Goal: Contribute content: Add original content to the website for others to see

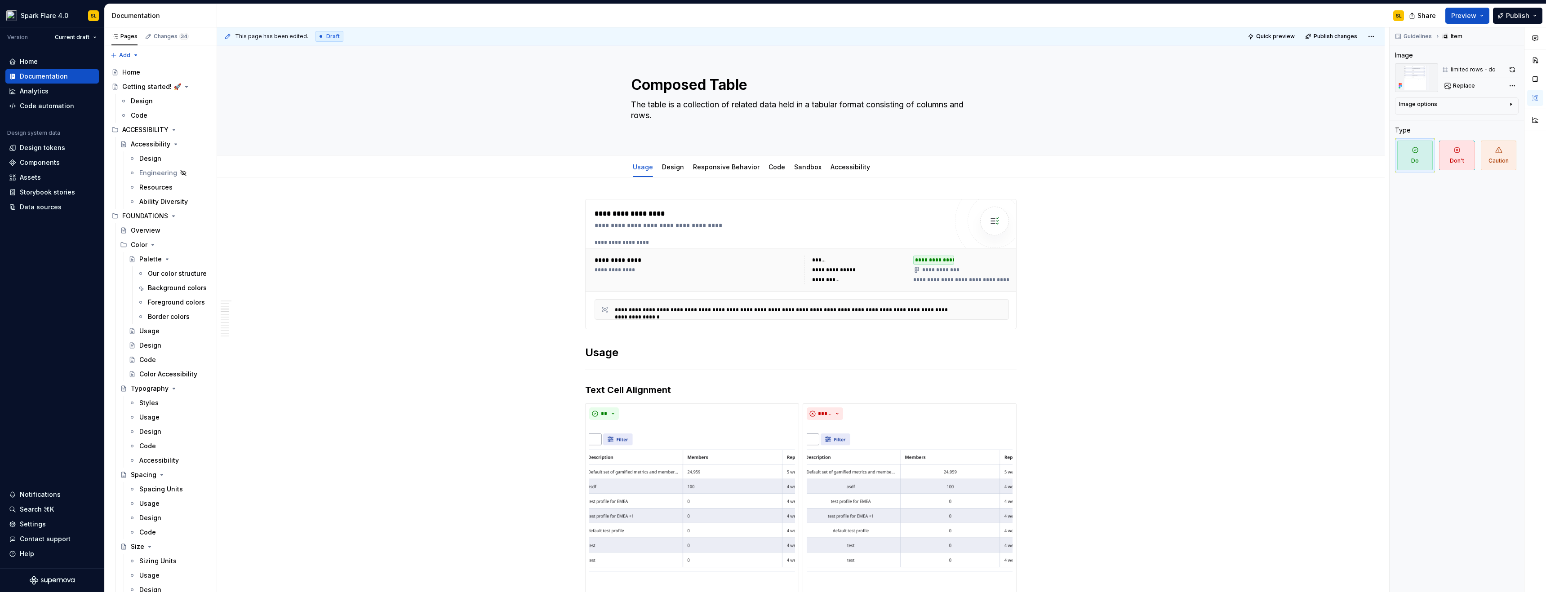
scroll to position [947, 0]
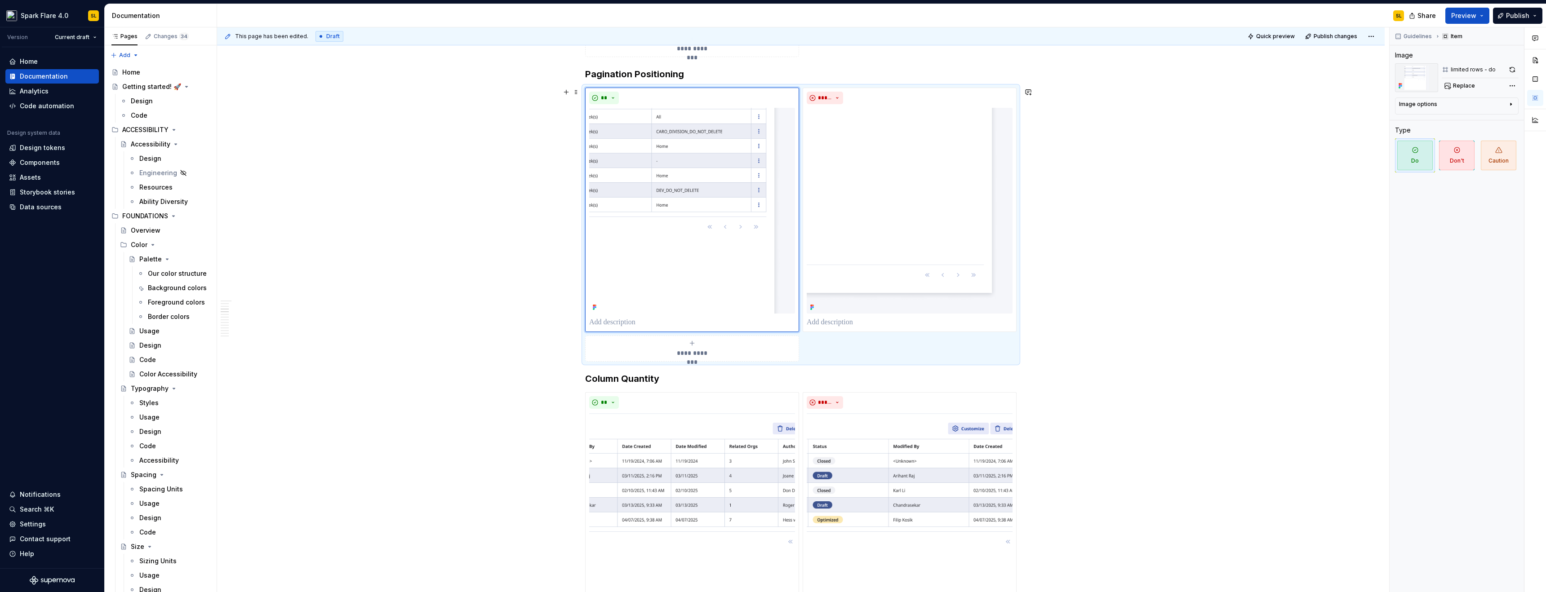
type textarea "*"
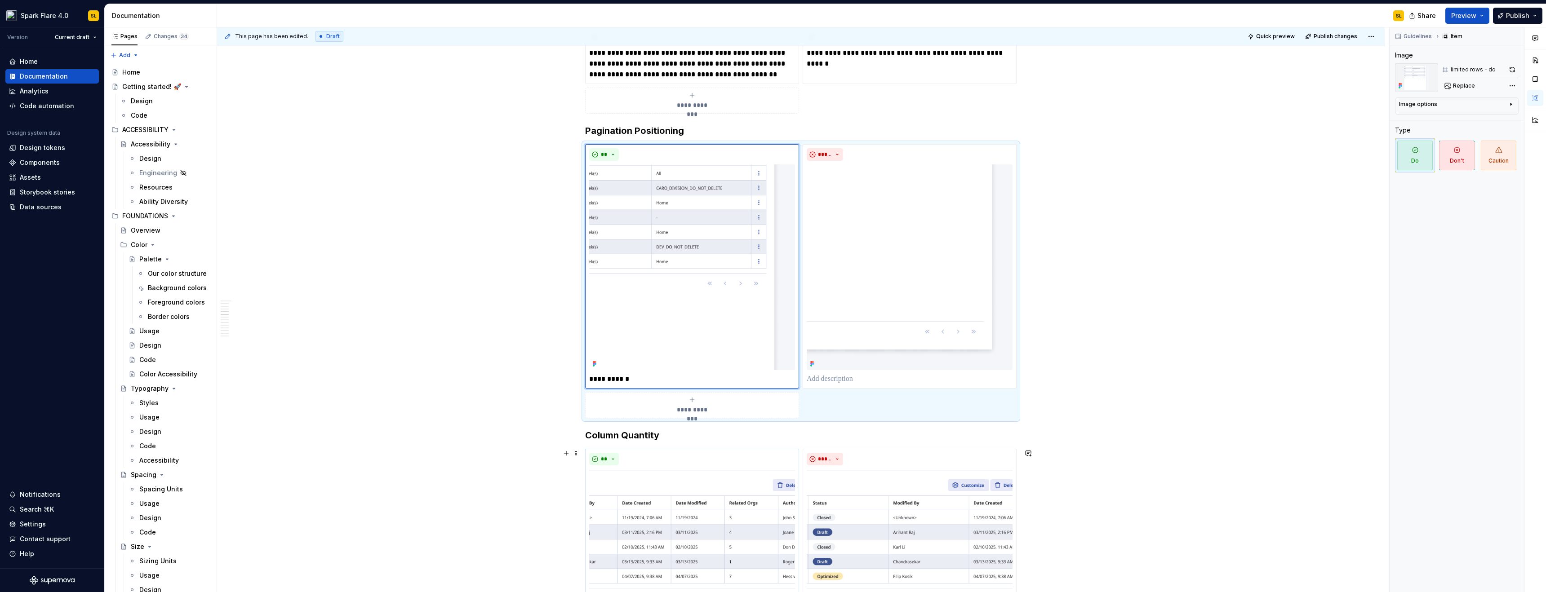
scroll to position [1201, 0]
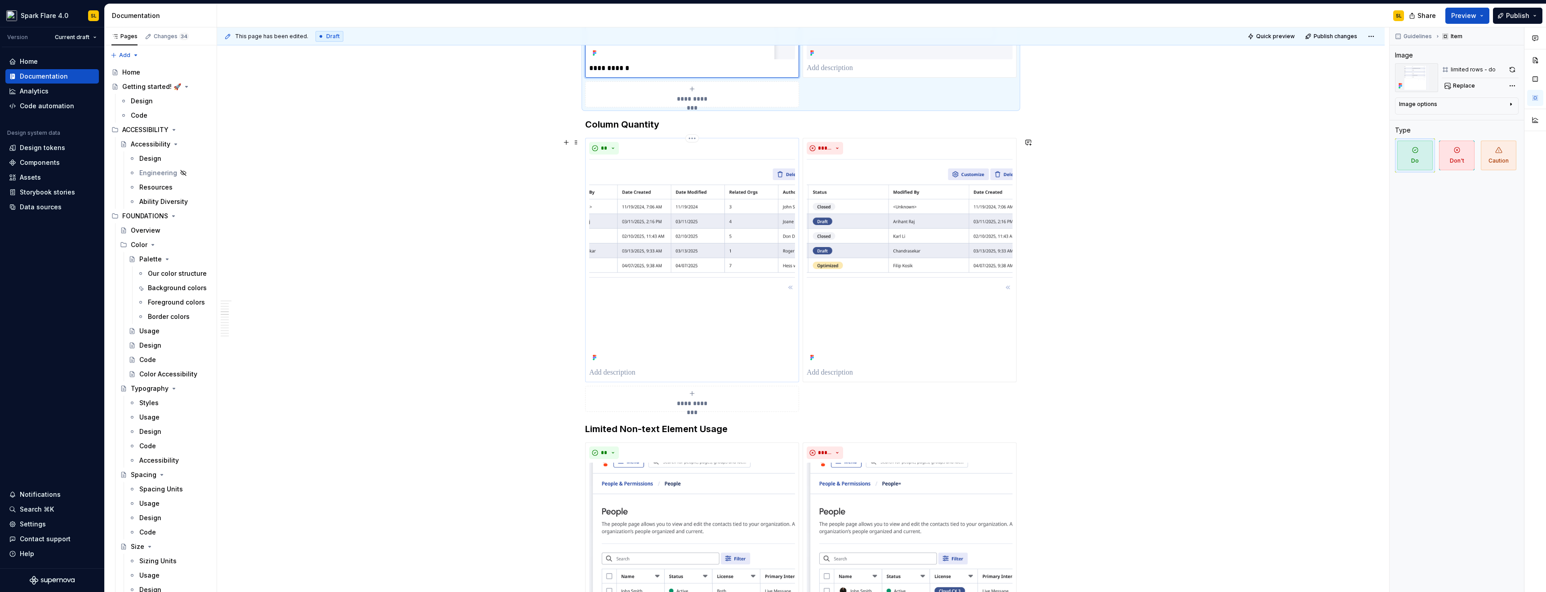
click at [673, 209] on img at bounding box center [692, 261] width 206 height 206
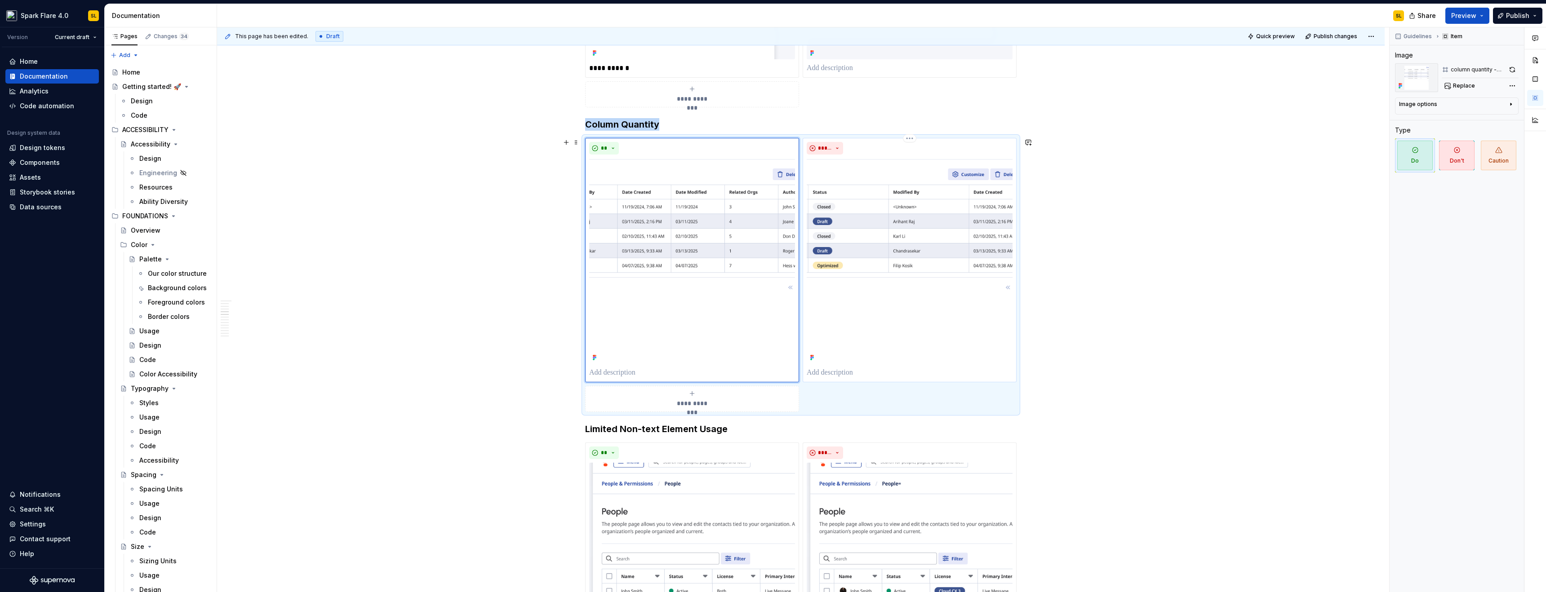
click at [833, 212] on img at bounding box center [910, 261] width 206 height 206
click at [1461, 86] on span "Replace" at bounding box center [1464, 85] width 22 height 7
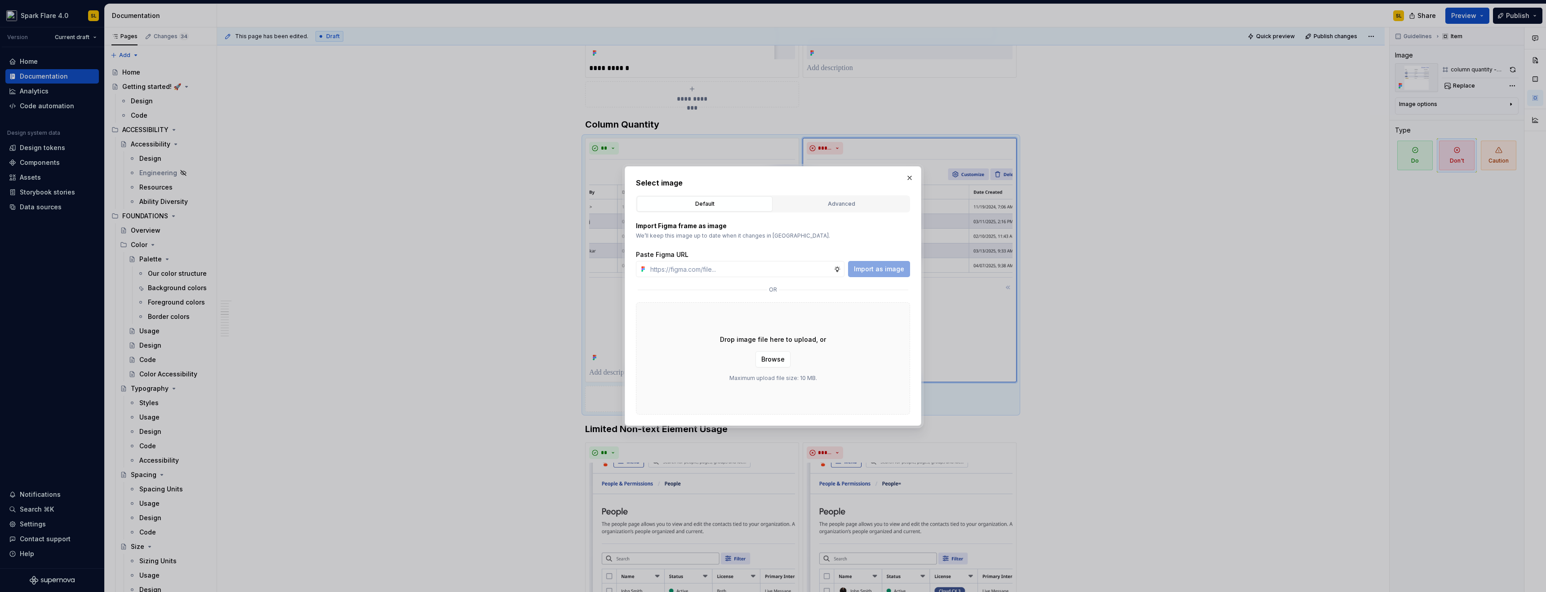
click at [813, 211] on button "Advanced" at bounding box center [841, 203] width 136 height 15
type textarea "*"
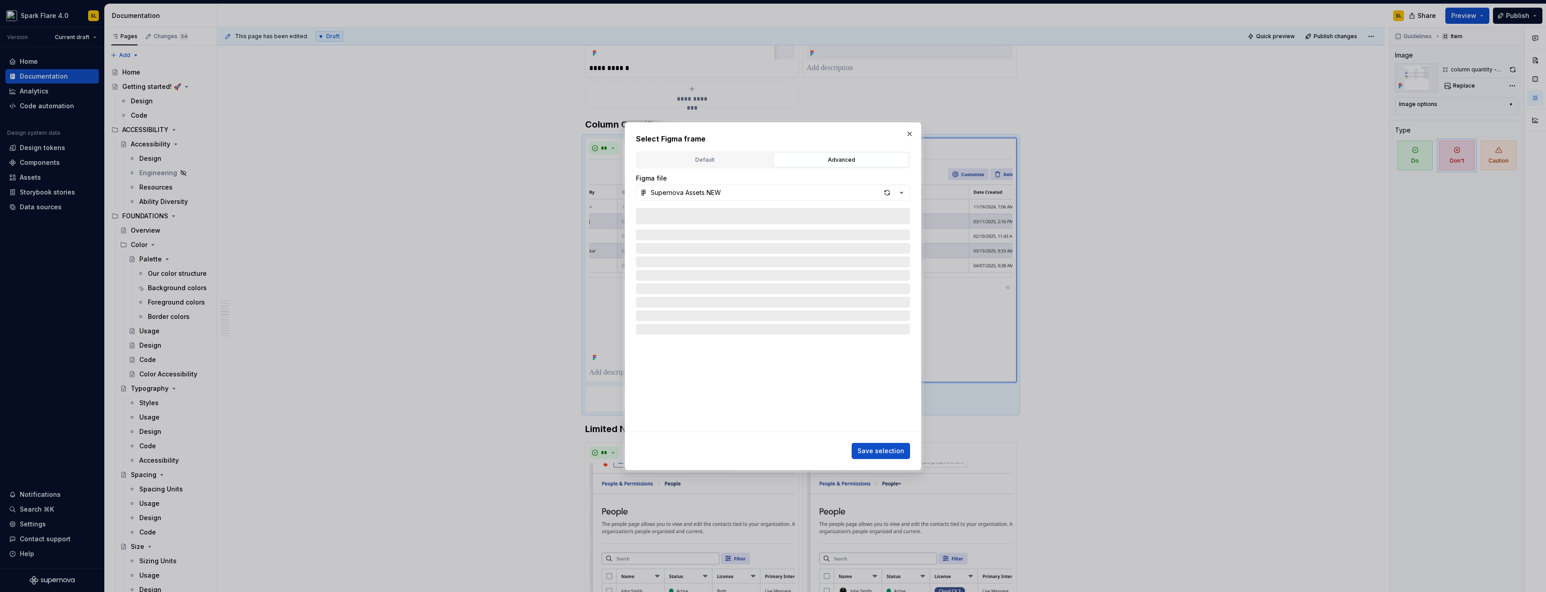
click at [815, 207] on div "Figma file Supernova Assets NEW" at bounding box center [773, 303] width 274 height 258
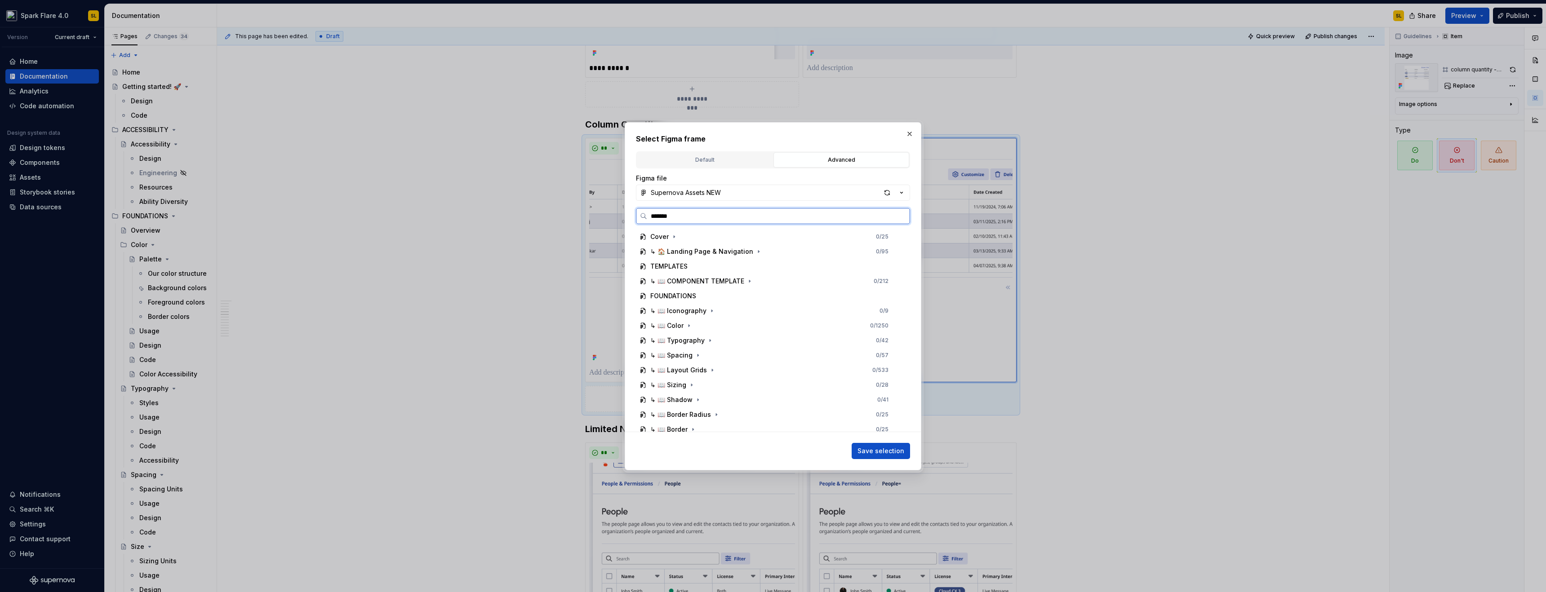
type input "******"
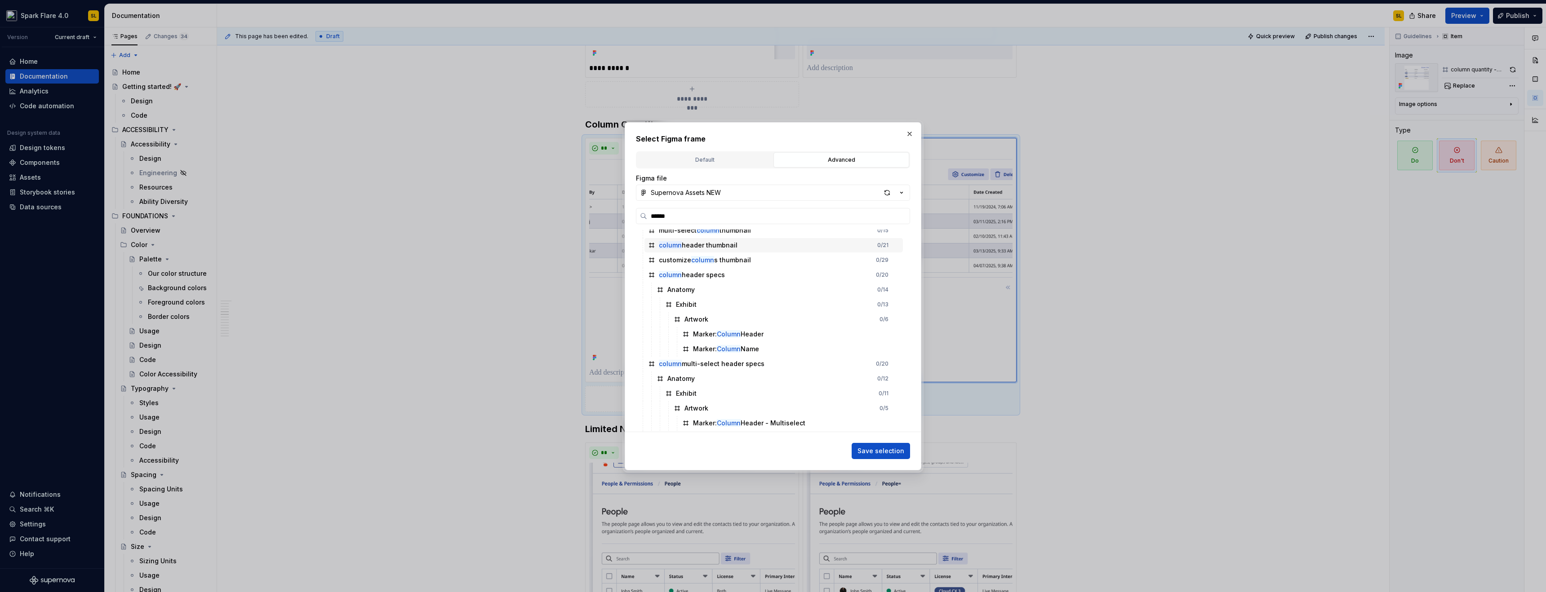
scroll to position [599, 0]
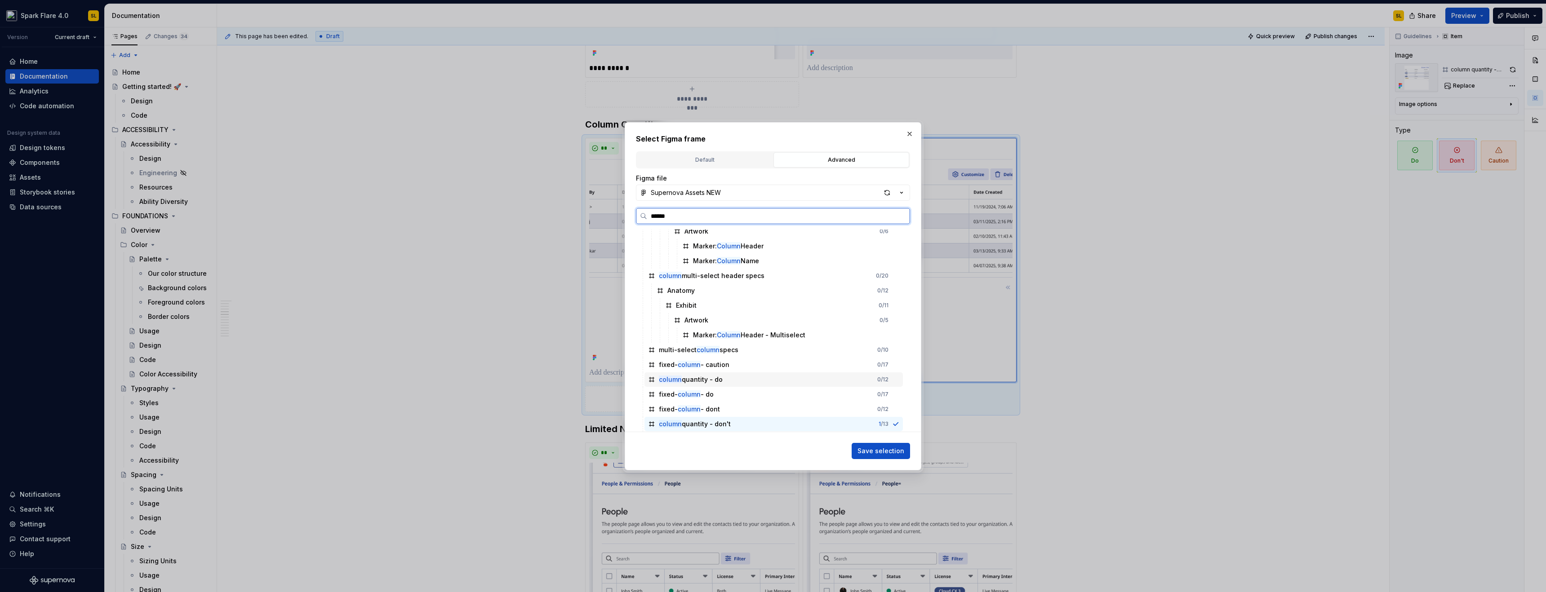
drag, startPoint x: 775, startPoint y: 381, endPoint x: 902, endPoint y: 439, distance: 139.4
click at [776, 381] on div "column quantity - do 0 / 12" at bounding box center [773, 380] width 258 height 14
click at [894, 448] on span "Save selection" at bounding box center [880, 451] width 47 height 9
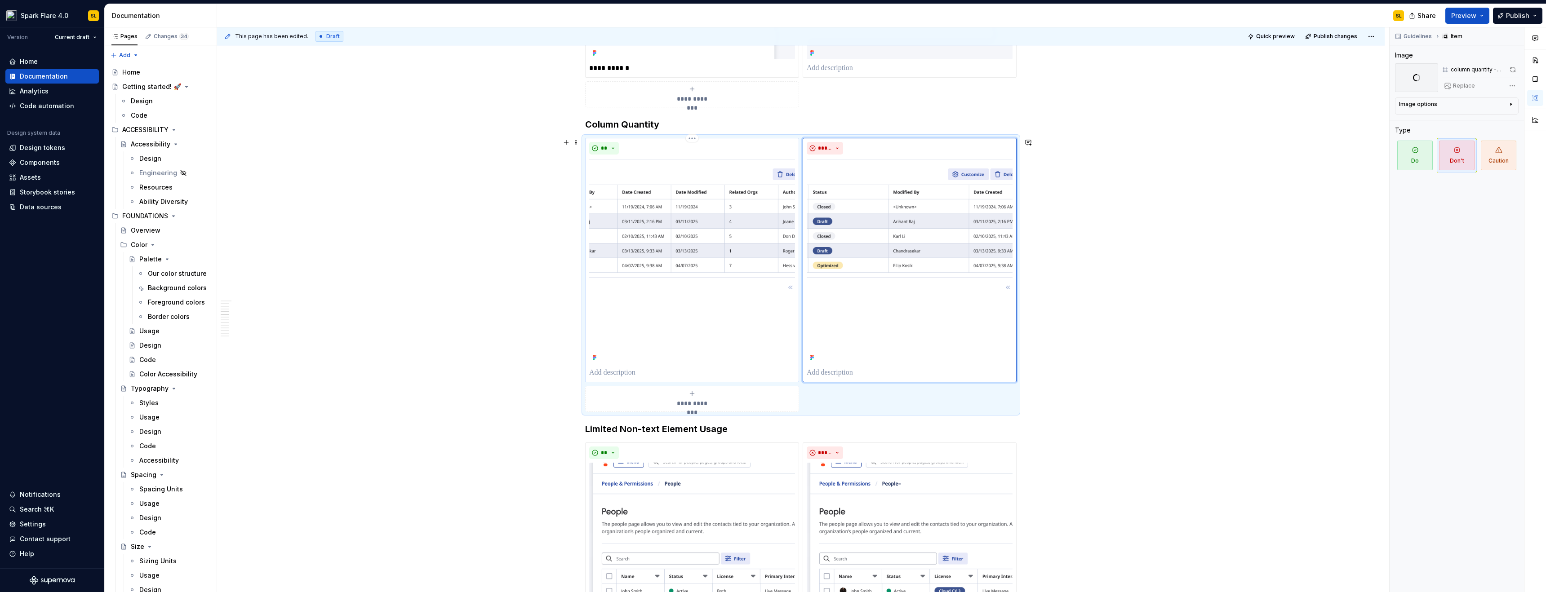
click at [643, 216] on img at bounding box center [692, 261] width 206 height 206
click at [964, 224] on img at bounding box center [910, 261] width 206 height 206
click at [726, 235] on img at bounding box center [692, 261] width 206 height 206
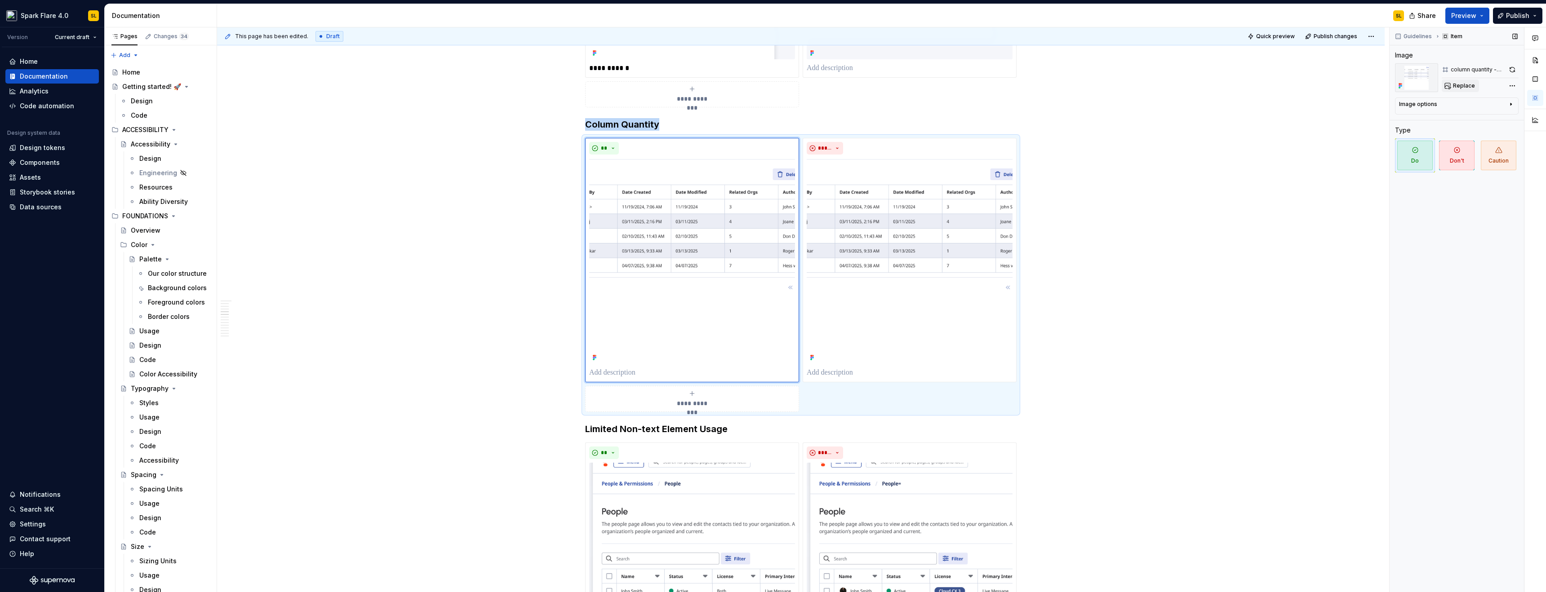
click at [1465, 86] on span "Replace" at bounding box center [1464, 85] width 22 height 7
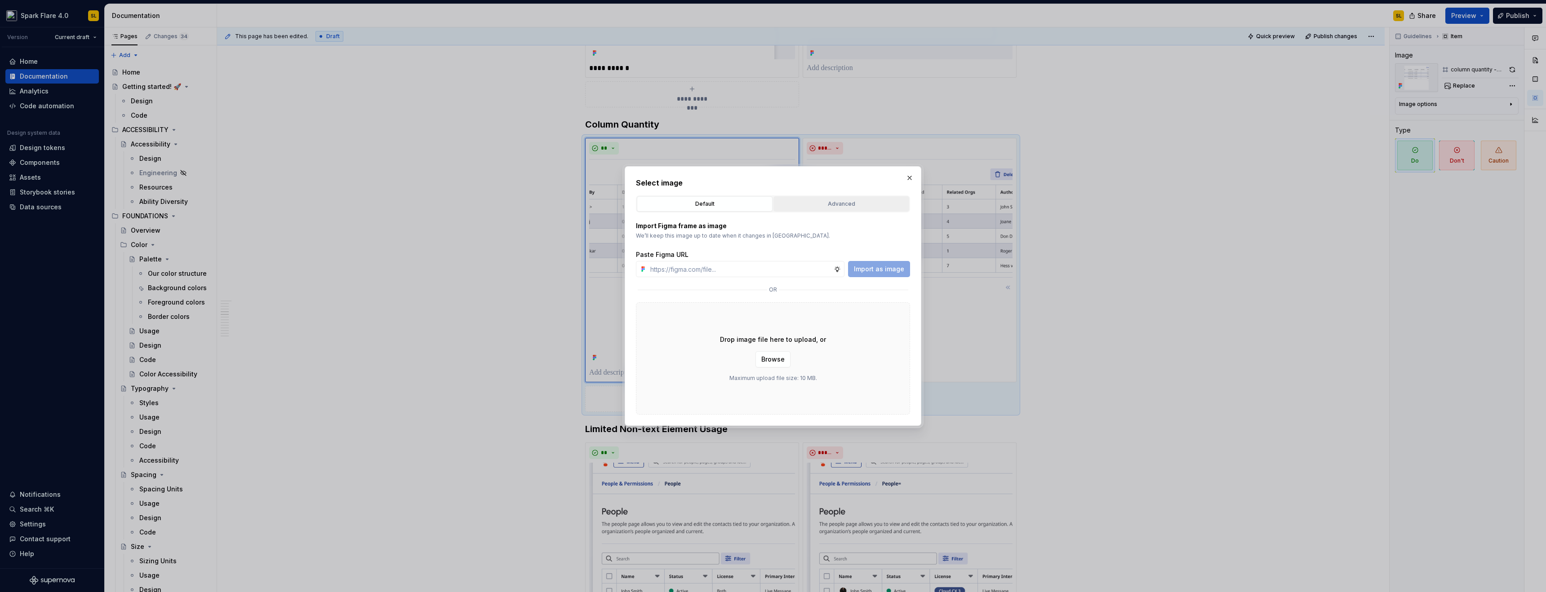
click at [800, 201] on div "Advanced" at bounding box center [841, 204] width 129 height 9
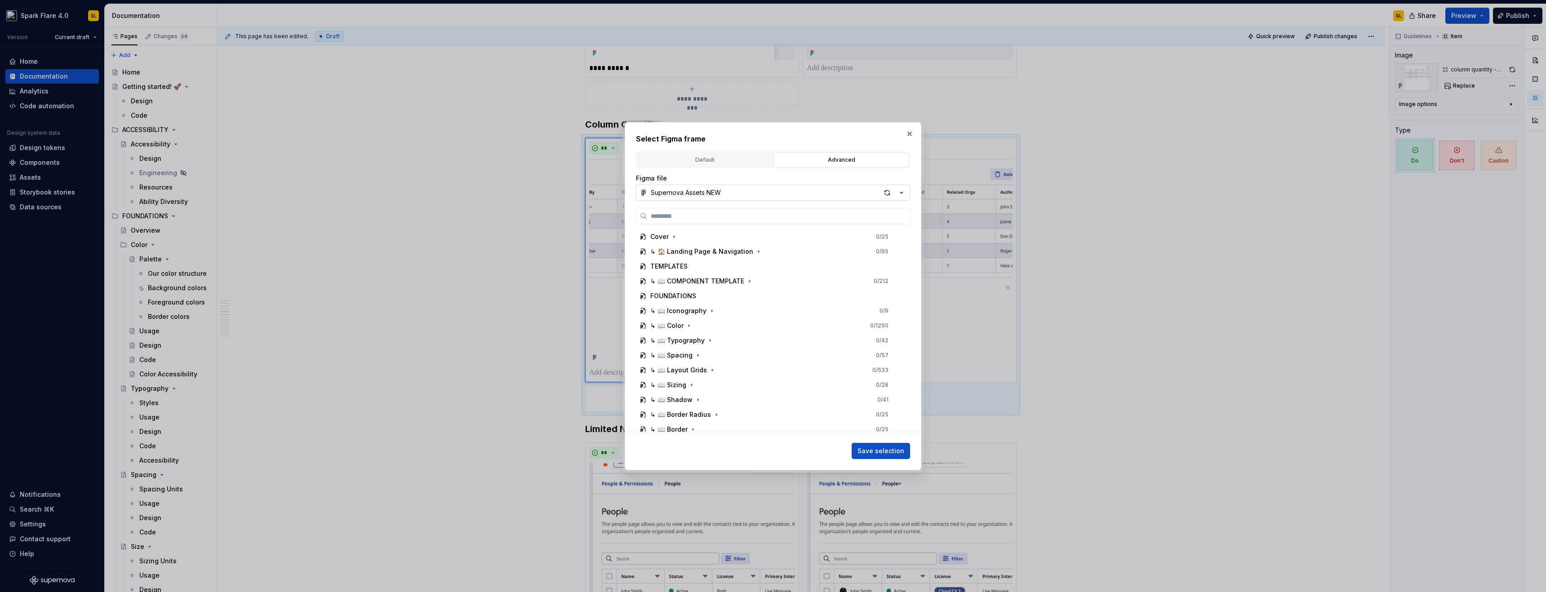
type textarea "*"
click at [672, 214] on input "search" at bounding box center [778, 216] width 262 height 9
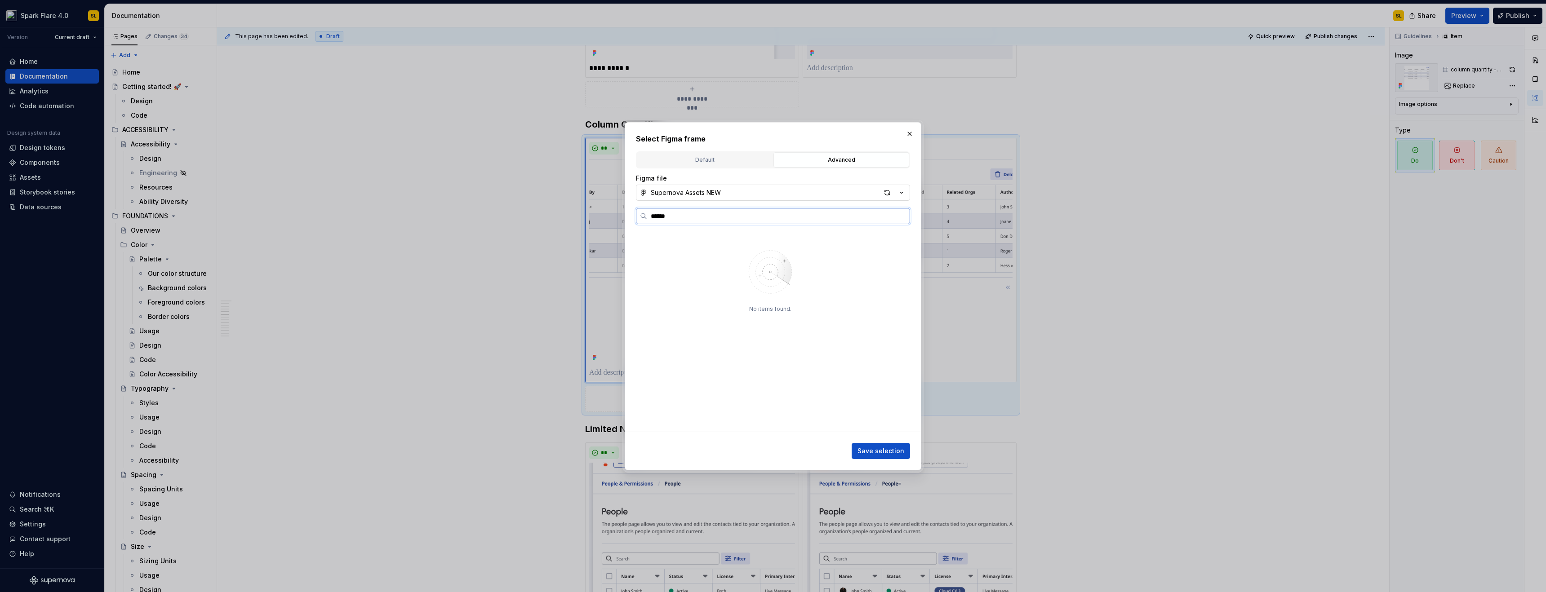
type input "******"
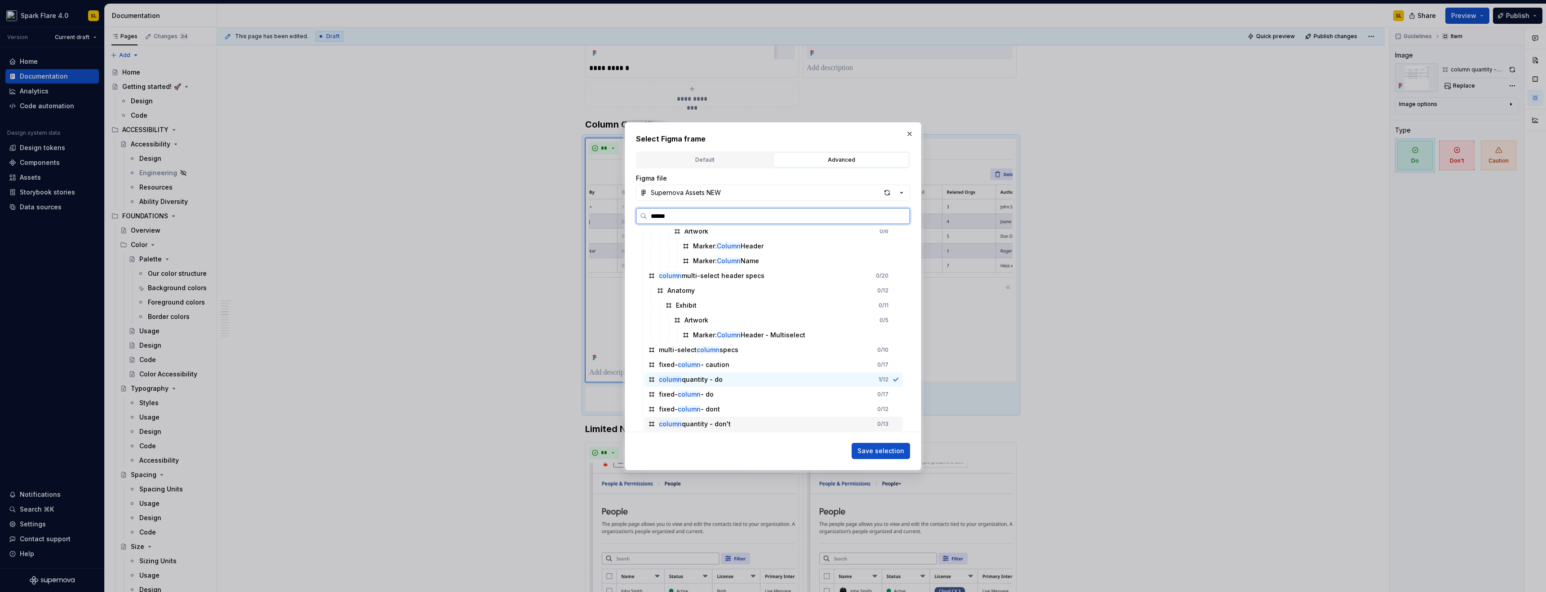
click at [748, 418] on div "column quantity - don't 0 / 13" at bounding box center [773, 424] width 258 height 14
click at [901, 453] on span "Save selection" at bounding box center [880, 451] width 47 height 9
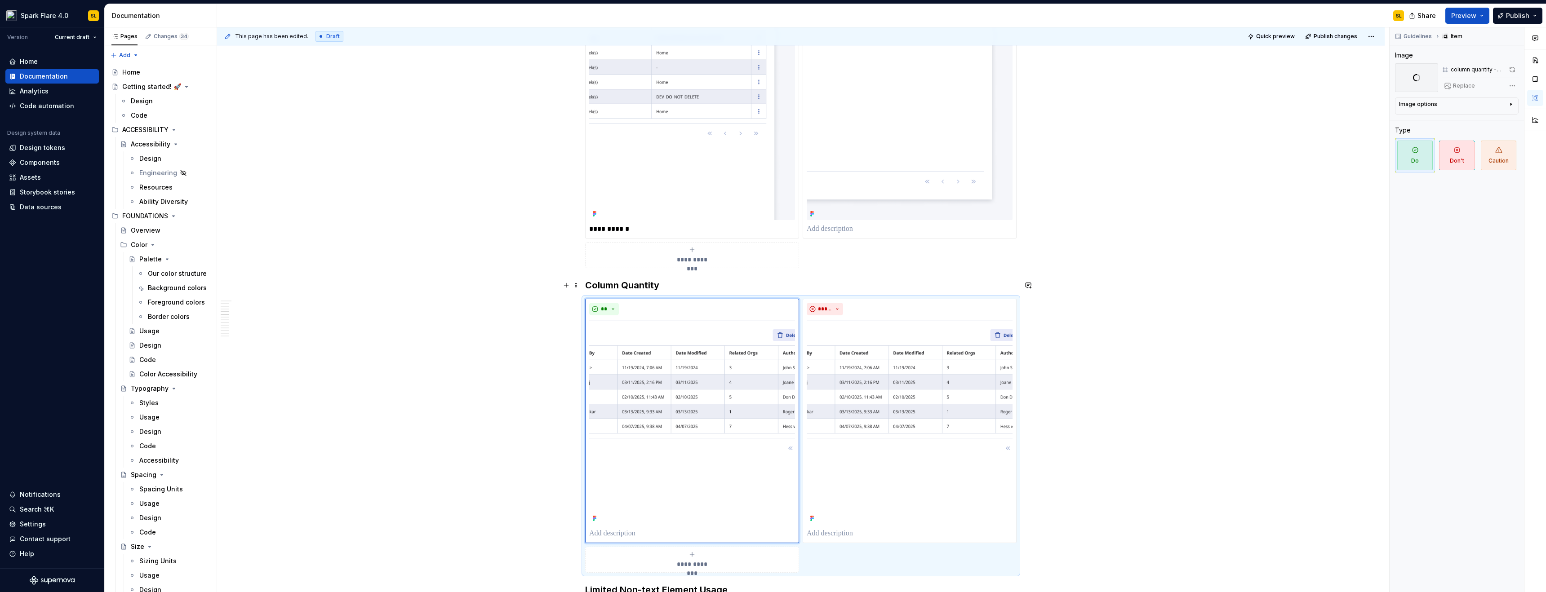
scroll to position [926, 0]
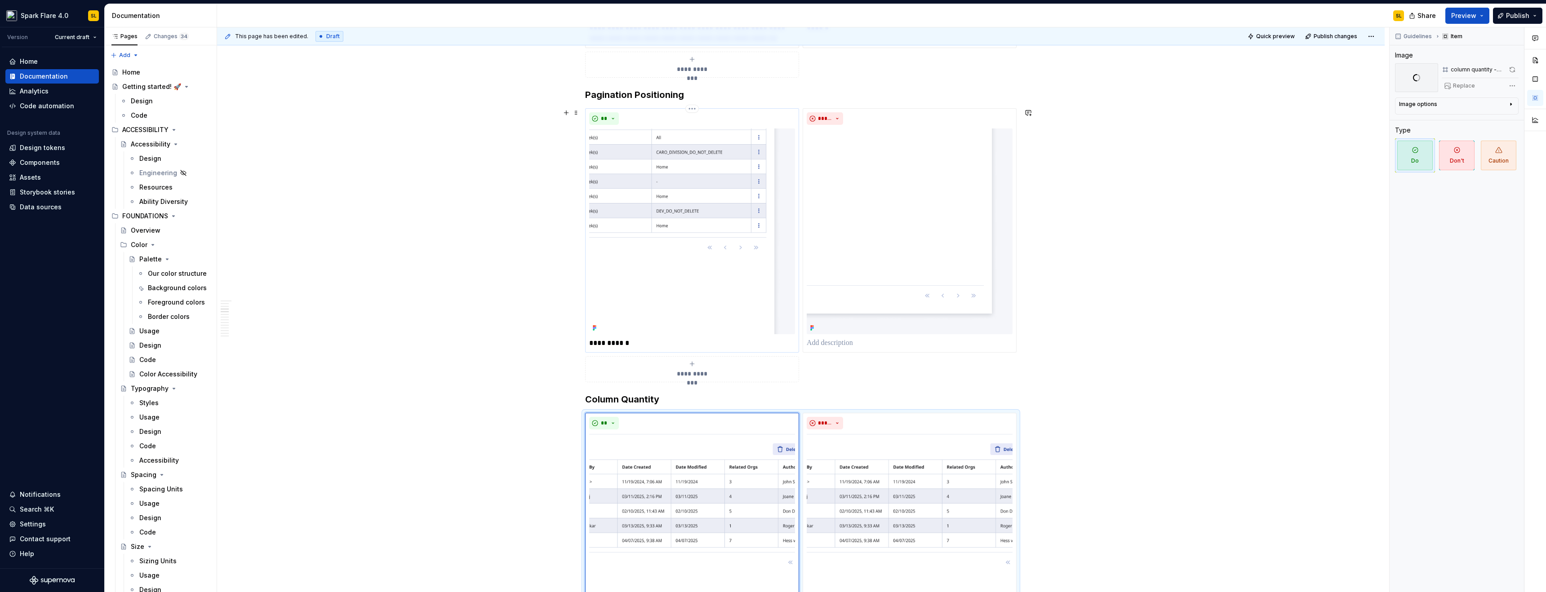
click at [640, 343] on p "**********" at bounding box center [692, 343] width 206 height 11
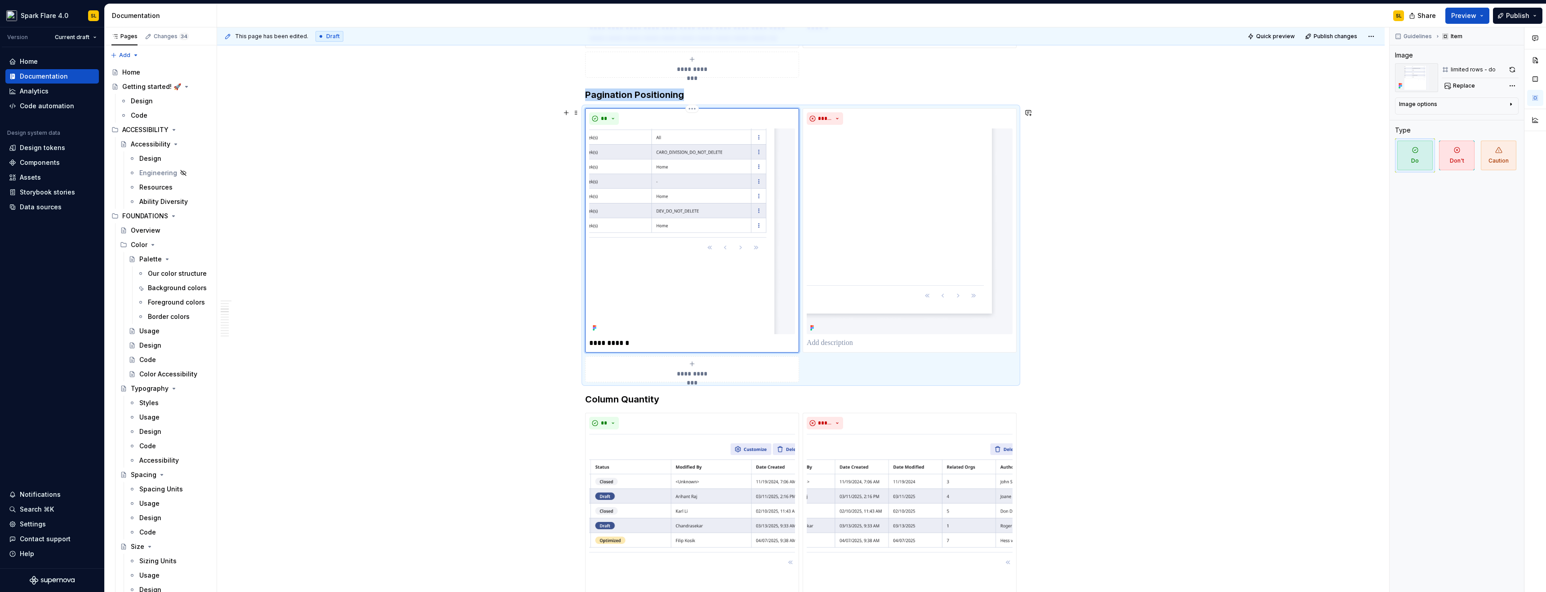
click at [628, 345] on p "**********" at bounding box center [692, 343] width 206 height 11
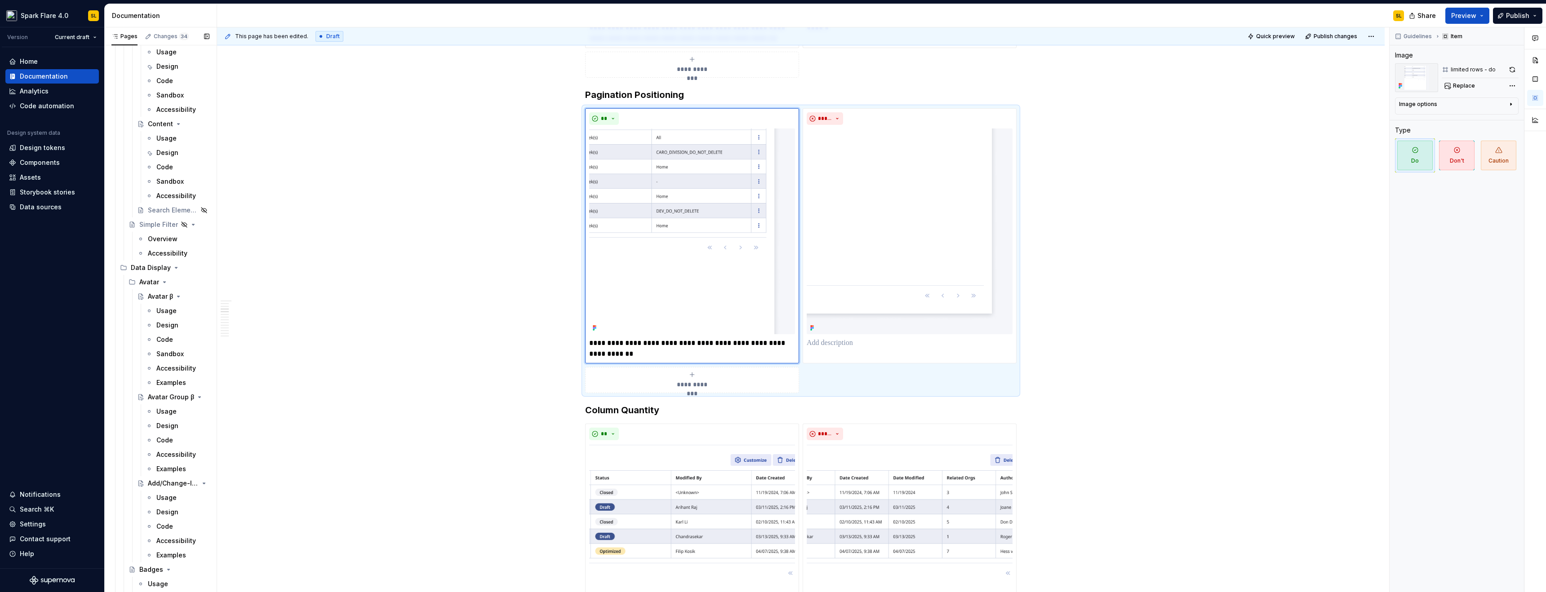
scroll to position [4639, 0]
click at [847, 348] on p at bounding box center [910, 343] width 206 height 11
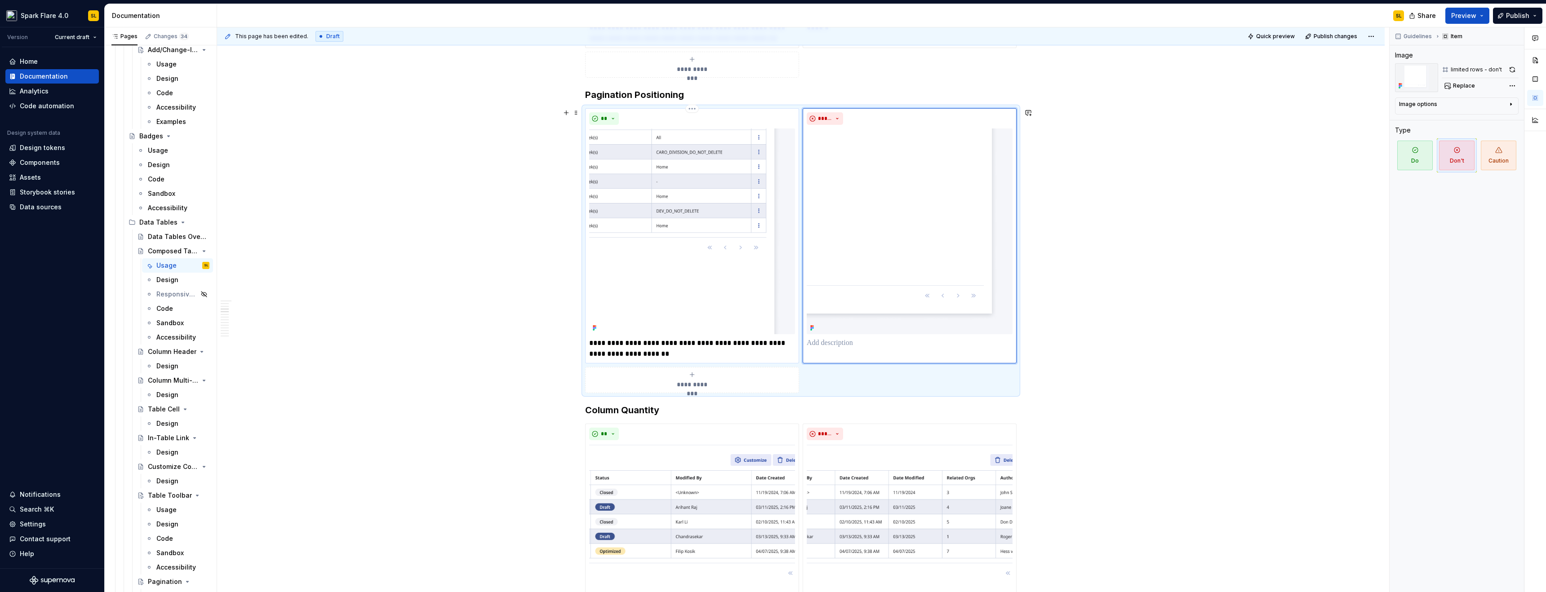
click at [740, 343] on p "**********" at bounding box center [692, 349] width 206 height 22
click at [854, 348] on p at bounding box center [910, 343] width 206 height 11
type textarea "*"
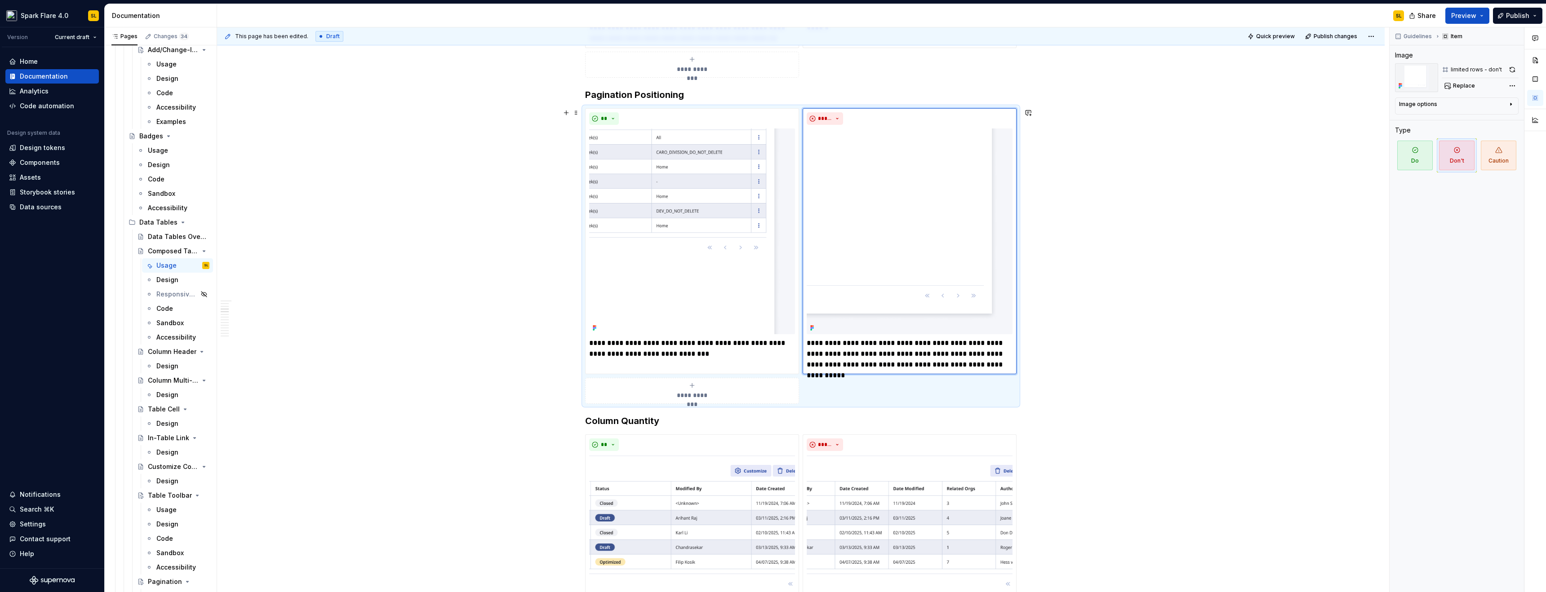
scroll to position [1164, 0]
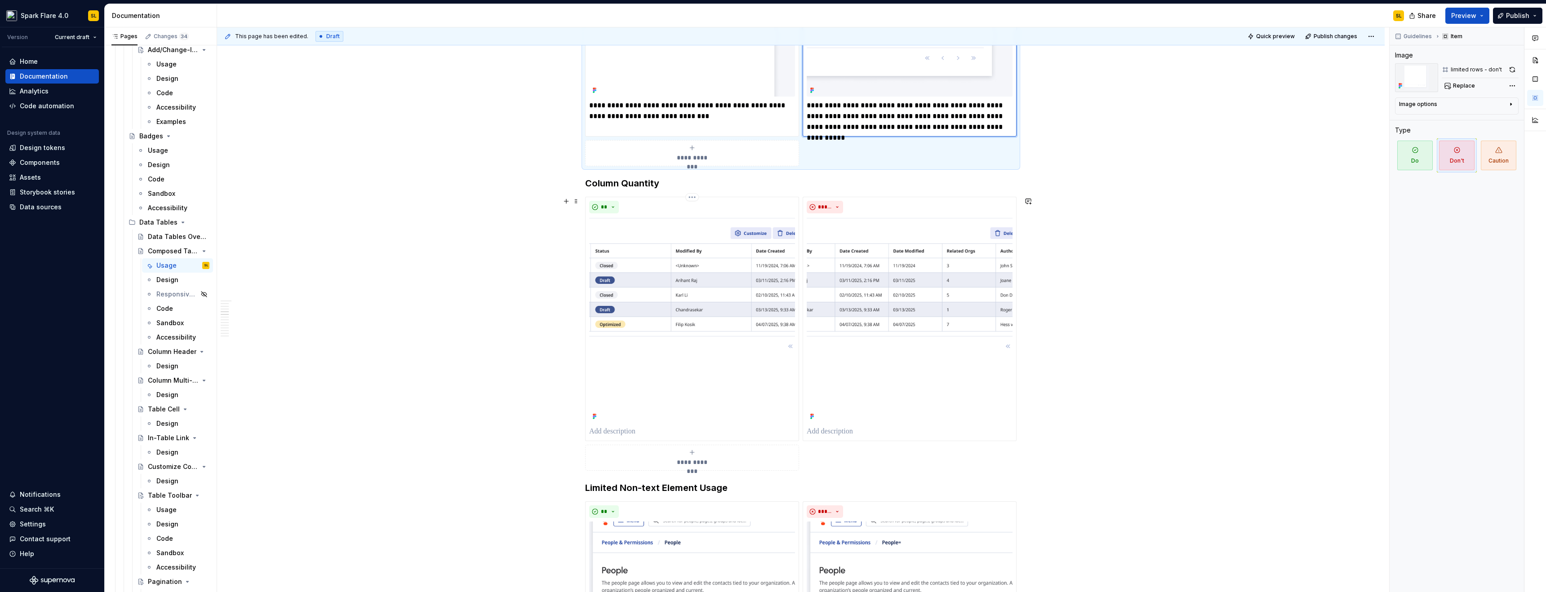
click at [626, 434] on p at bounding box center [692, 431] width 206 height 11
type textarea "*"
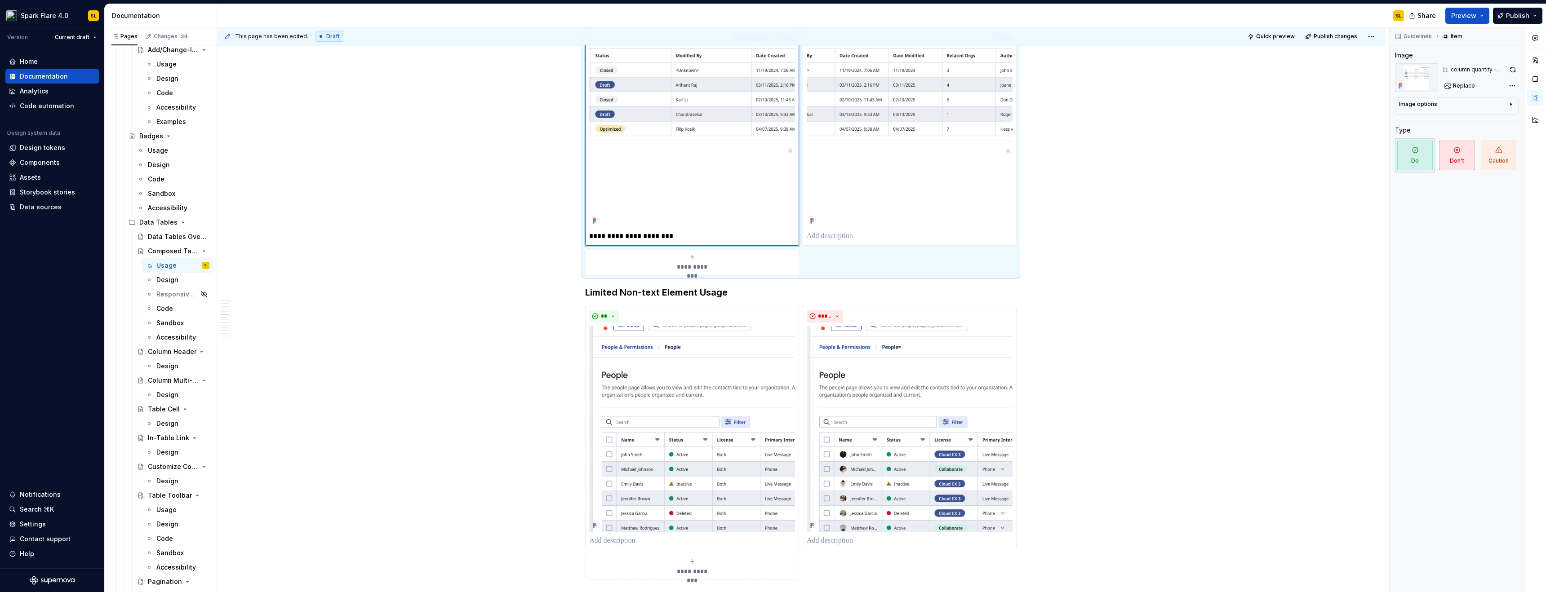
scroll to position [1334, 0]
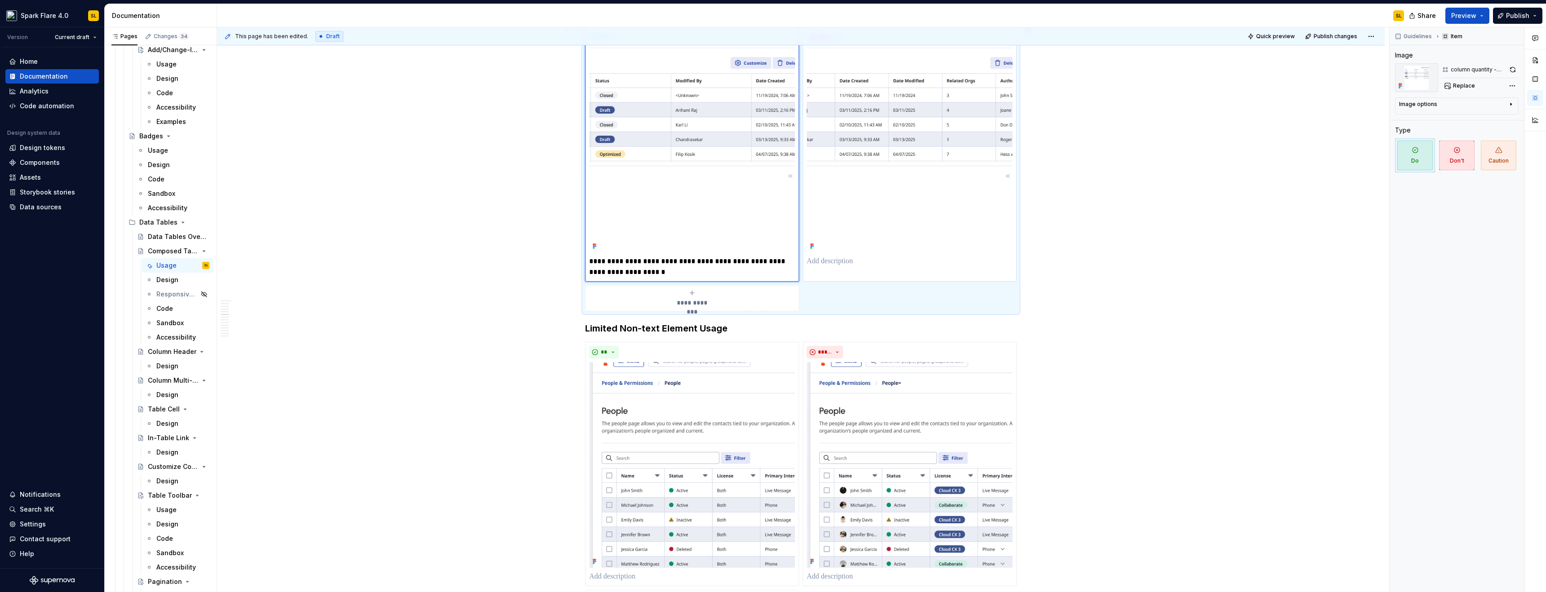
click at [845, 264] on p at bounding box center [910, 261] width 206 height 11
type textarea "*"
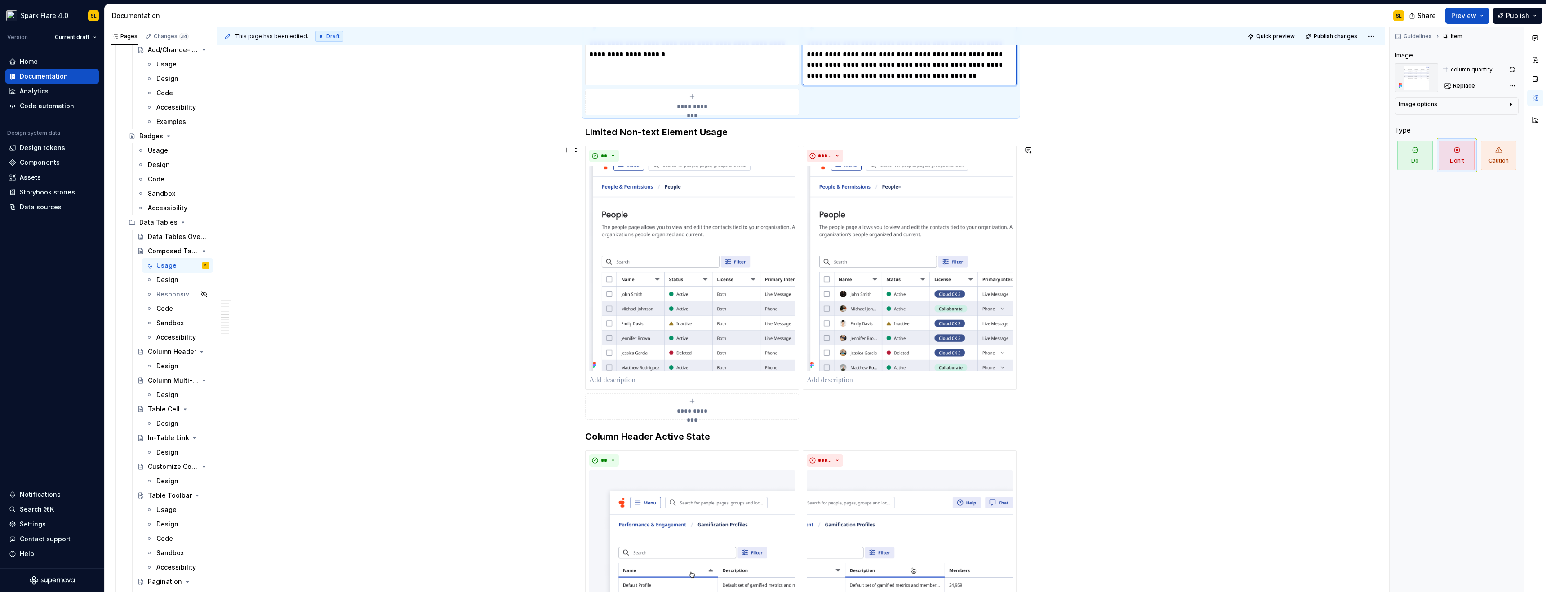
scroll to position [1607, 0]
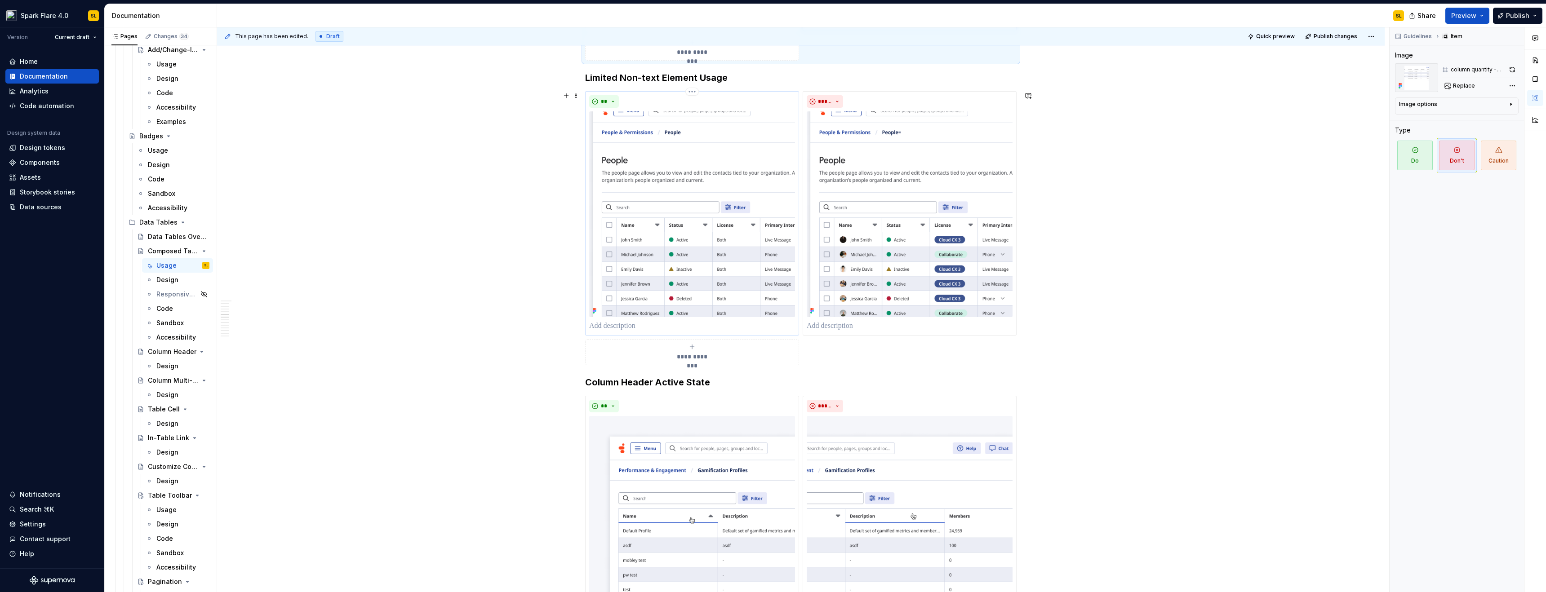
click at [646, 324] on p at bounding box center [692, 326] width 206 height 11
type textarea "*"
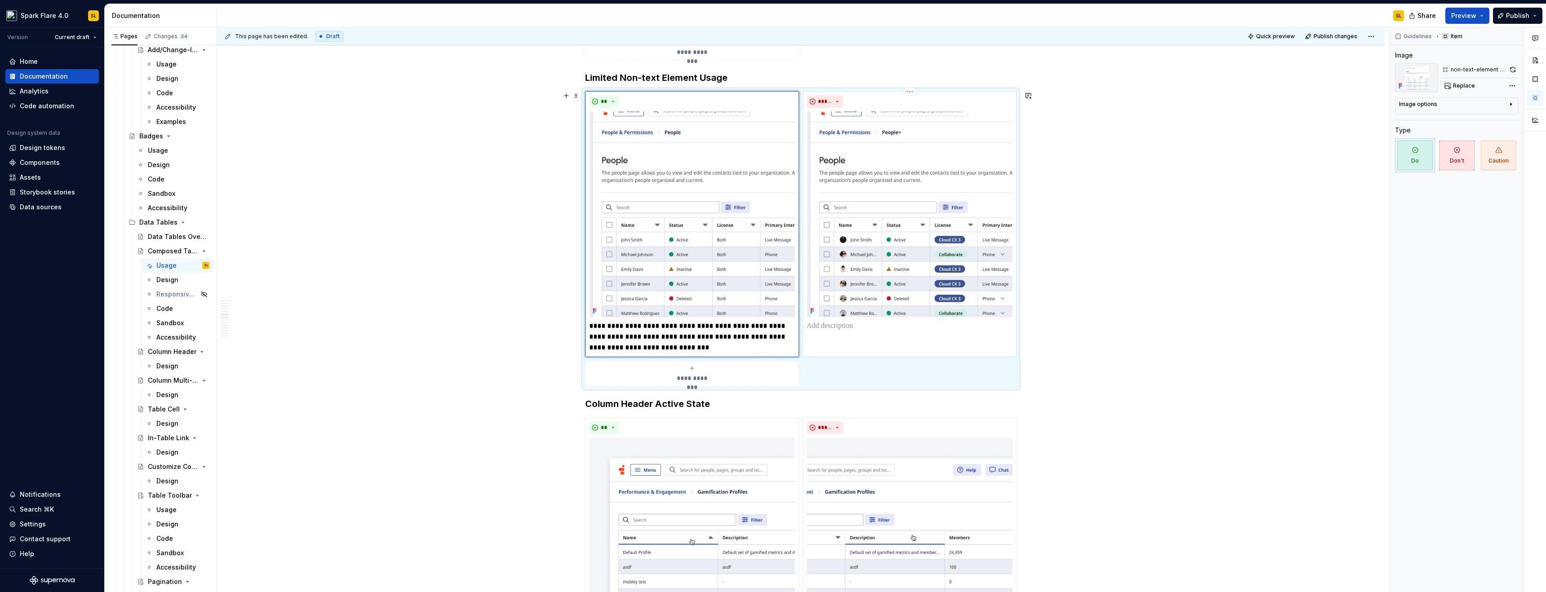
click at [857, 332] on div "*****" at bounding box center [910, 224] width 214 height 266
type textarea "*"
click at [842, 327] on p at bounding box center [910, 326] width 206 height 11
click at [944, 328] on p "**********" at bounding box center [910, 332] width 206 height 22
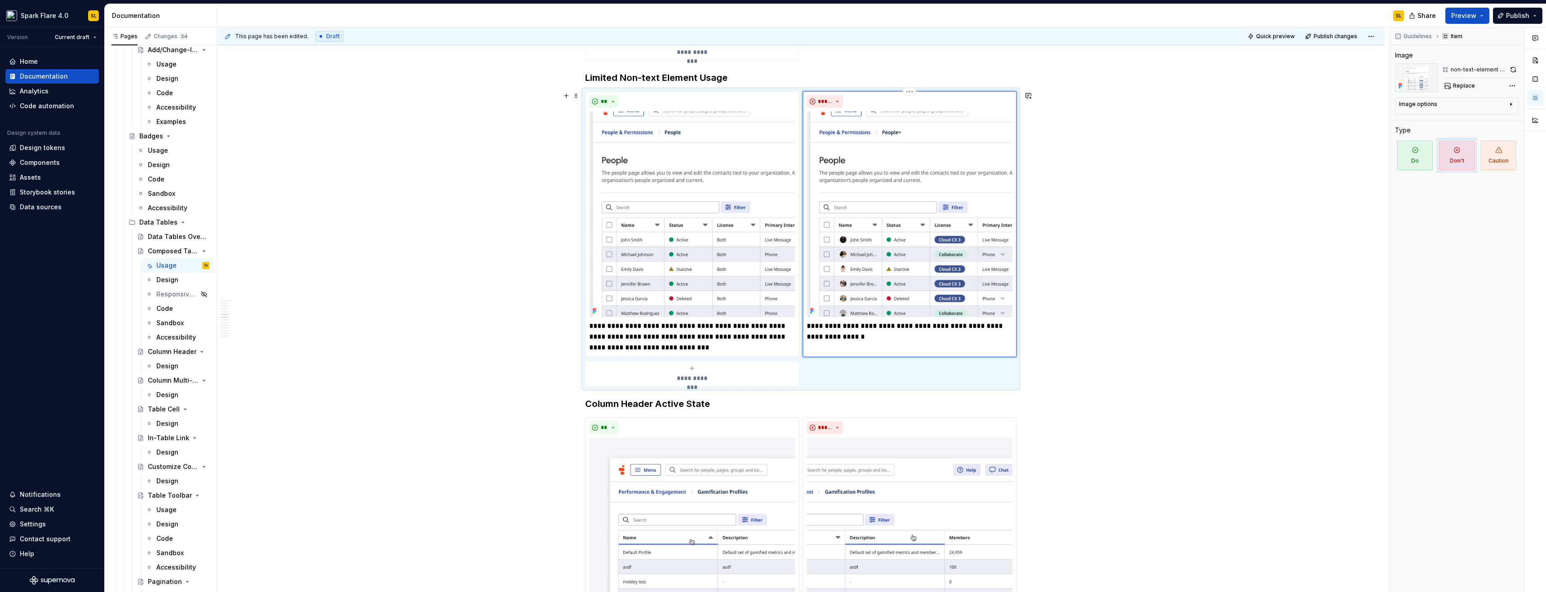
click at [906, 339] on p "**********" at bounding box center [910, 332] width 206 height 22
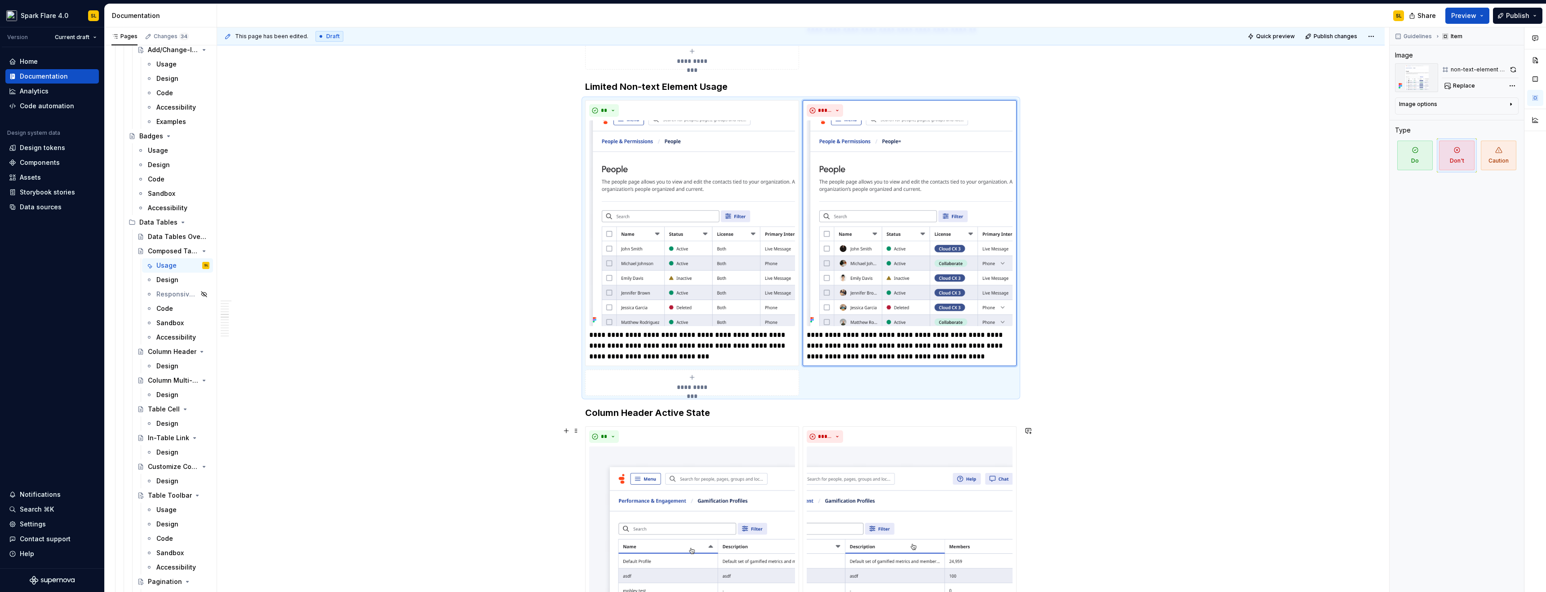
scroll to position [1597, 0]
click at [1516, 67] on button "button" at bounding box center [1513, 69] width 11 height 13
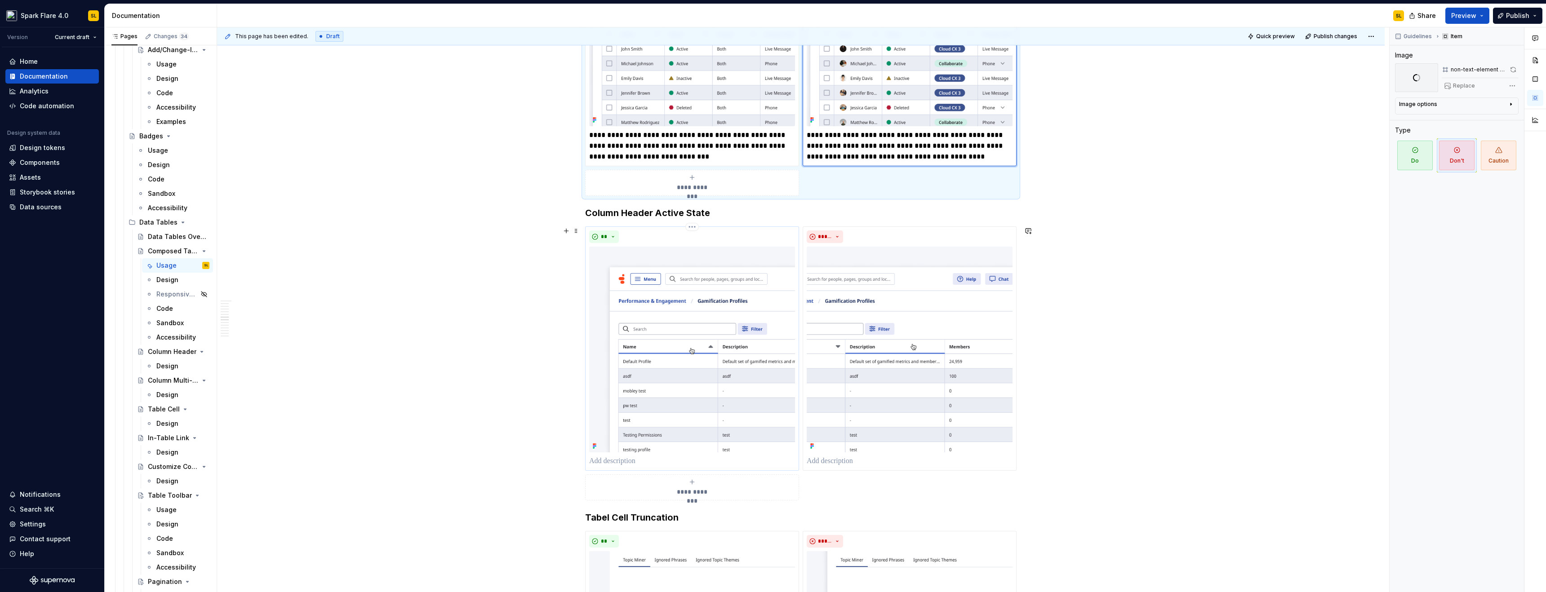
click at [638, 457] on p at bounding box center [692, 461] width 206 height 11
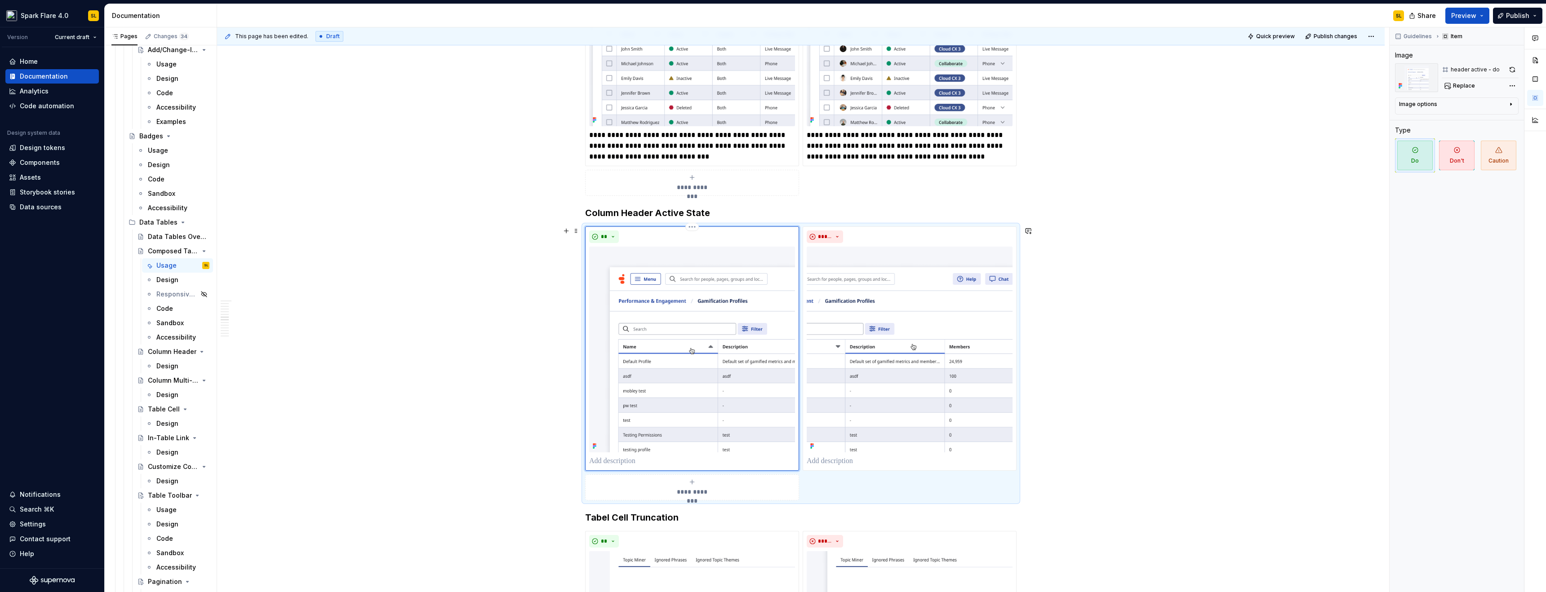
type textarea "*"
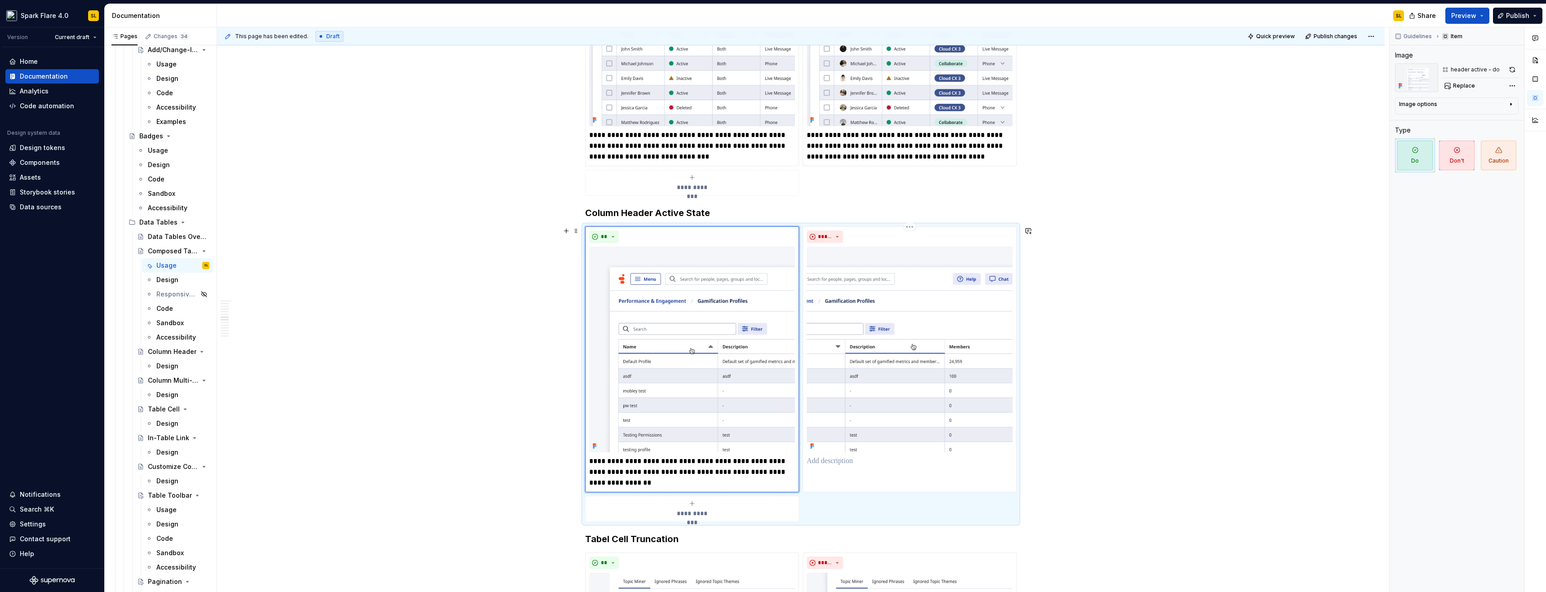
drag, startPoint x: 878, startPoint y: 465, endPoint x: 688, endPoint y: 453, distance: 190.5
click at [877, 465] on p at bounding box center [910, 461] width 206 height 11
type textarea "*"
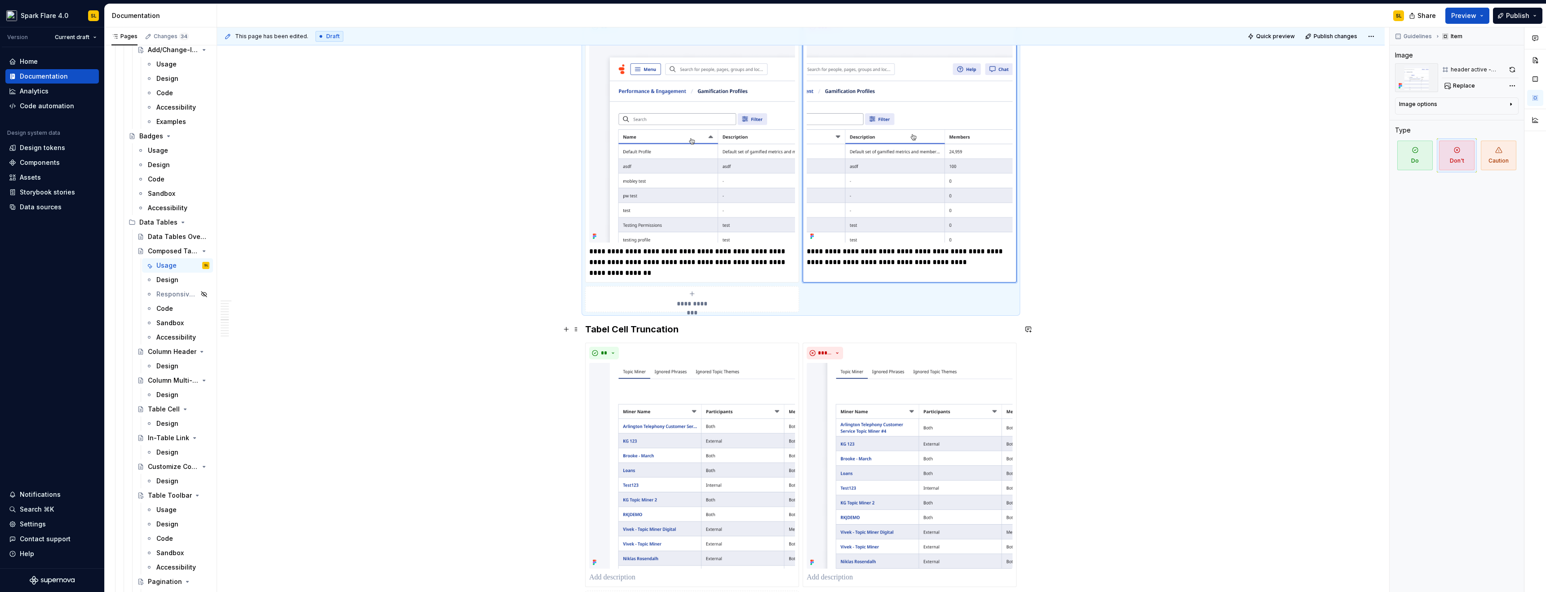
click at [605, 331] on h3 "Tabel Cell Truncation" at bounding box center [800, 329] width 431 height 13
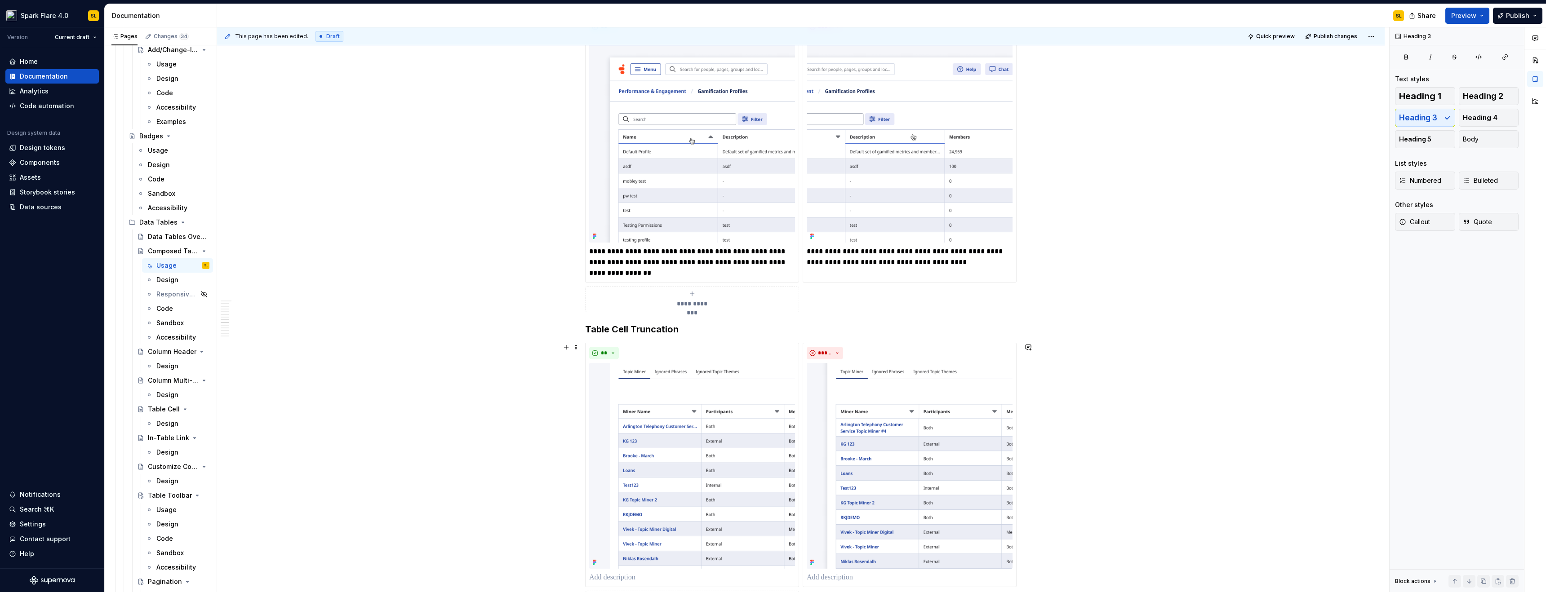
scroll to position [2166, 0]
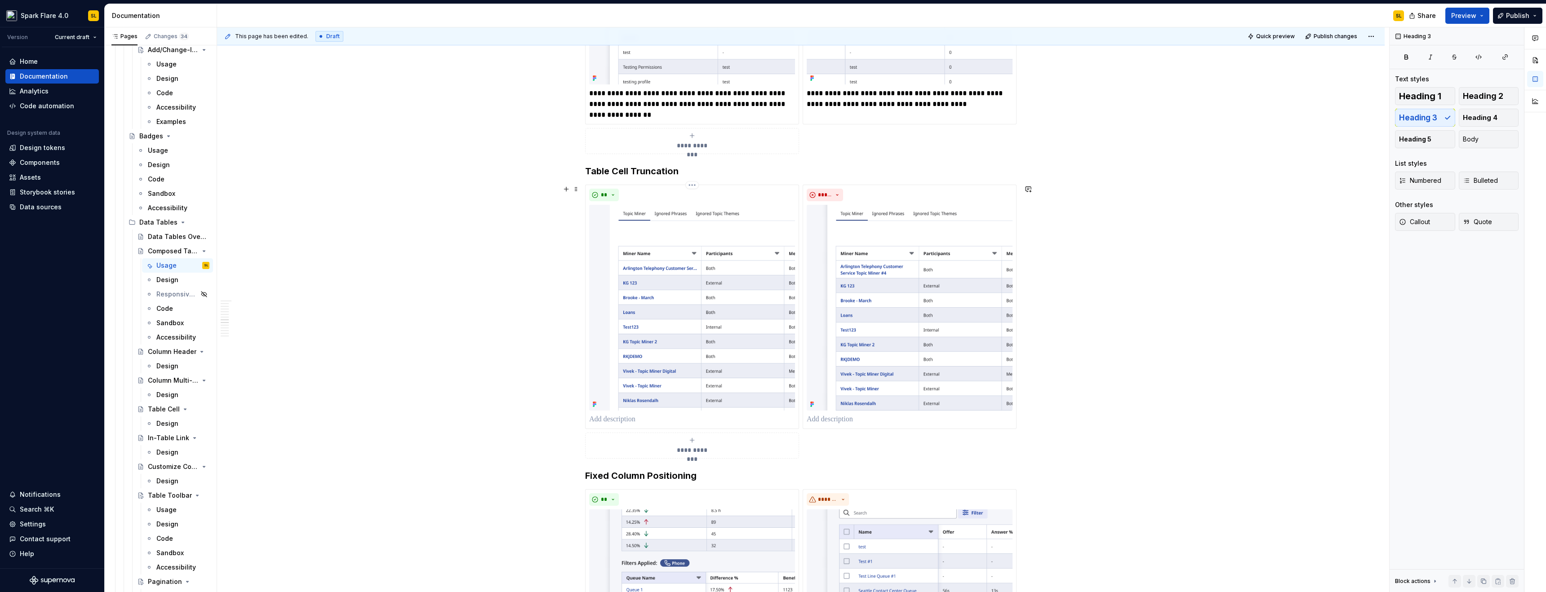
click at [640, 421] on p at bounding box center [692, 419] width 206 height 11
type textarea "*"
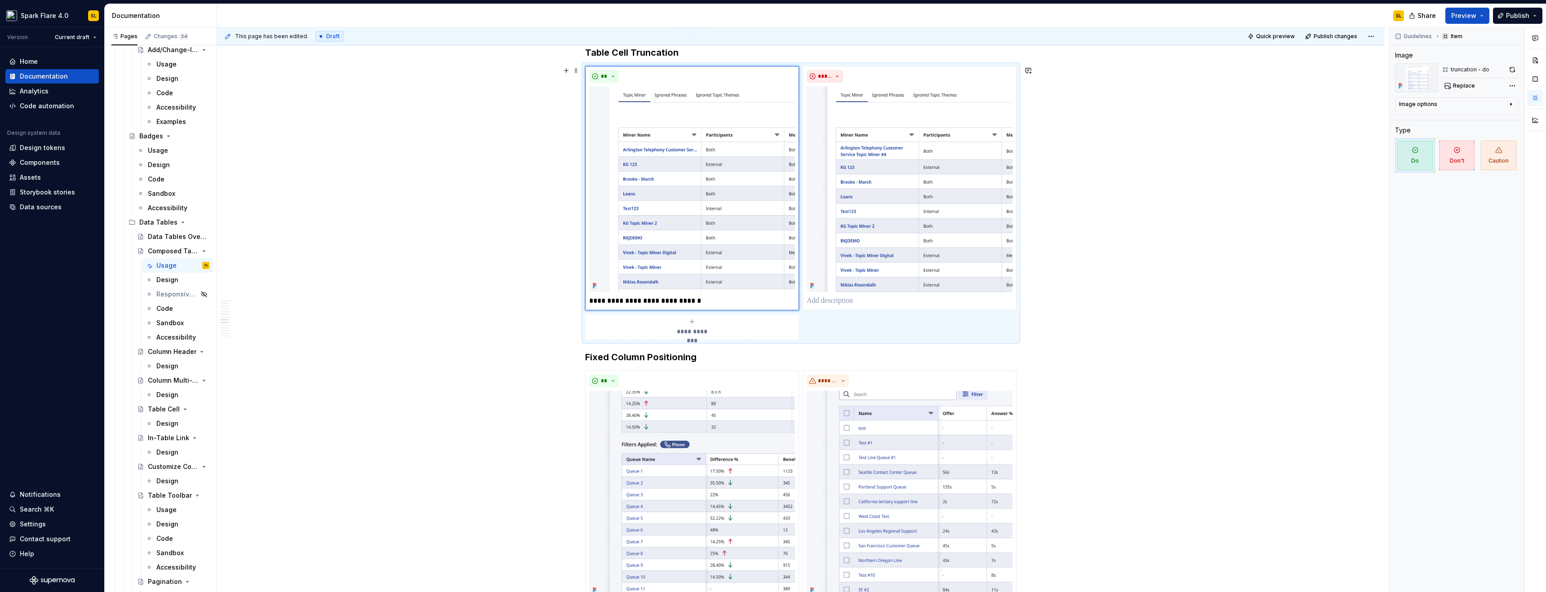
scroll to position [2219, 0]
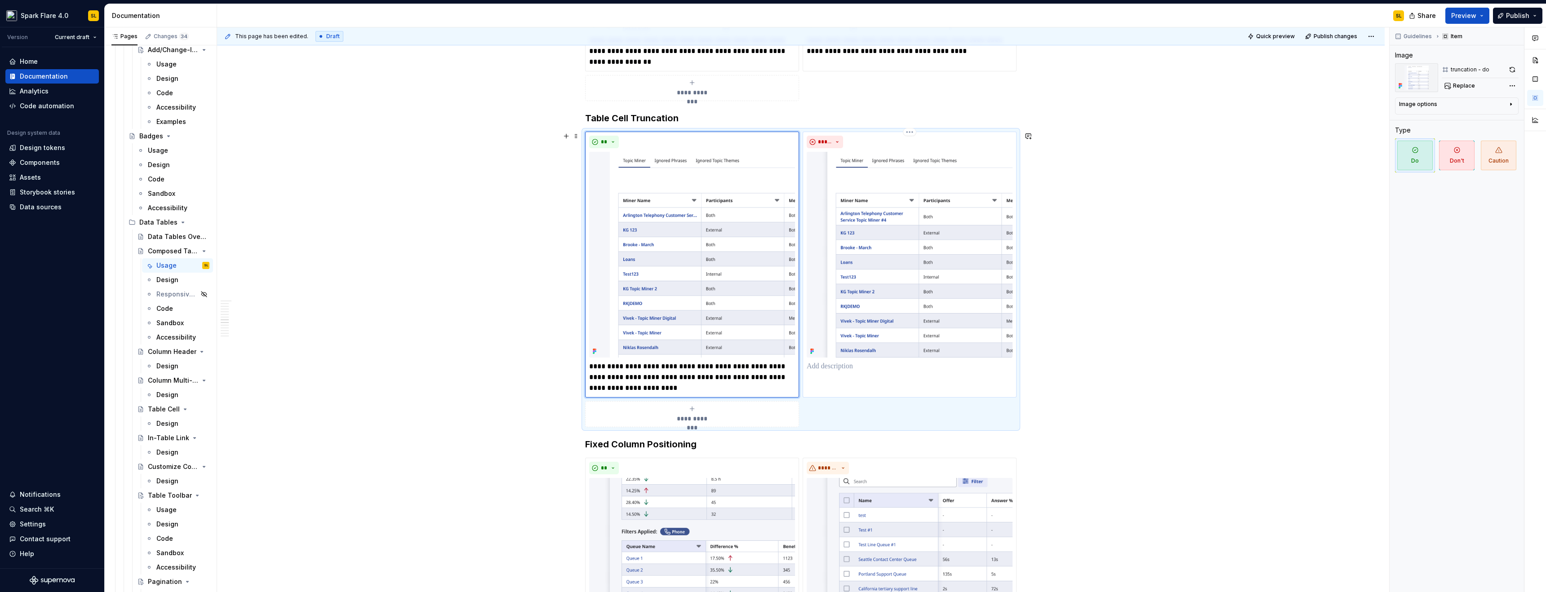
click at [908, 372] on div "*****" at bounding box center [910, 265] width 214 height 266
type textarea "*"
click at [909, 371] on p at bounding box center [910, 366] width 206 height 11
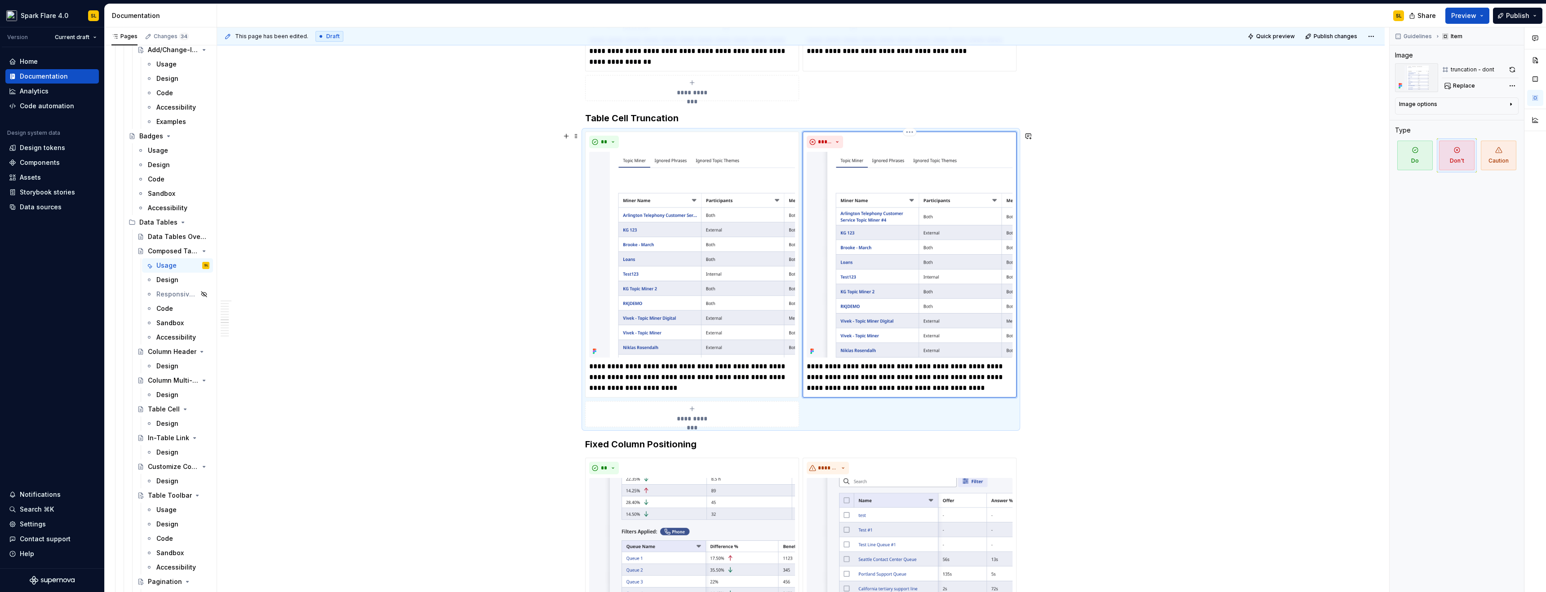
click at [831, 390] on p "**********" at bounding box center [910, 377] width 206 height 32
click at [828, 389] on p "**********" at bounding box center [910, 377] width 206 height 32
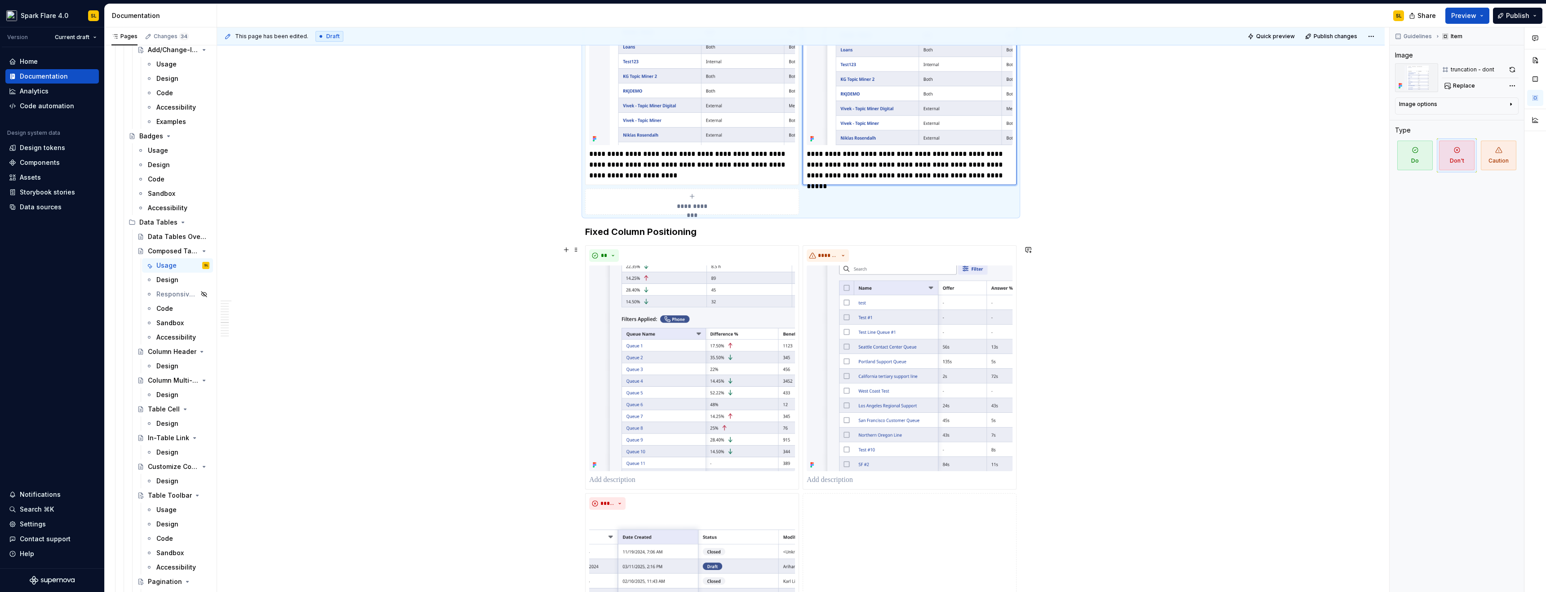
scroll to position [2490, 0]
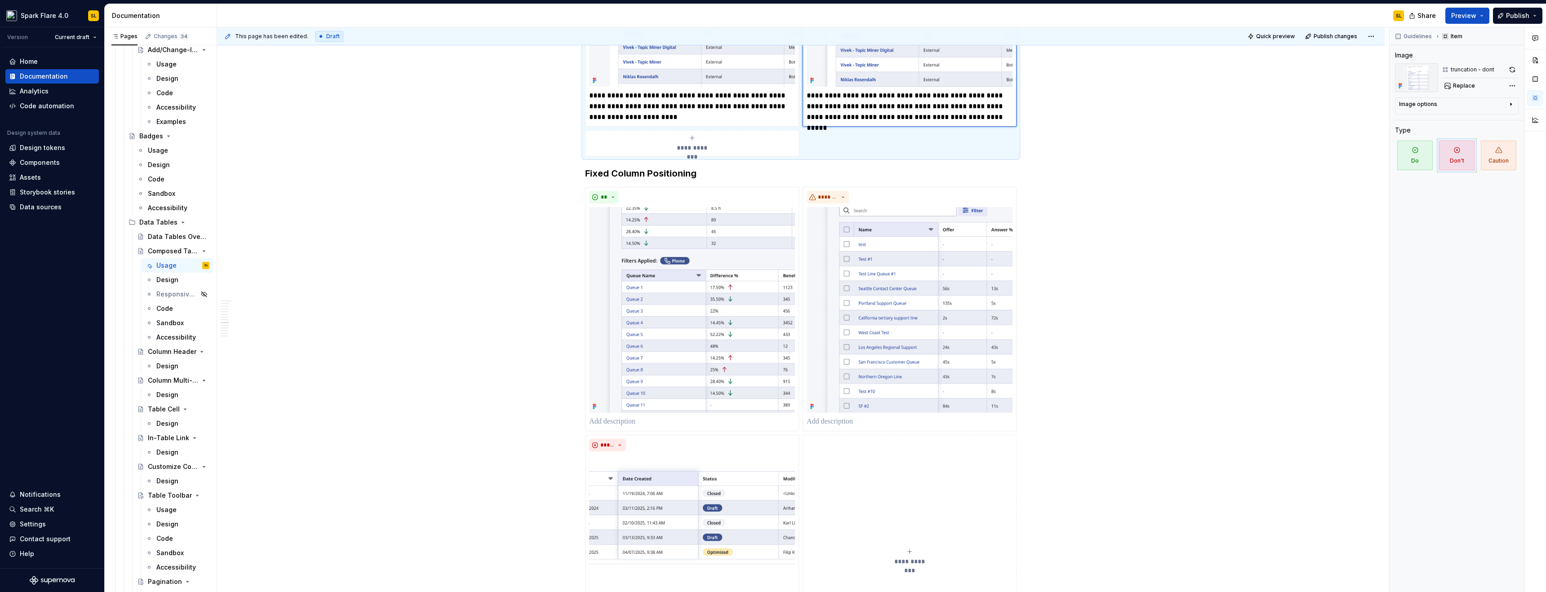
click at [923, 119] on p "**********" at bounding box center [910, 106] width 206 height 32
click at [607, 418] on p at bounding box center [692, 422] width 206 height 11
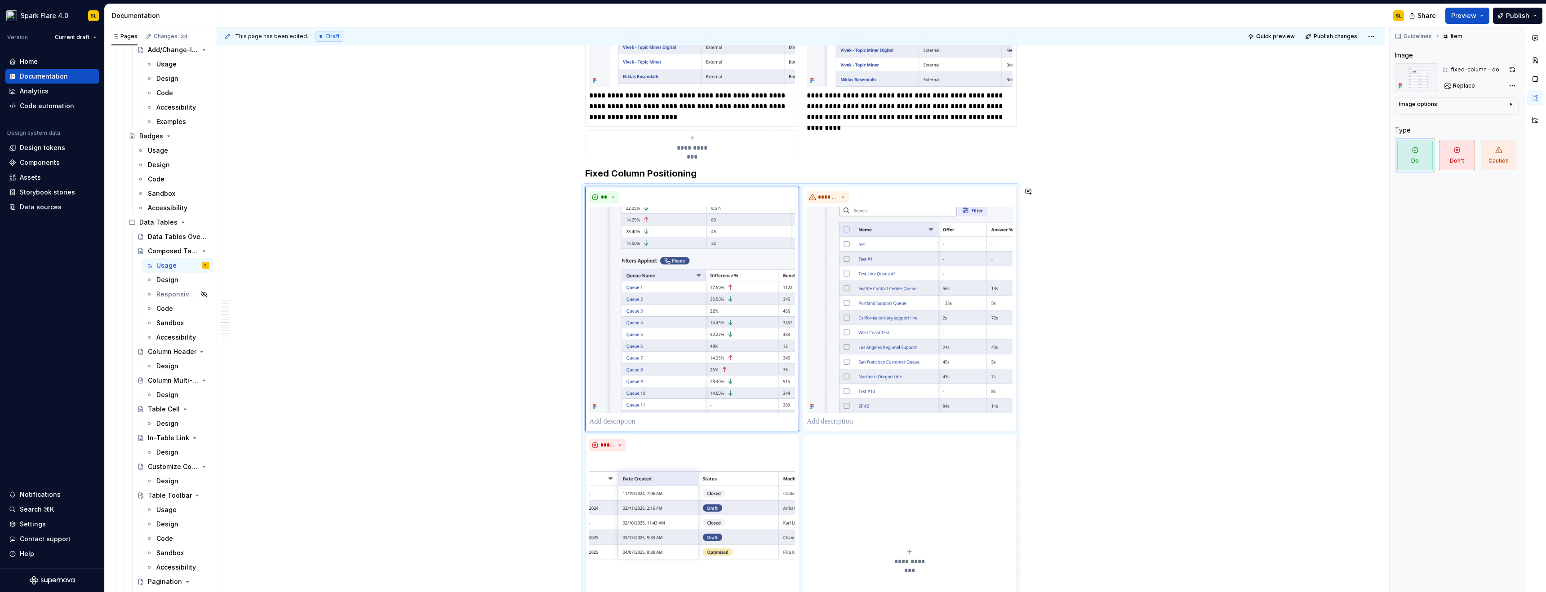
type textarea "*"
click at [853, 423] on p at bounding box center [910, 422] width 206 height 11
type textarea "*"
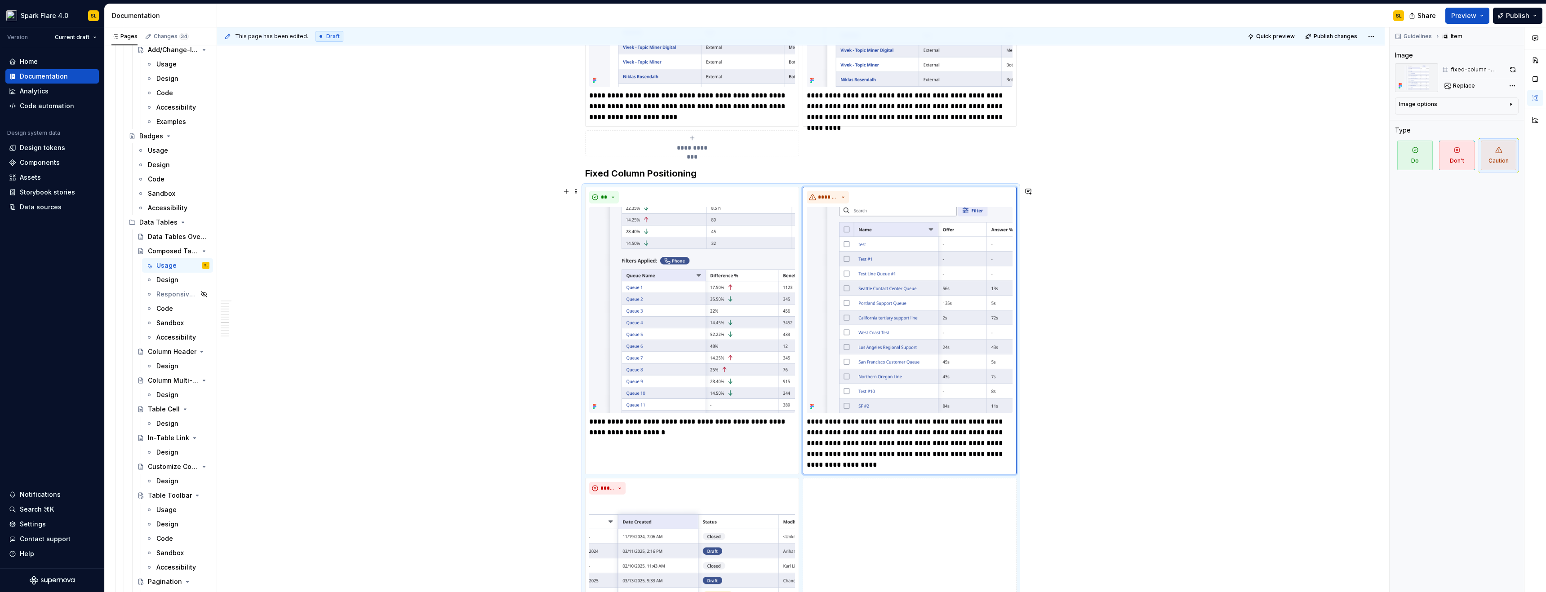
scroll to position [2670, 0]
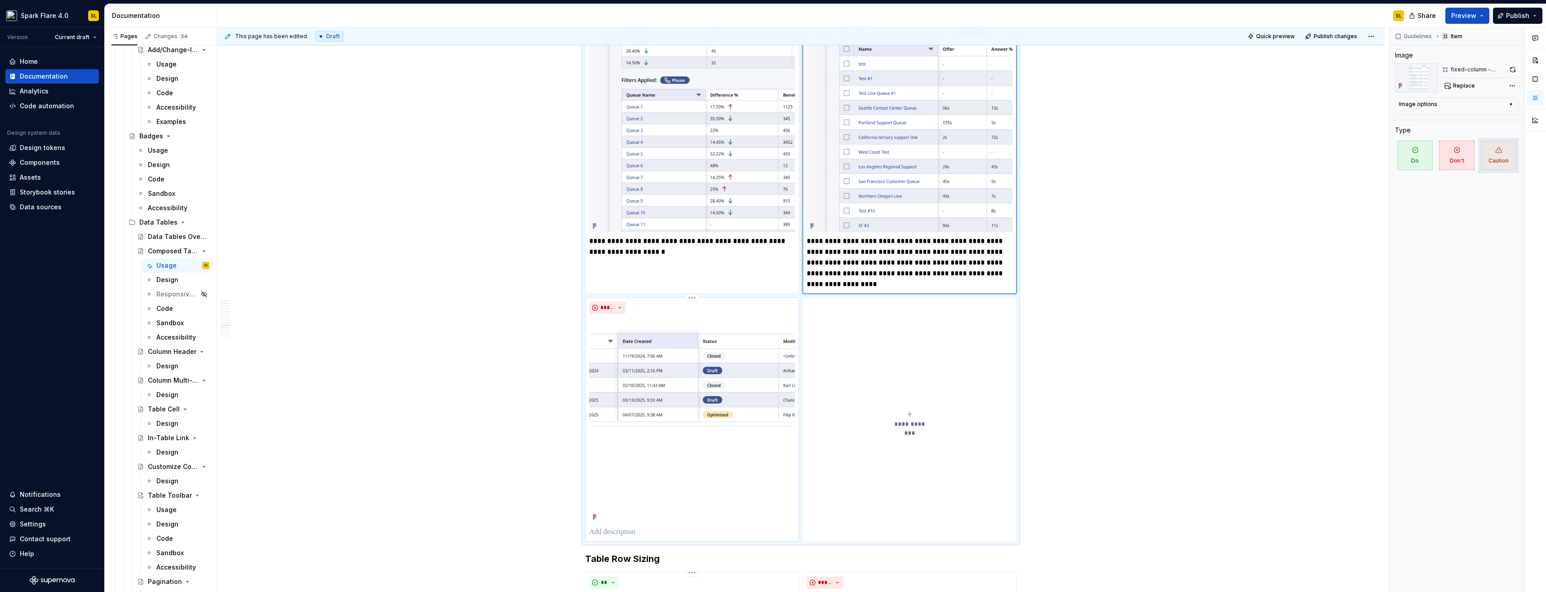
click at [610, 534] on p at bounding box center [692, 532] width 206 height 11
type textarea "*"
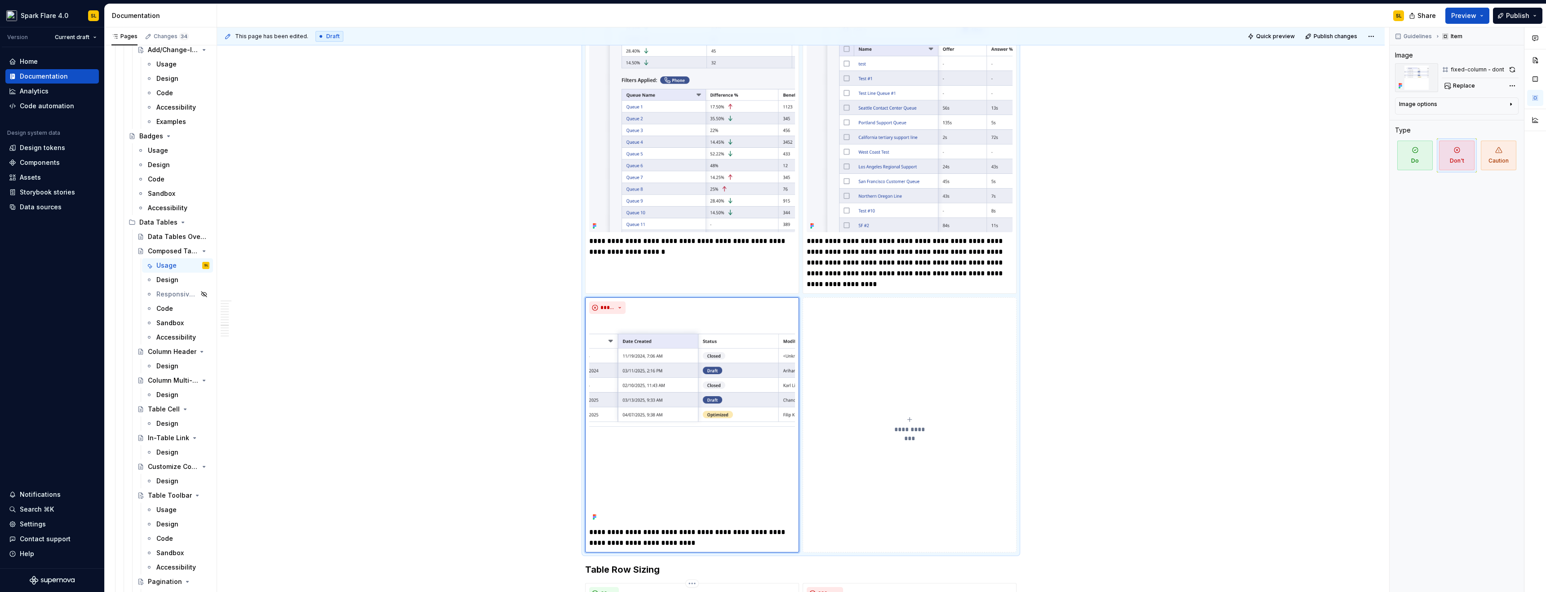
drag, startPoint x: 1100, startPoint y: 346, endPoint x: 1218, endPoint y: 33, distance: 334.6
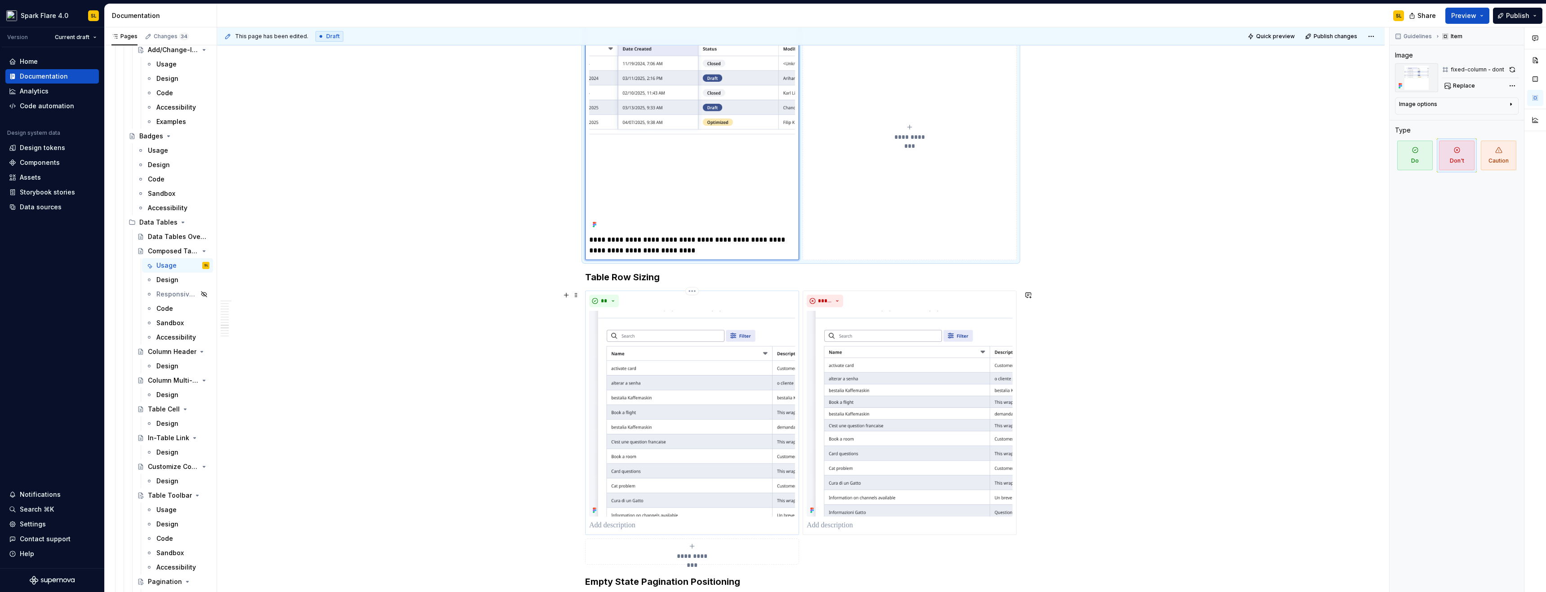
scroll to position [2969, 0]
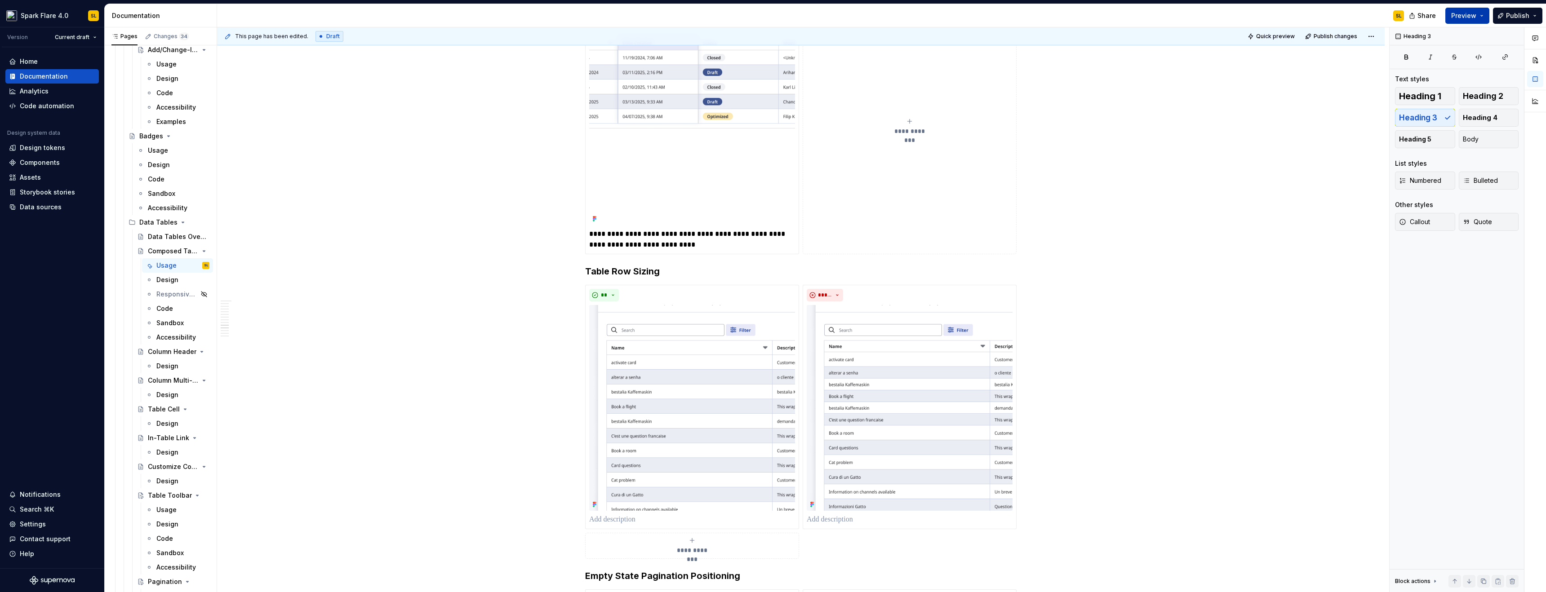
click at [1459, 17] on span "Preview" at bounding box center [1463, 15] width 25 height 9
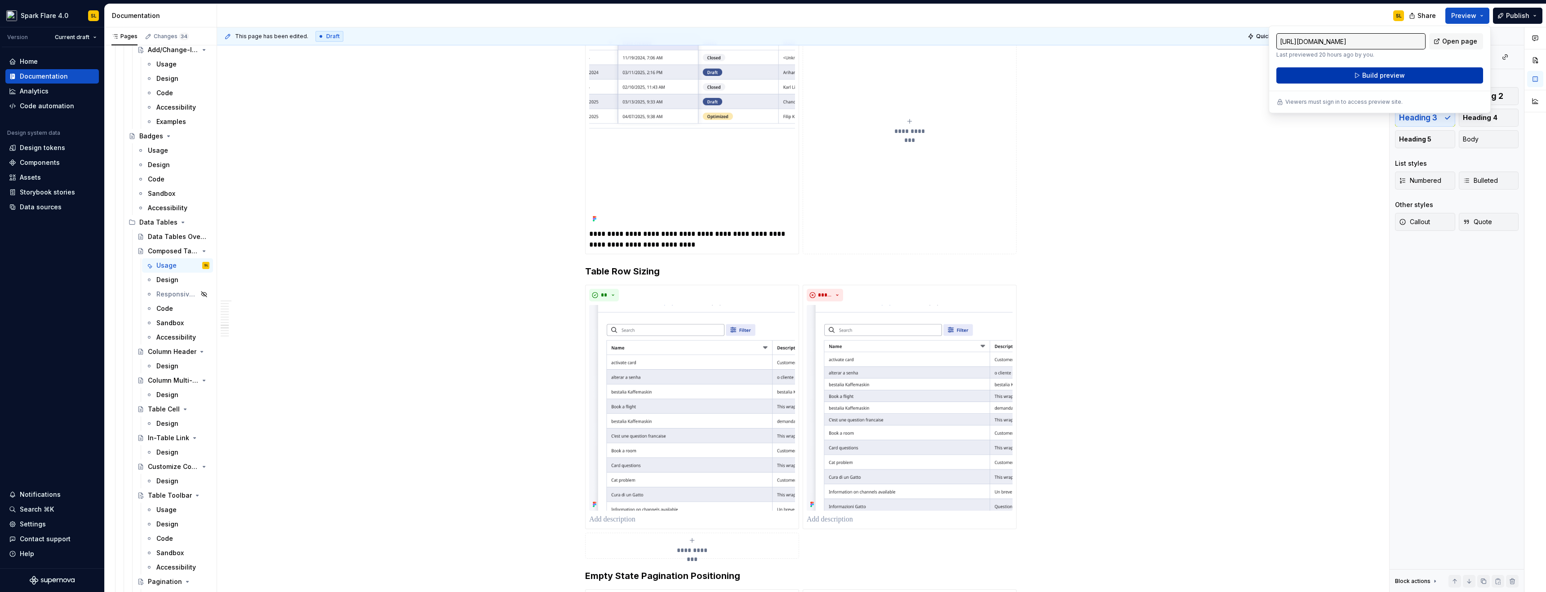
click at [1373, 70] on button "Build preview" at bounding box center [1379, 75] width 207 height 16
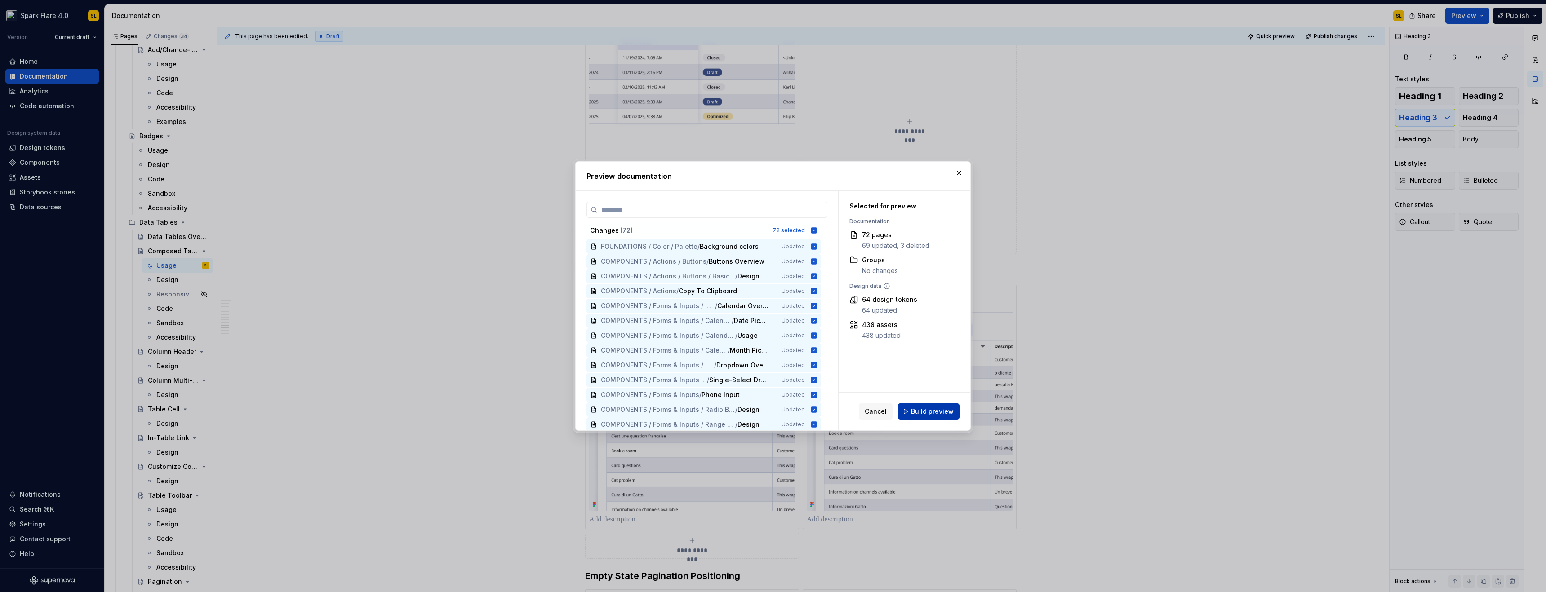
click at [946, 413] on span "Build preview" at bounding box center [932, 411] width 43 height 9
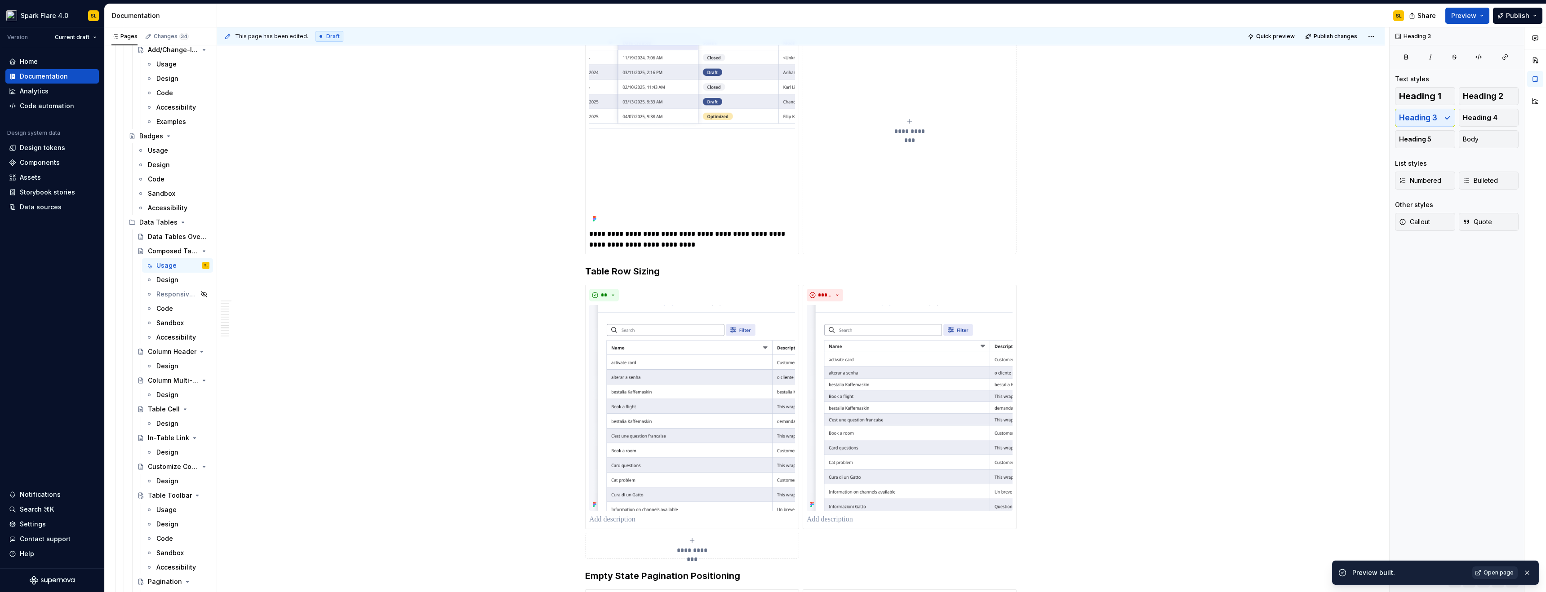
click at [1490, 571] on span "Open page" at bounding box center [1498, 572] width 30 height 7
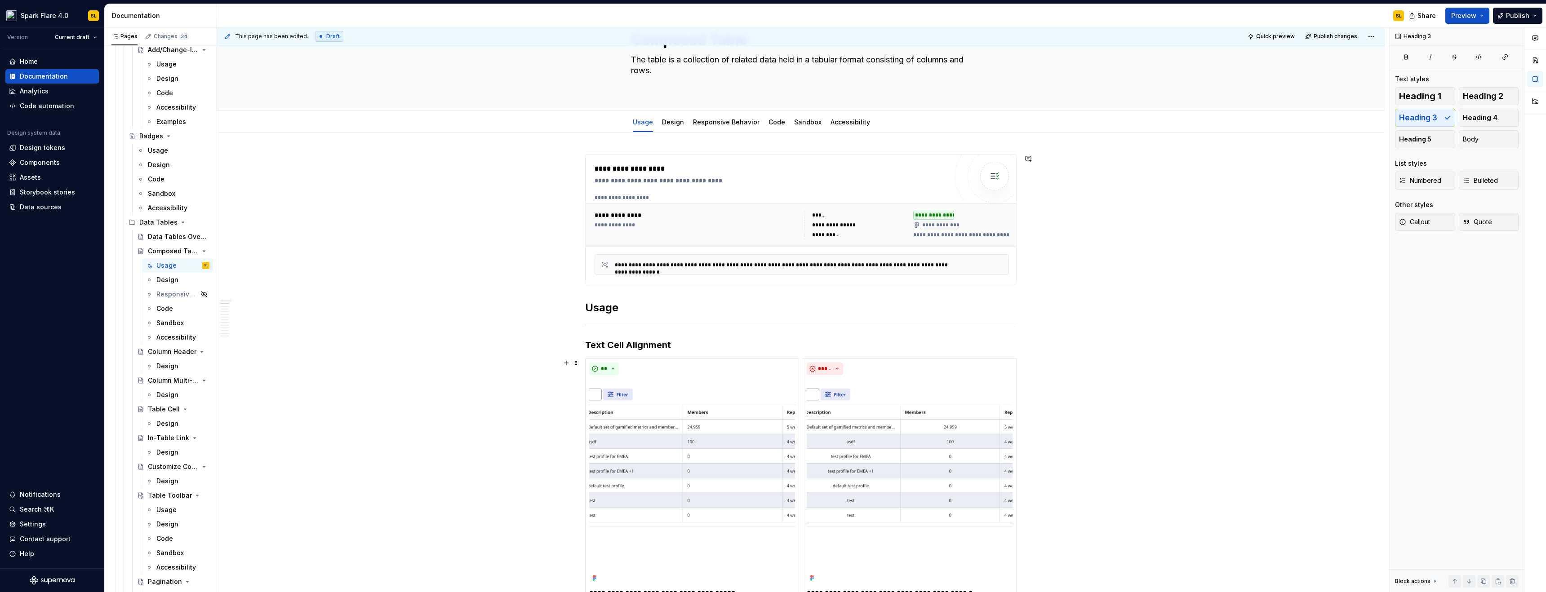
scroll to position [333, 0]
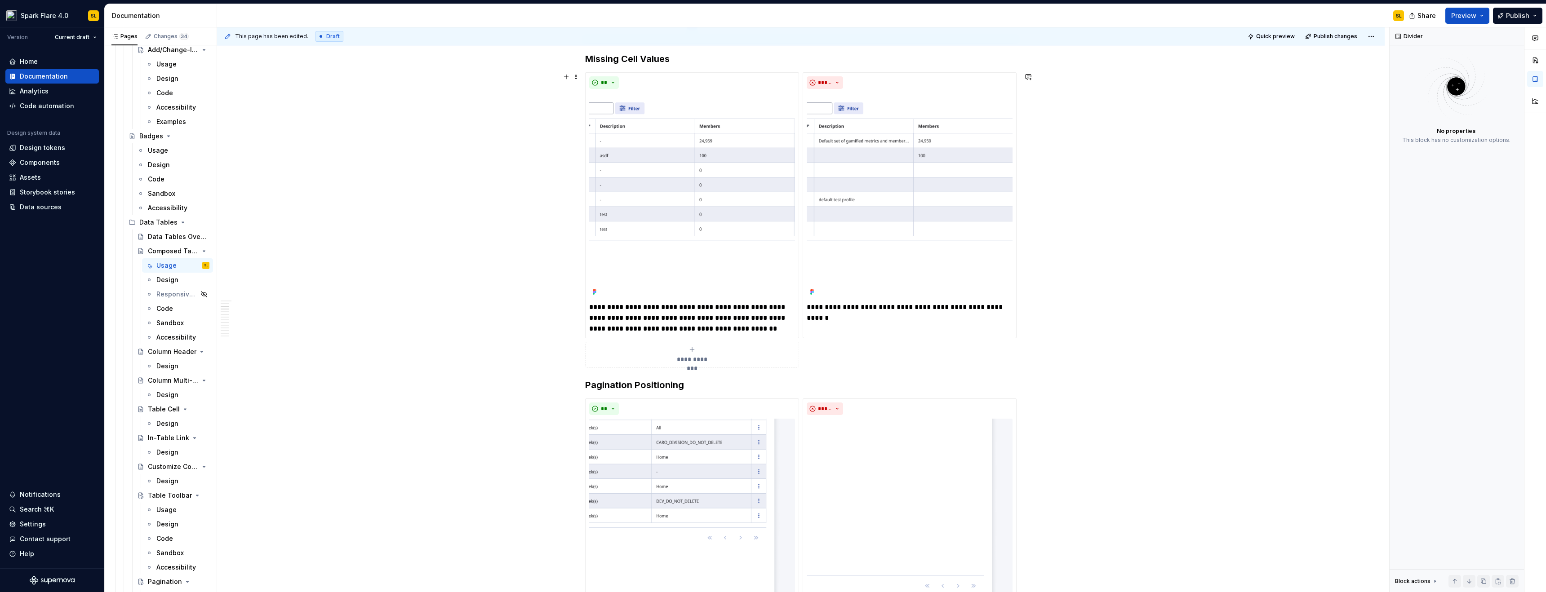
scroll to position [706, 0]
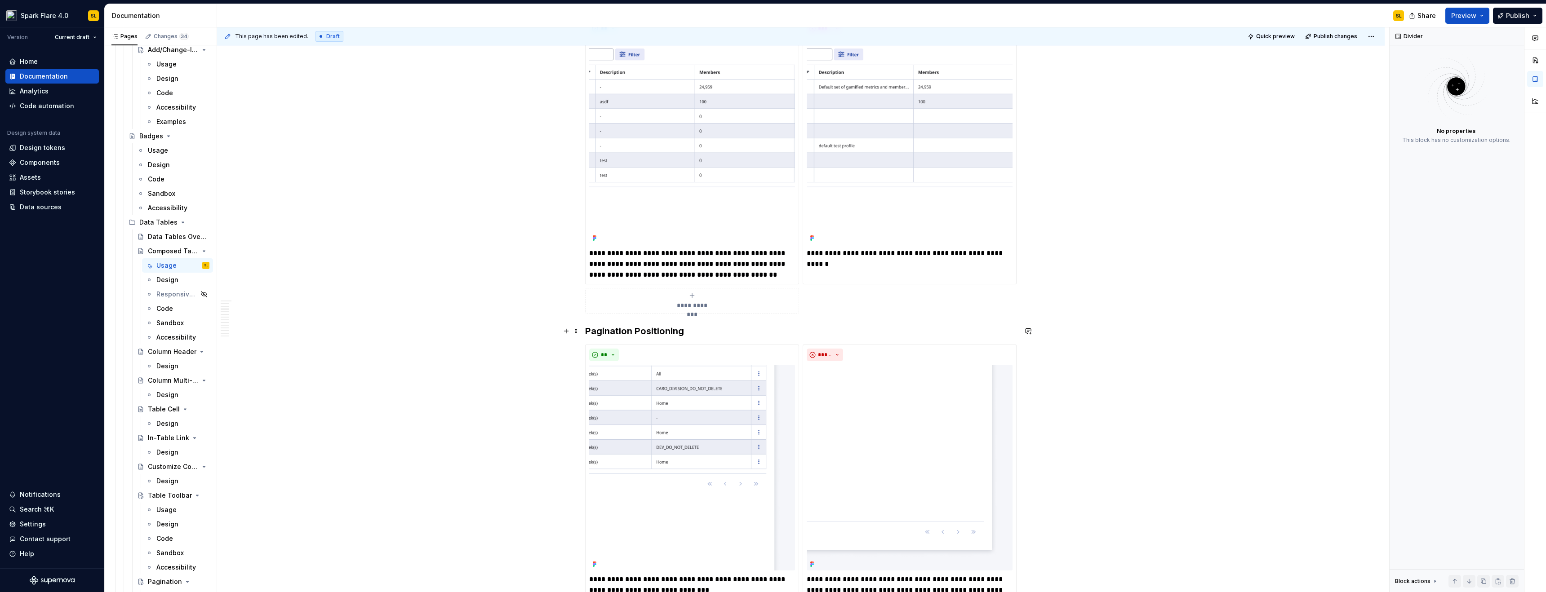
click at [587, 331] on h3 "Pagination Positioning" at bounding box center [800, 331] width 431 height 13
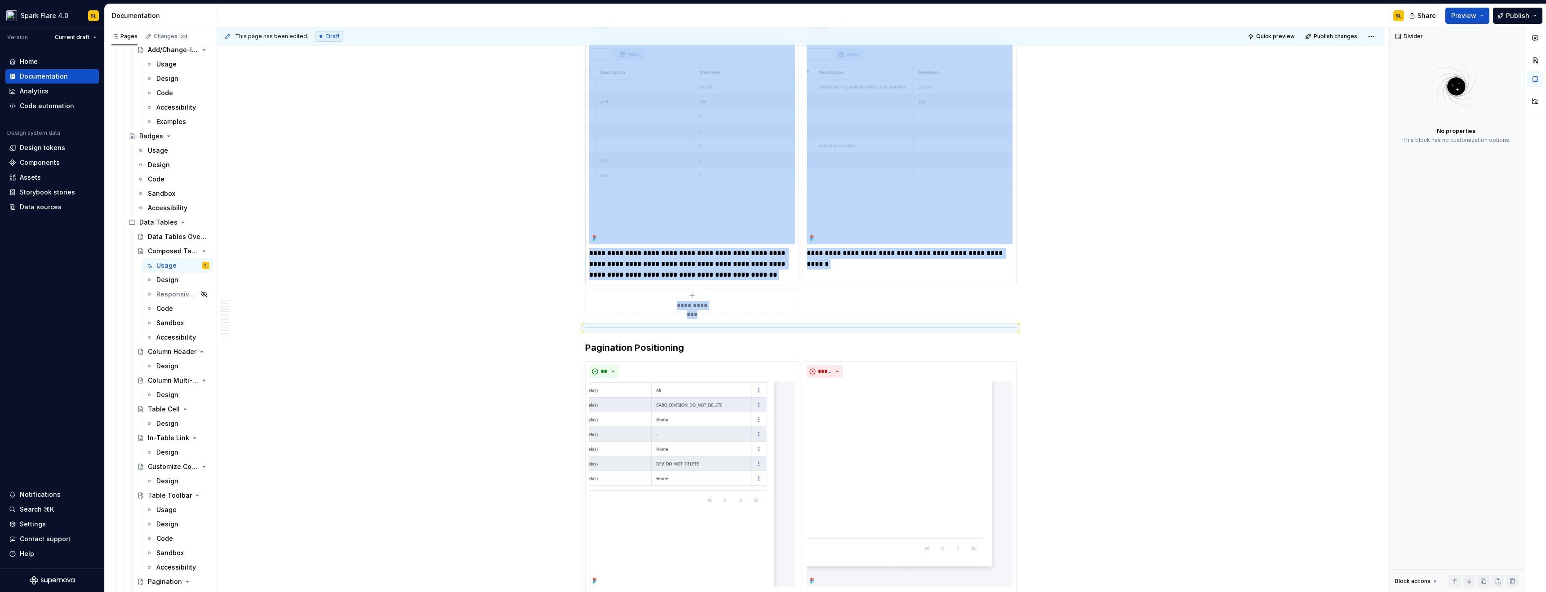
click at [719, 155] on img at bounding box center [692, 142] width 206 height 206
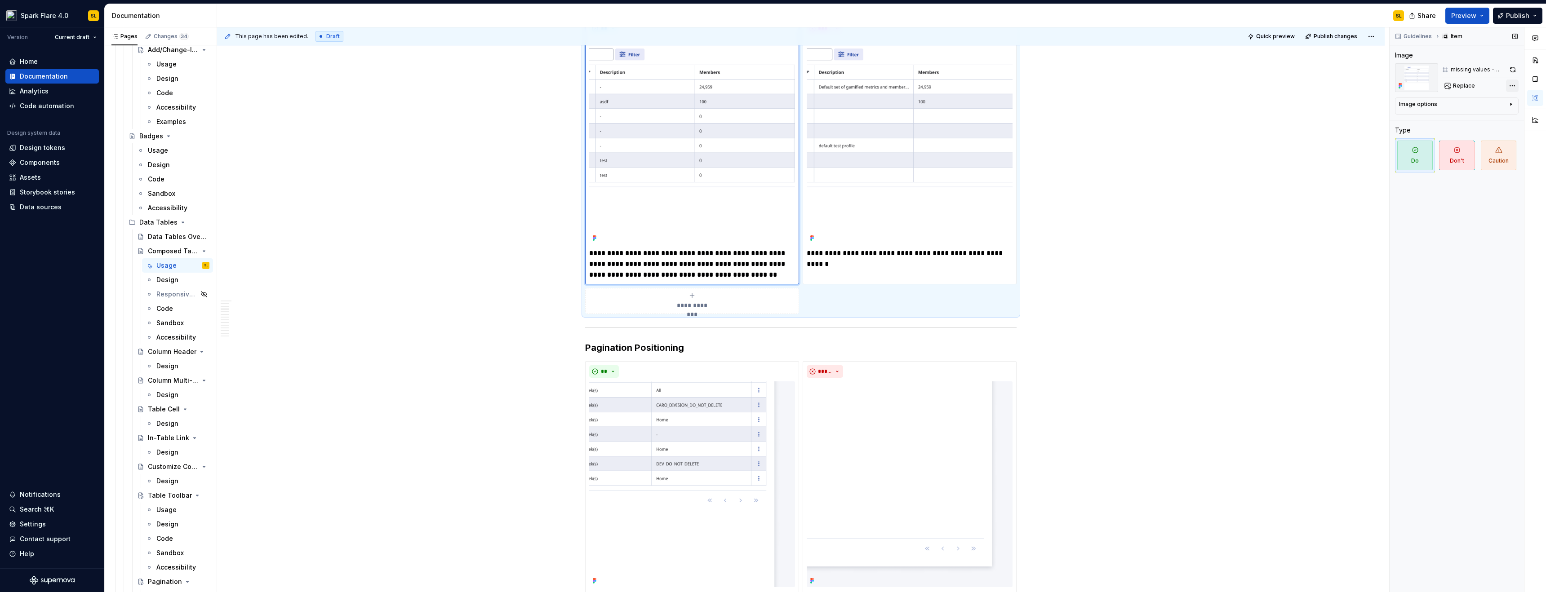
click at [1514, 85] on div "Comments Open comments No comments yet Select ‘Comment’ from the block context …" at bounding box center [1468, 309] width 156 height 565
drag, startPoint x: 1321, startPoint y: 262, endPoint x: 1348, endPoint y: 164, distance: 102.2
click at [1321, 262] on html "Spark Flare 4.0 SL Version Current draft Home Documentation Analytics Code auto…" at bounding box center [773, 296] width 1546 height 592
click at [1508, 108] on div "button" at bounding box center [1510, 106] width 7 height 11
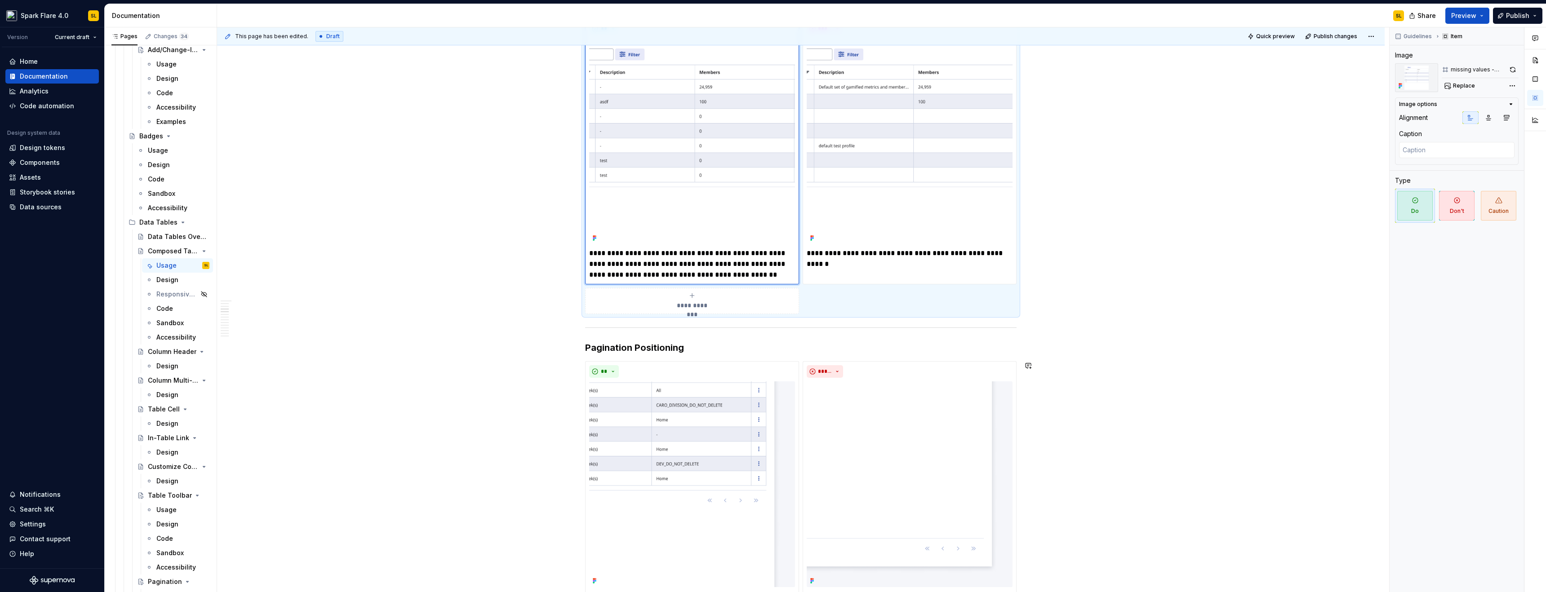
scroll to position [984, 0]
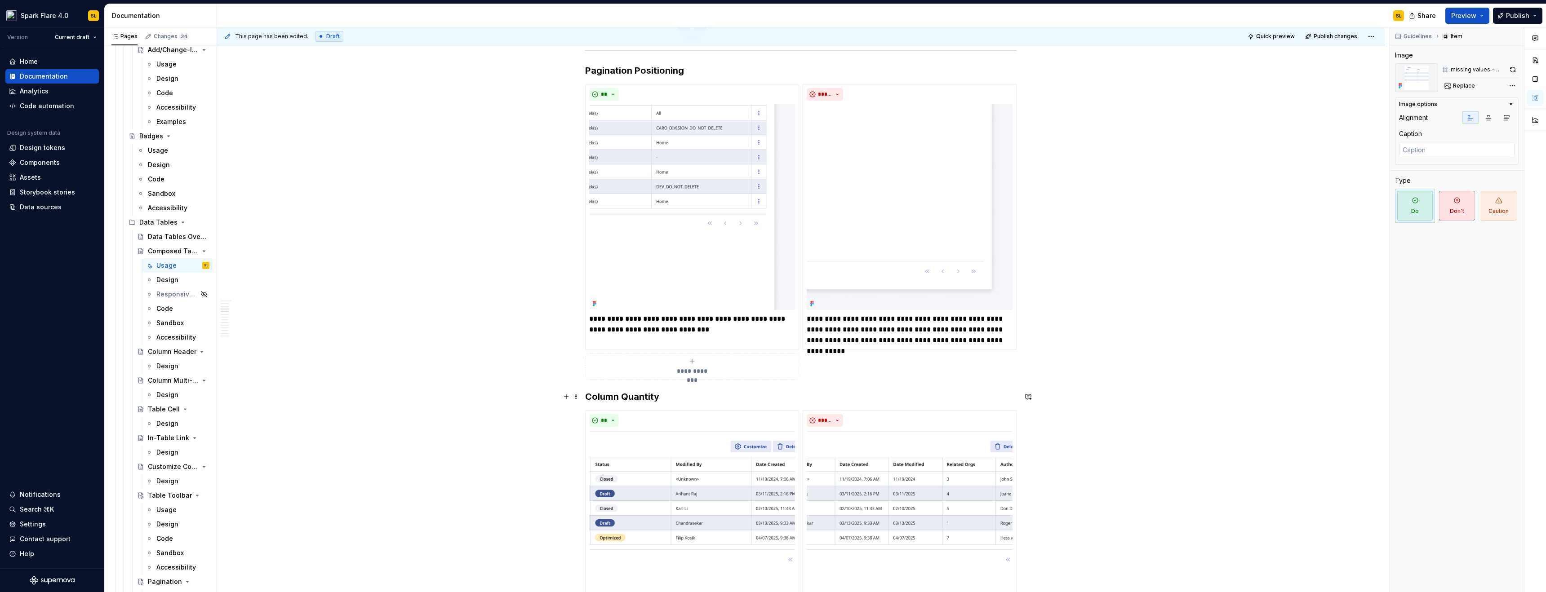
click at [587, 395] on h3 "Column Quantity" at bounding box center [800, 397] width 431 height 13
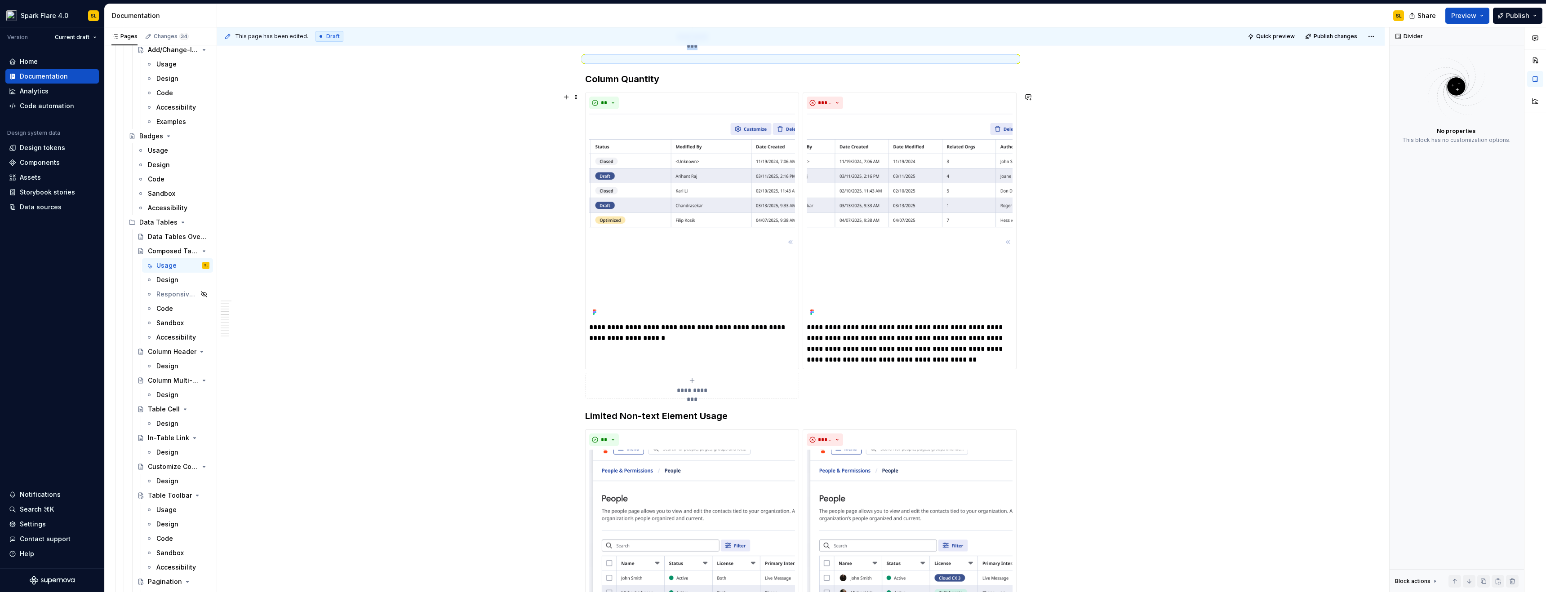
scroll to position [1361, 0]
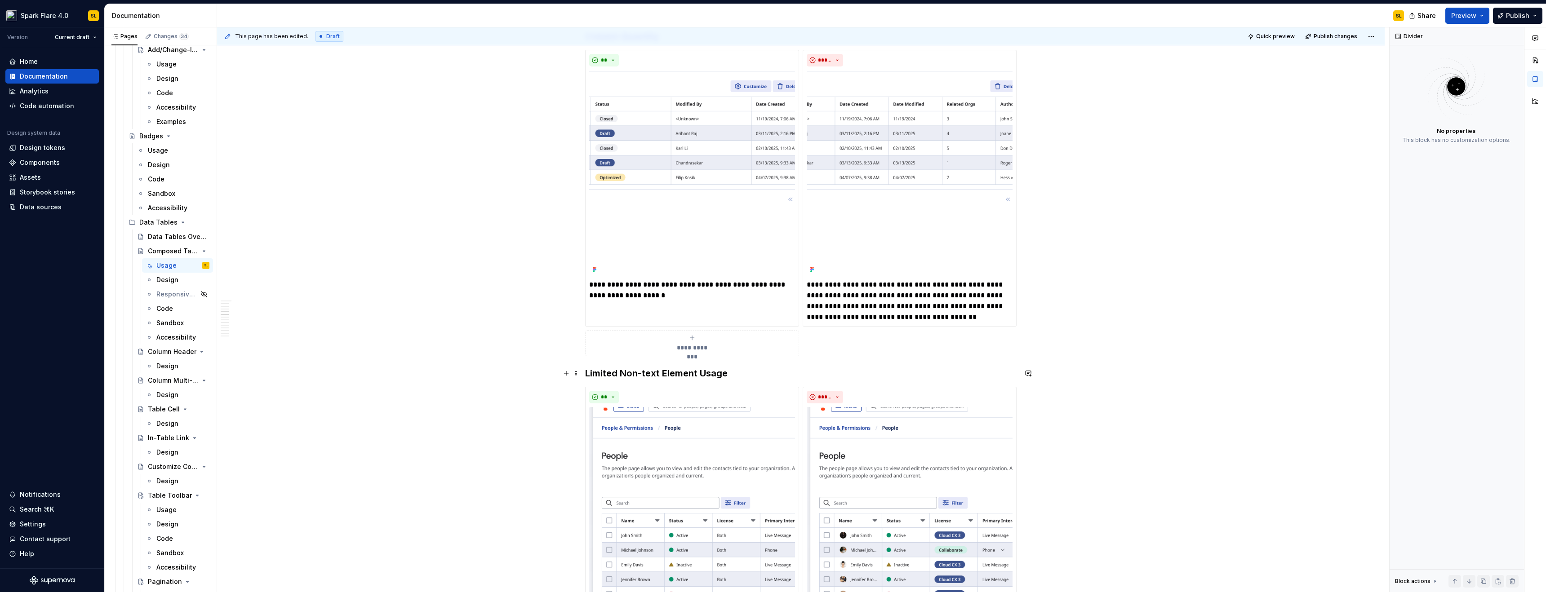
click at [586, 370] on h3 "Limited Non-text Element Usage" at bounding box center [800, 373] width 431 height 13
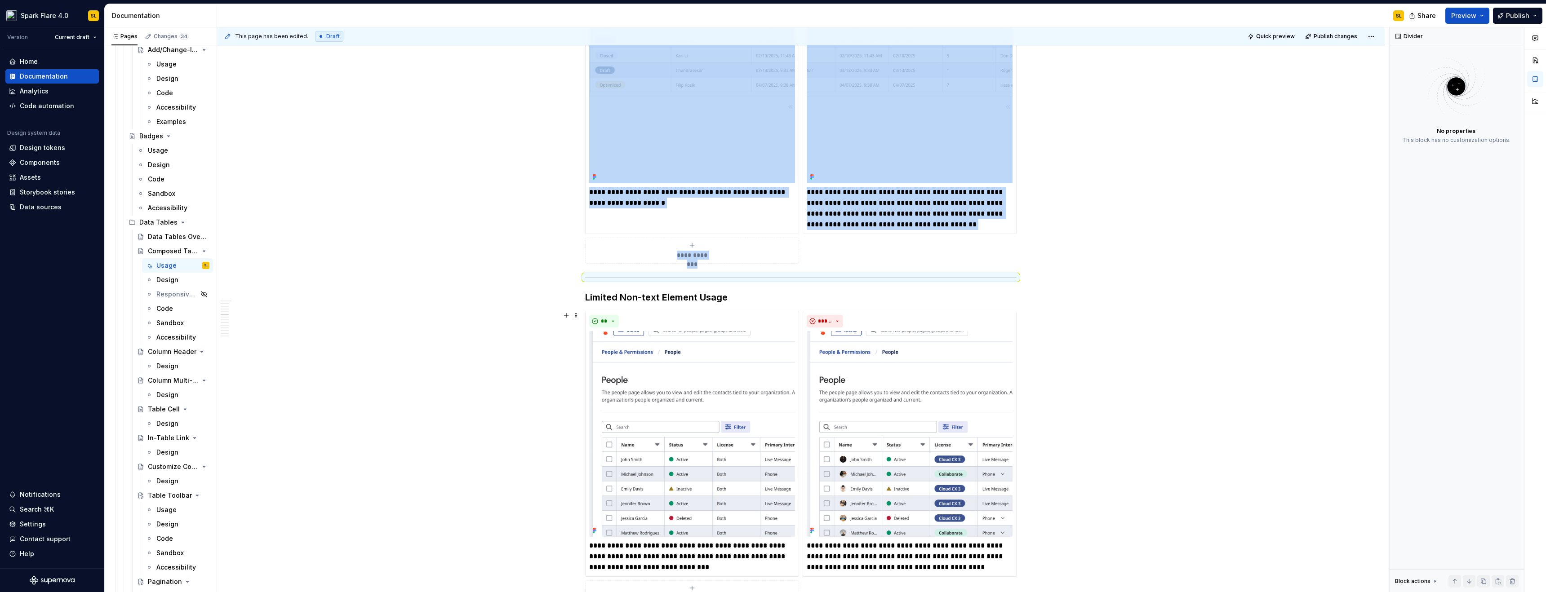
scroll to position [1688, 0]
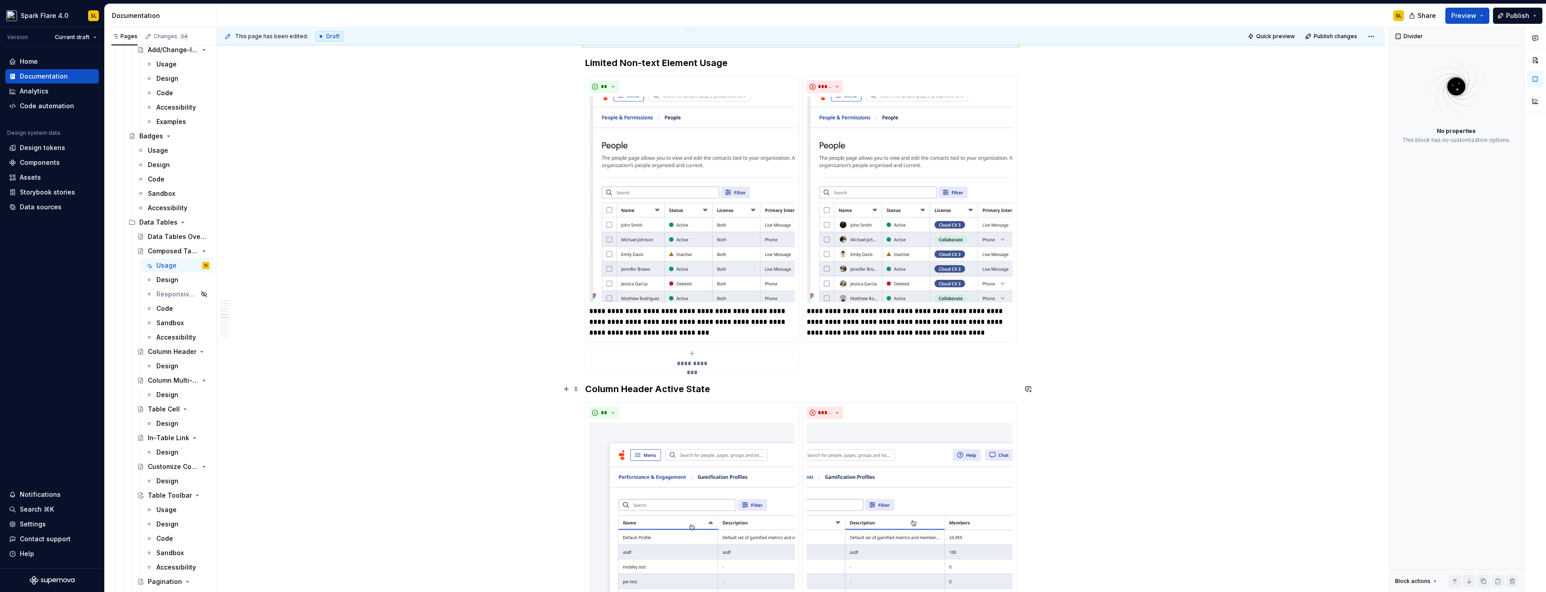
click at [588, 390] on h3 "Column Header Active State" at bounding box center [800, 389] width 431 height 13
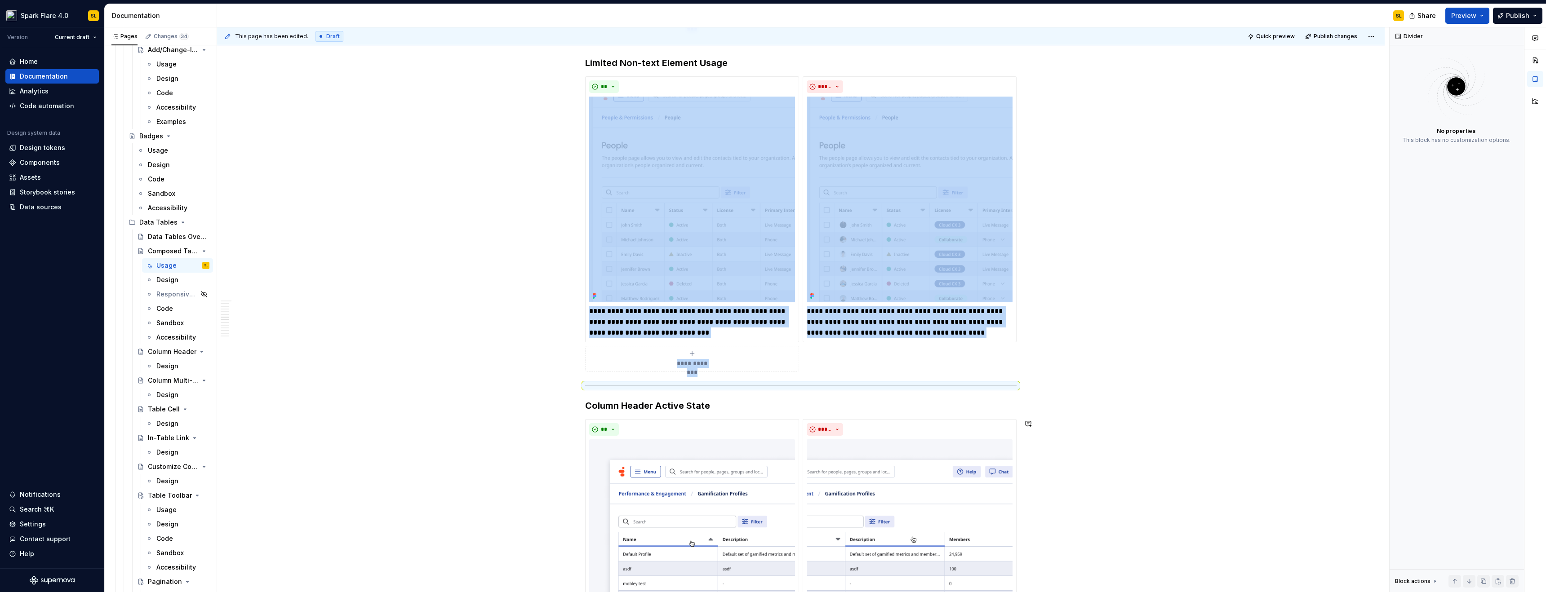
scroll to position [2115, 0]
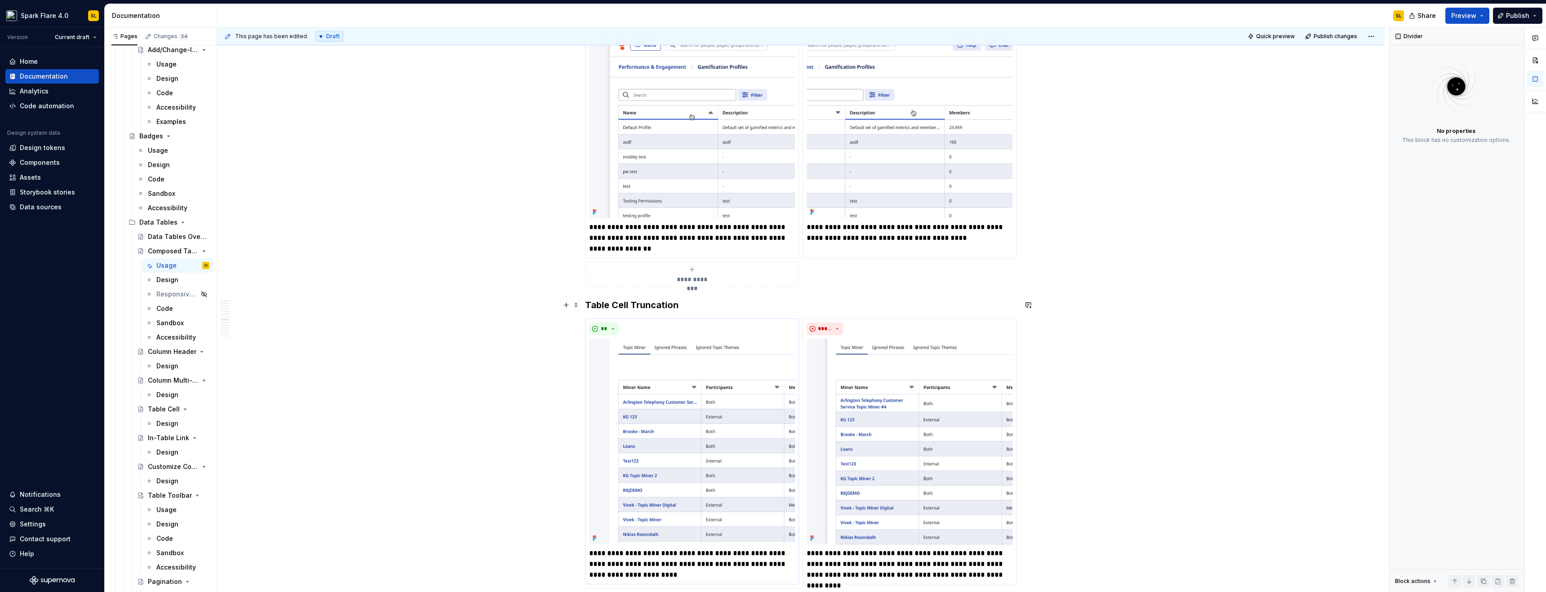
drag, startPoint x: 587, startPoint y: 308, endPoint x: 587, endPoint y: 323, distance: 14.8
click at [587, 308] on h3 "Table Cell Truncation" at bounding box center [800, 305] width 431 height 13
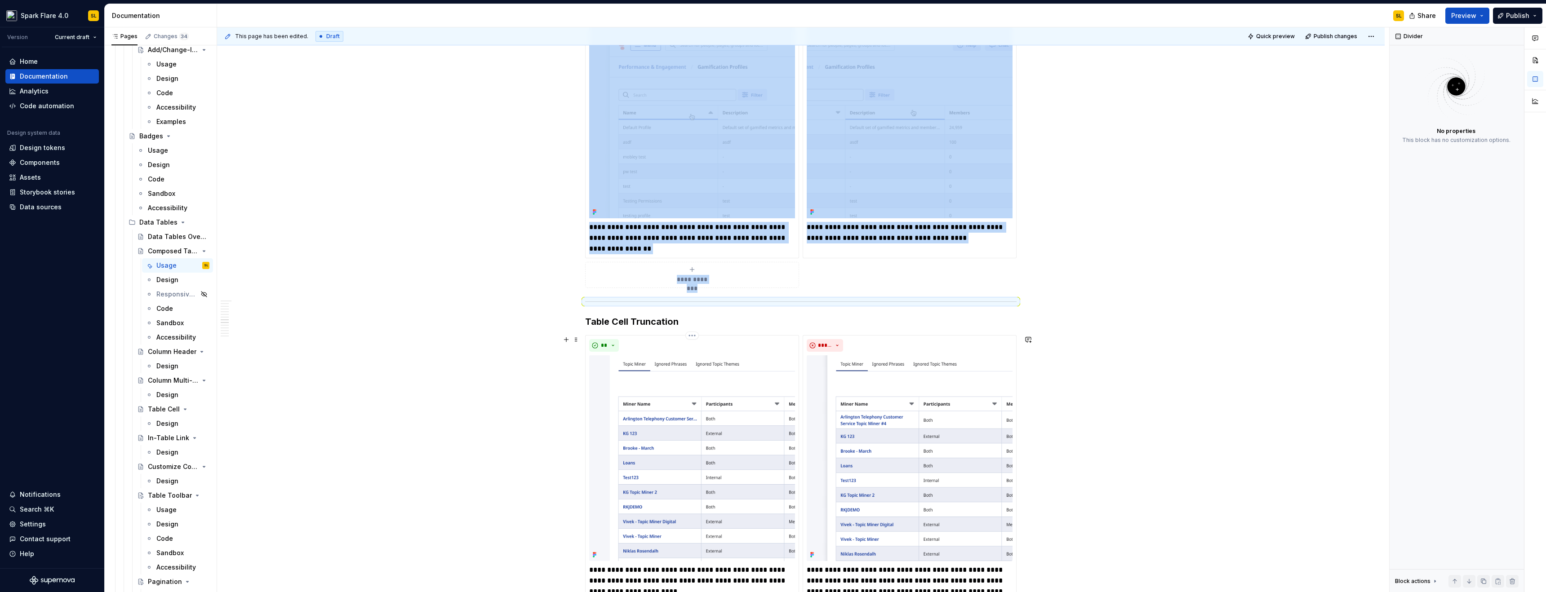
scroll to position [2509, 0]
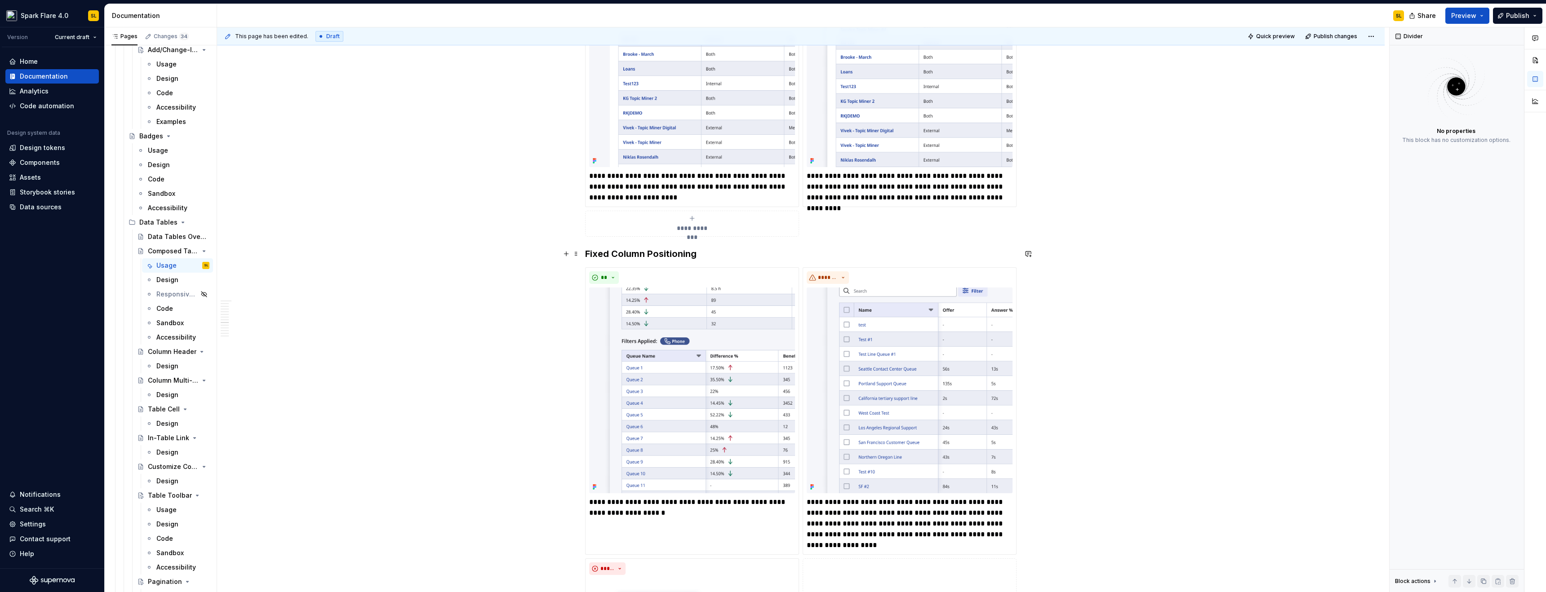
click at [585, 253] on h3 "Fixed Column Positioning" at bounding box center [800, 254] width 431 height 13
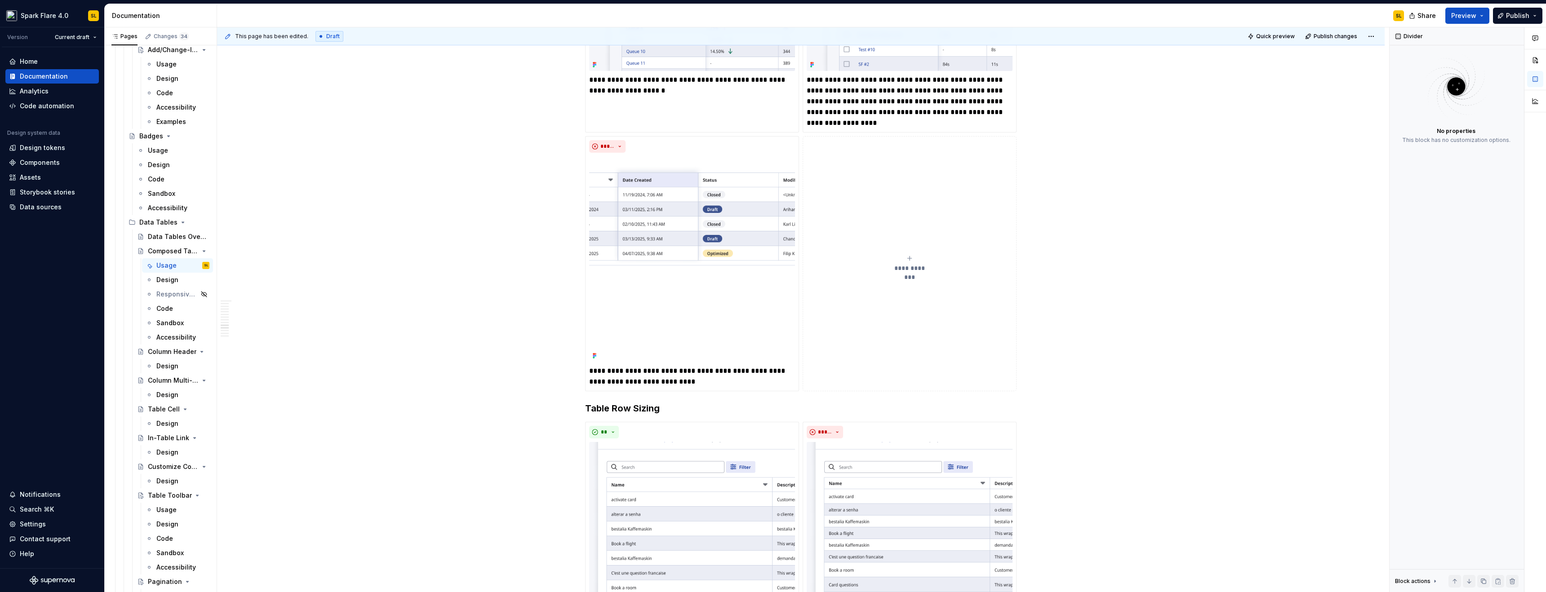
scroll to position [3178, 0]
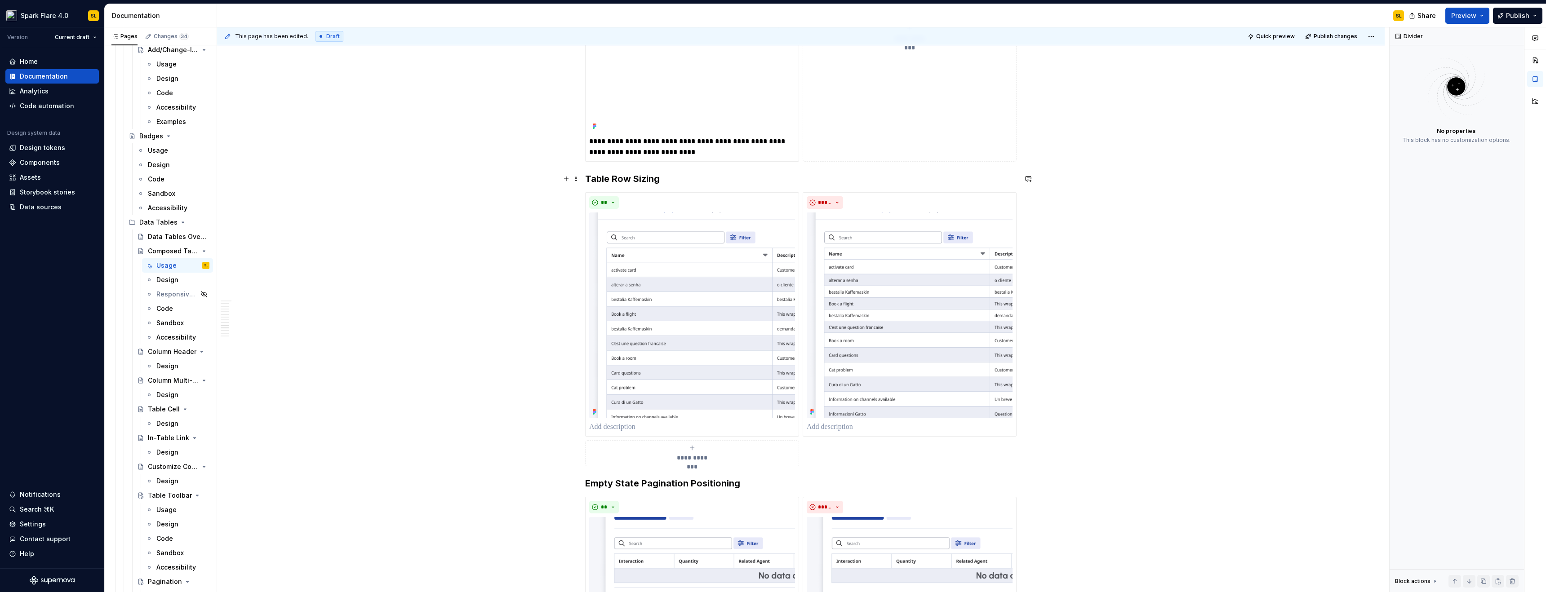
click at [587, 178] on h3 "Table Row Sizing" at bounding box center [800, 179] width 431 height 13
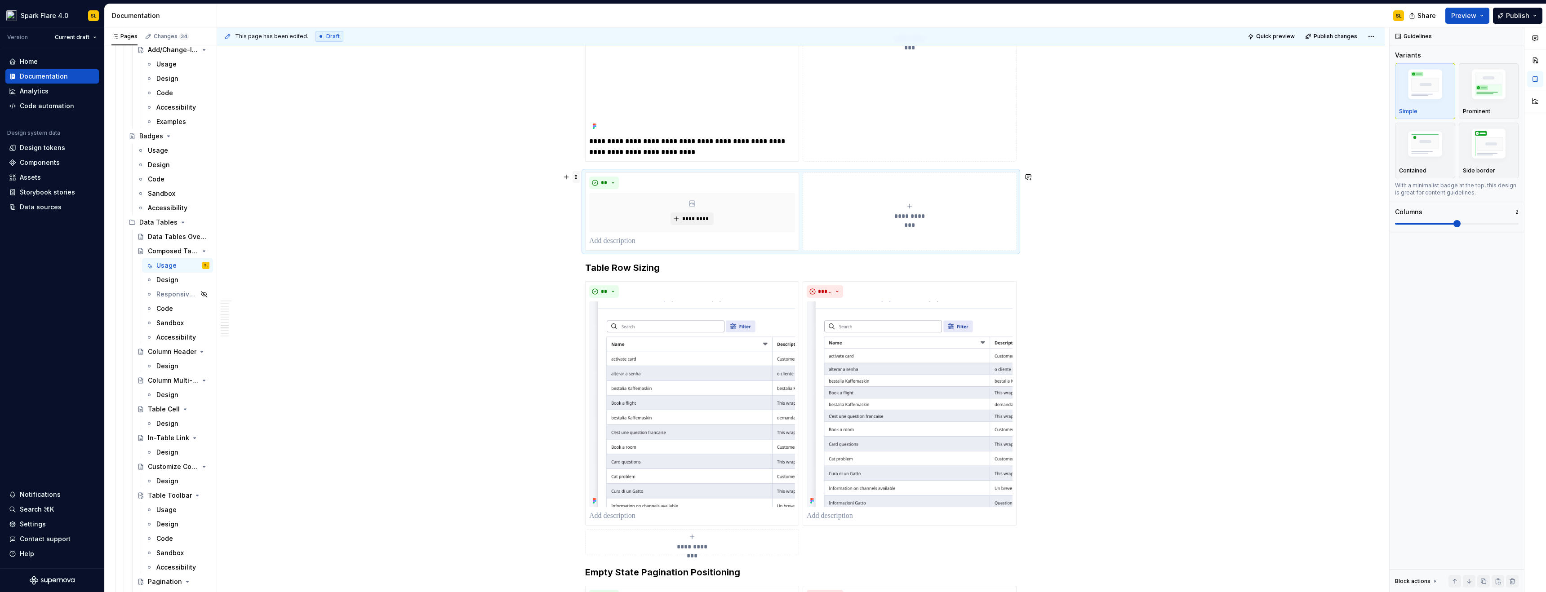
click at [576, 177] on span at bounding box center [576, 177] width 7 height 13
click at [590, 252] on div "Delete" at bounding box center [618, 256] width 58 height 9
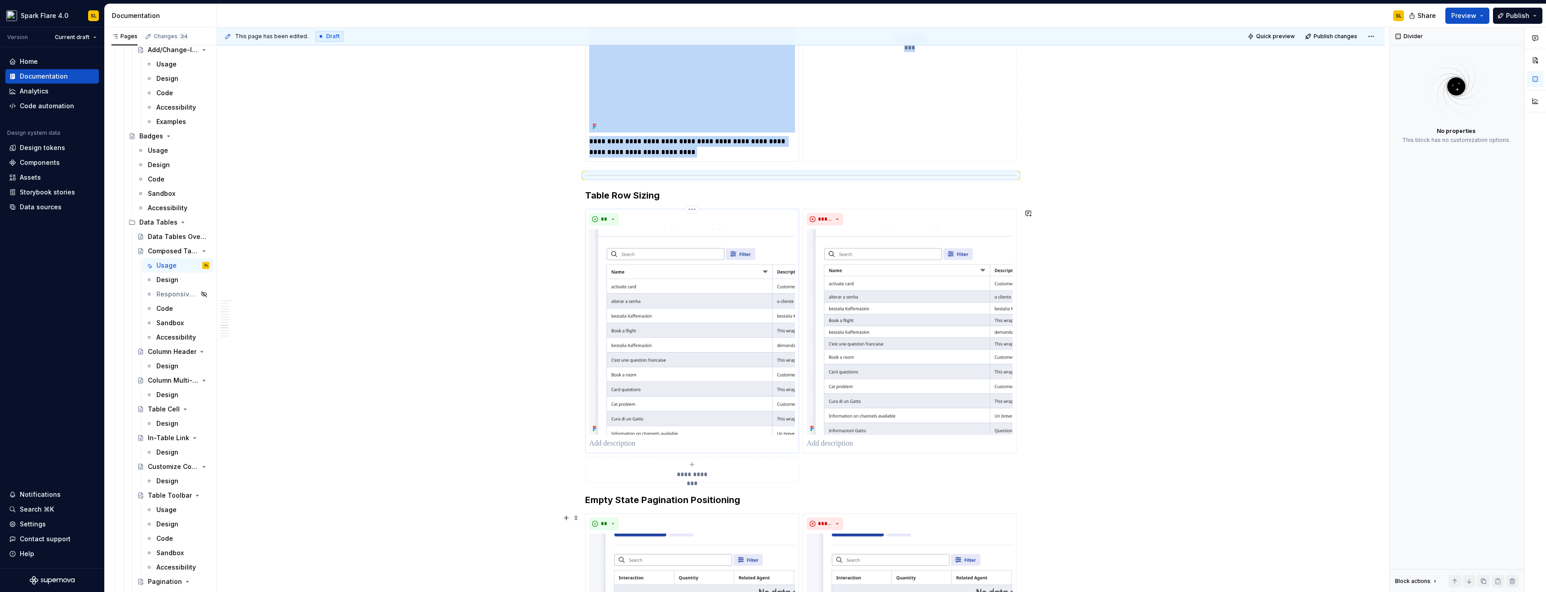
scroll to position [3550, 0]
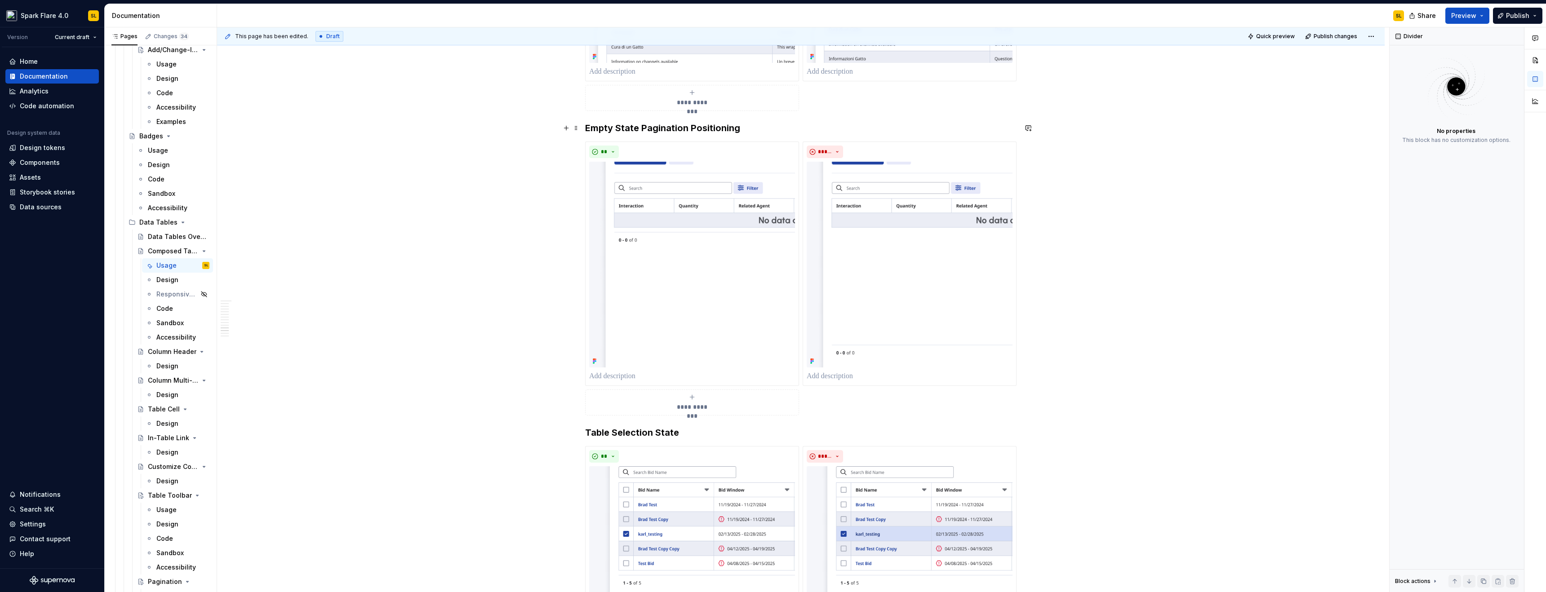
click at [587, 128] on h3 "Empty State Pagination Positioning" at bounding box center [800, 128] width 431 height 13
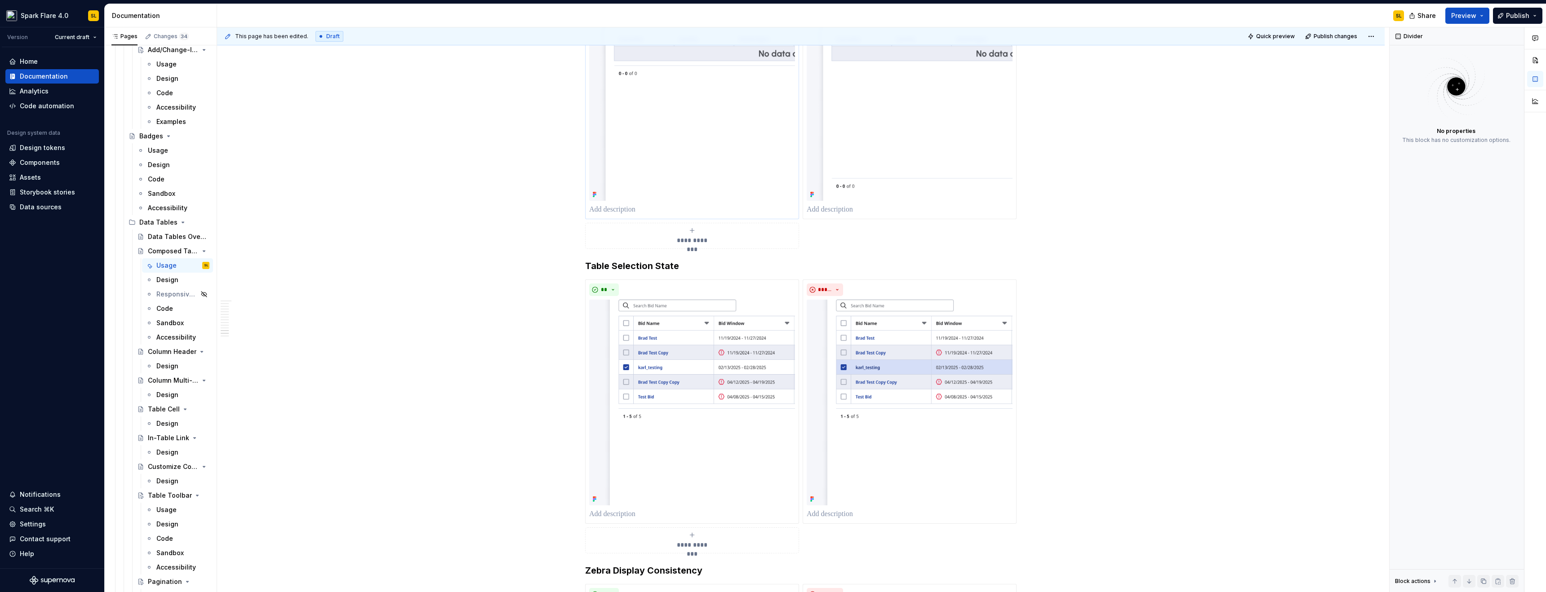
scroll to position [3846, 0]
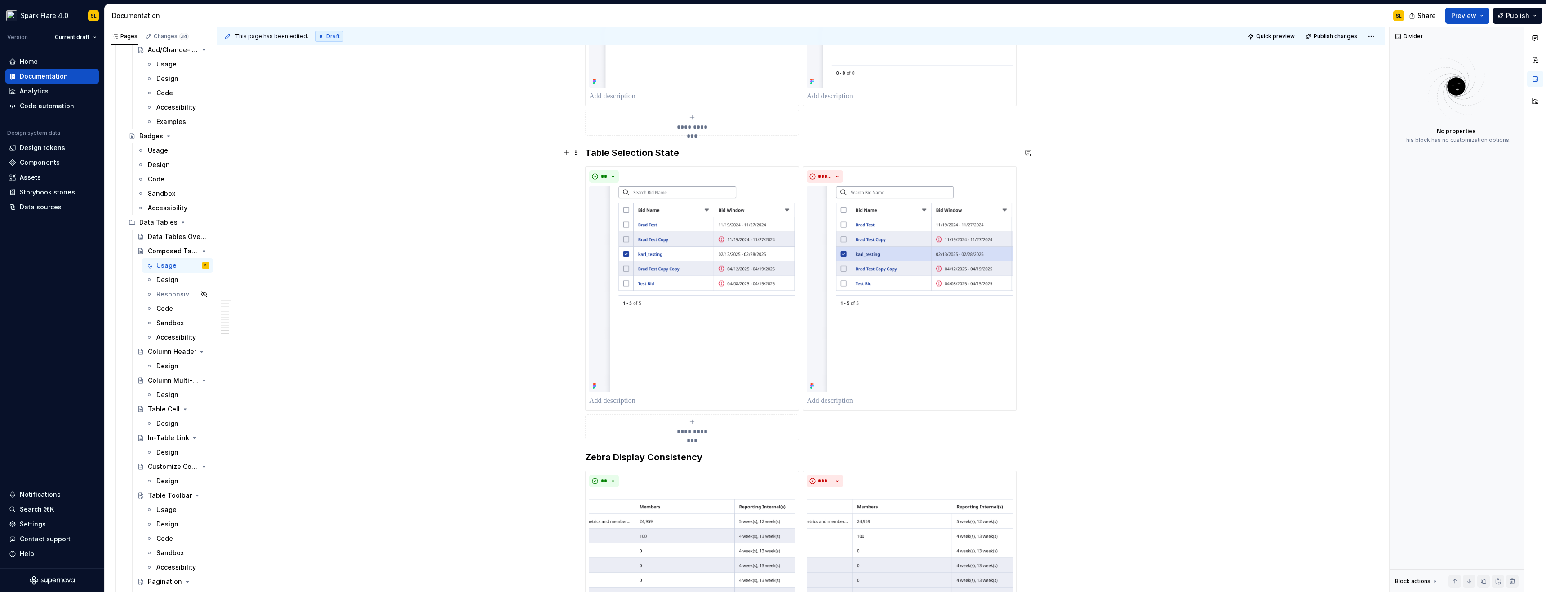
click at [586, 149] on h3 "Table Selection State" at bounding box center [800, 153] width 431 height 13
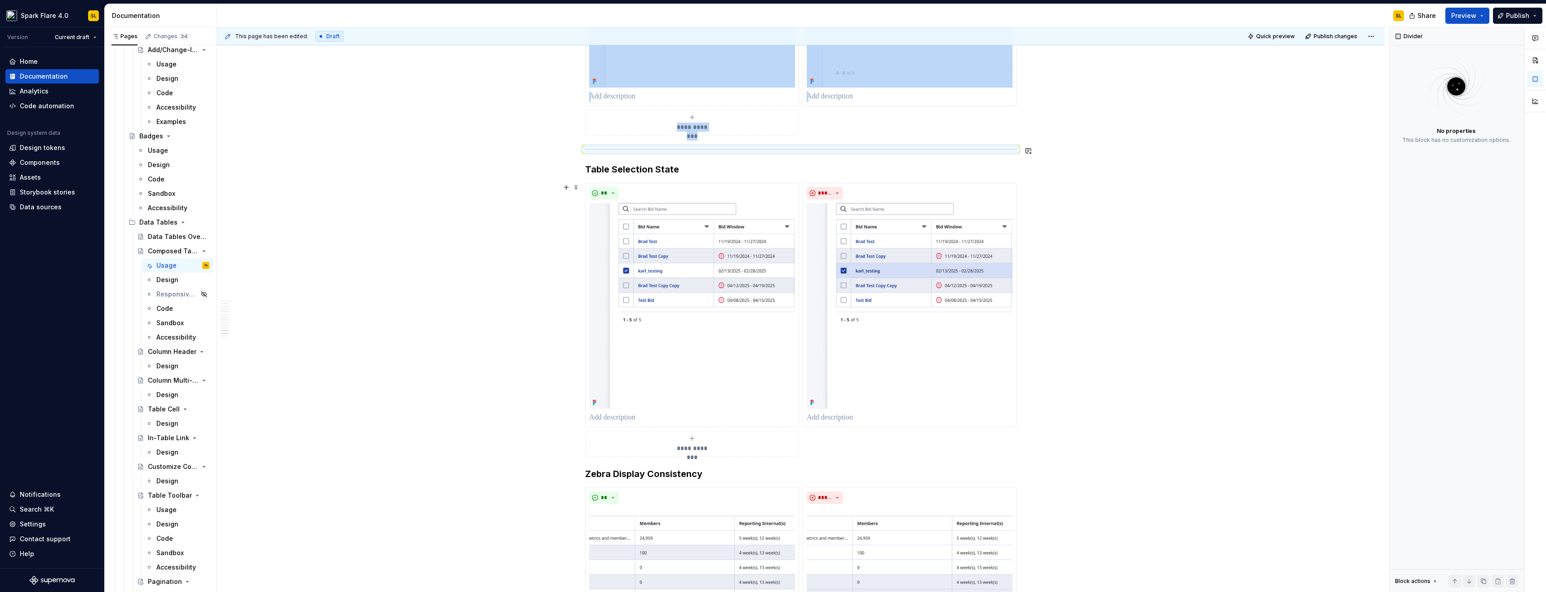
scroll to position [4048, 0]
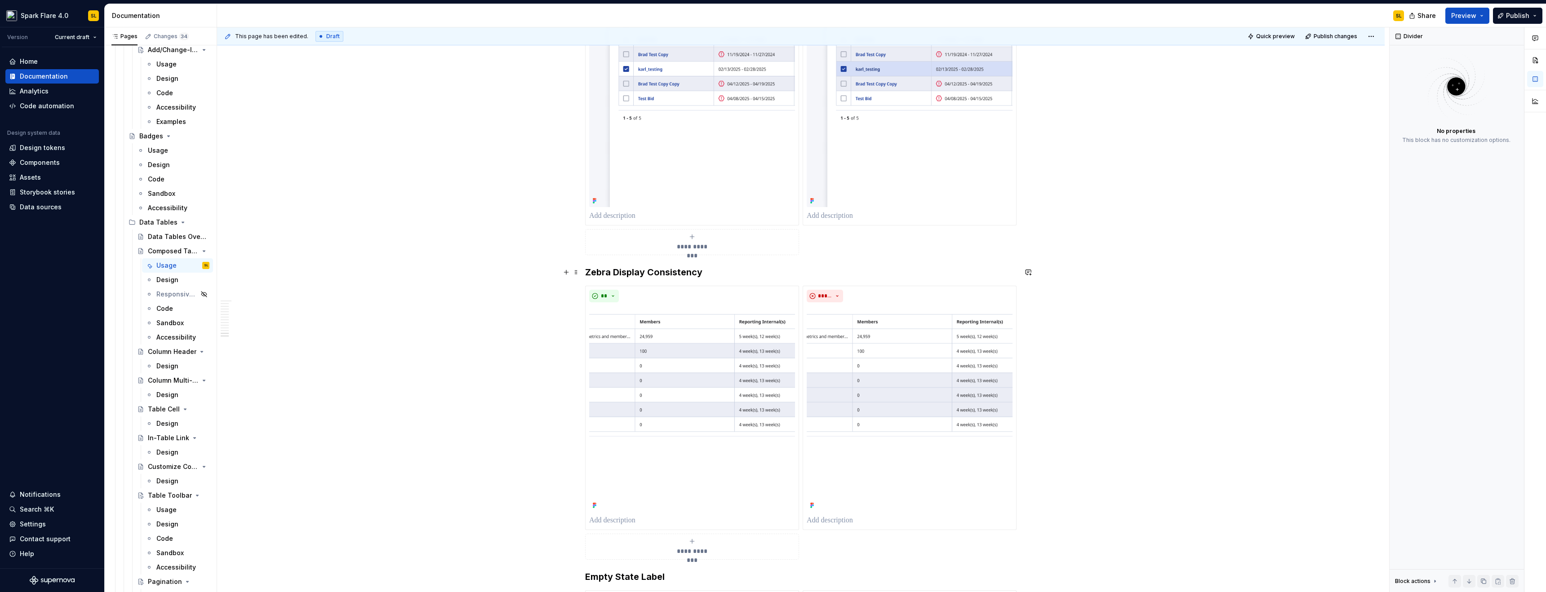
click at [587, 271] on h3 "Zebra Display Consistency" at bounding box center [800, 272] width 431 height 13
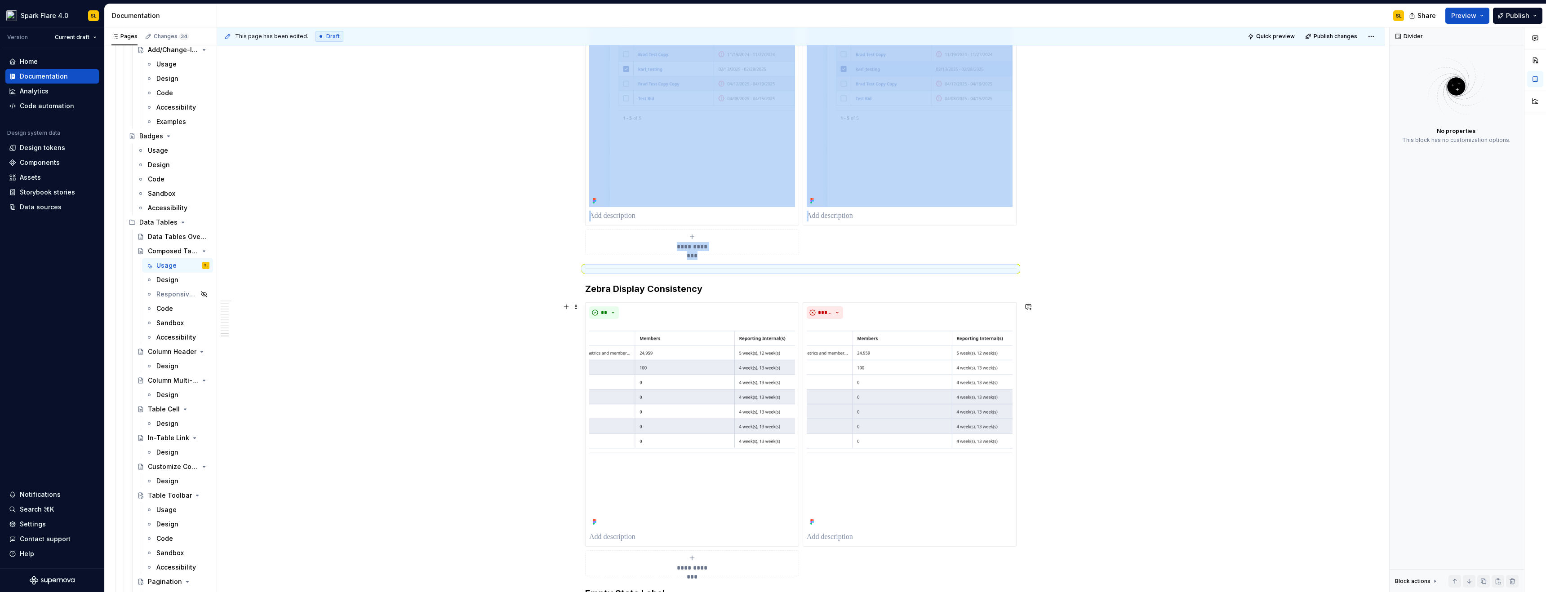
scroll to position [4311, 0]
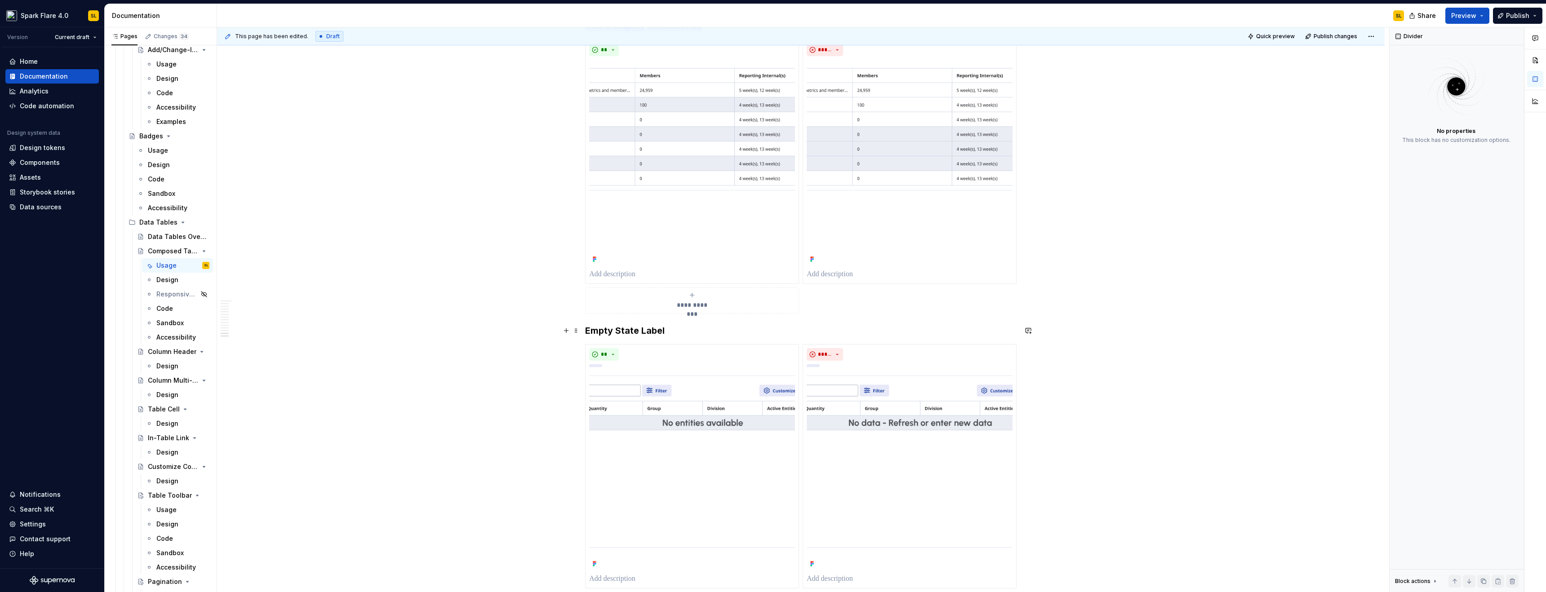
click at [585, 329] on h3 "Empty State Label" at bounding box center [800, 330] width 431 height 13
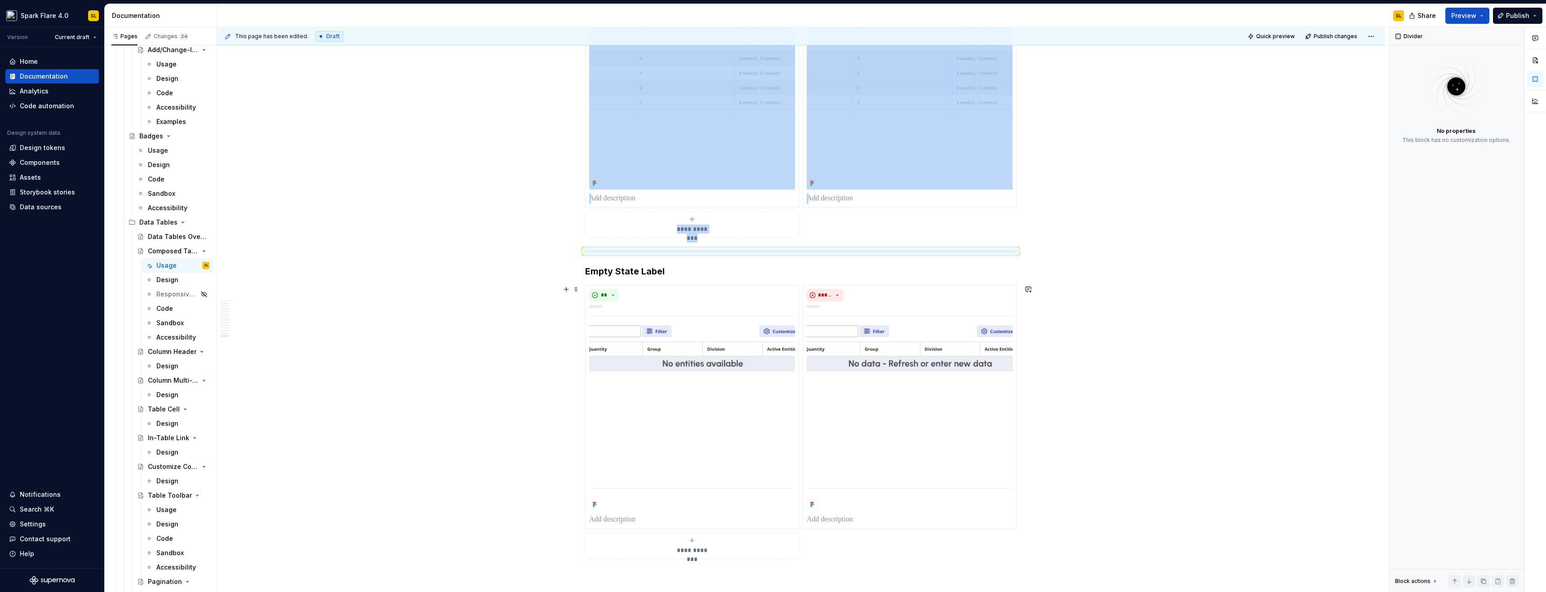
scroll to position [4505, 0]
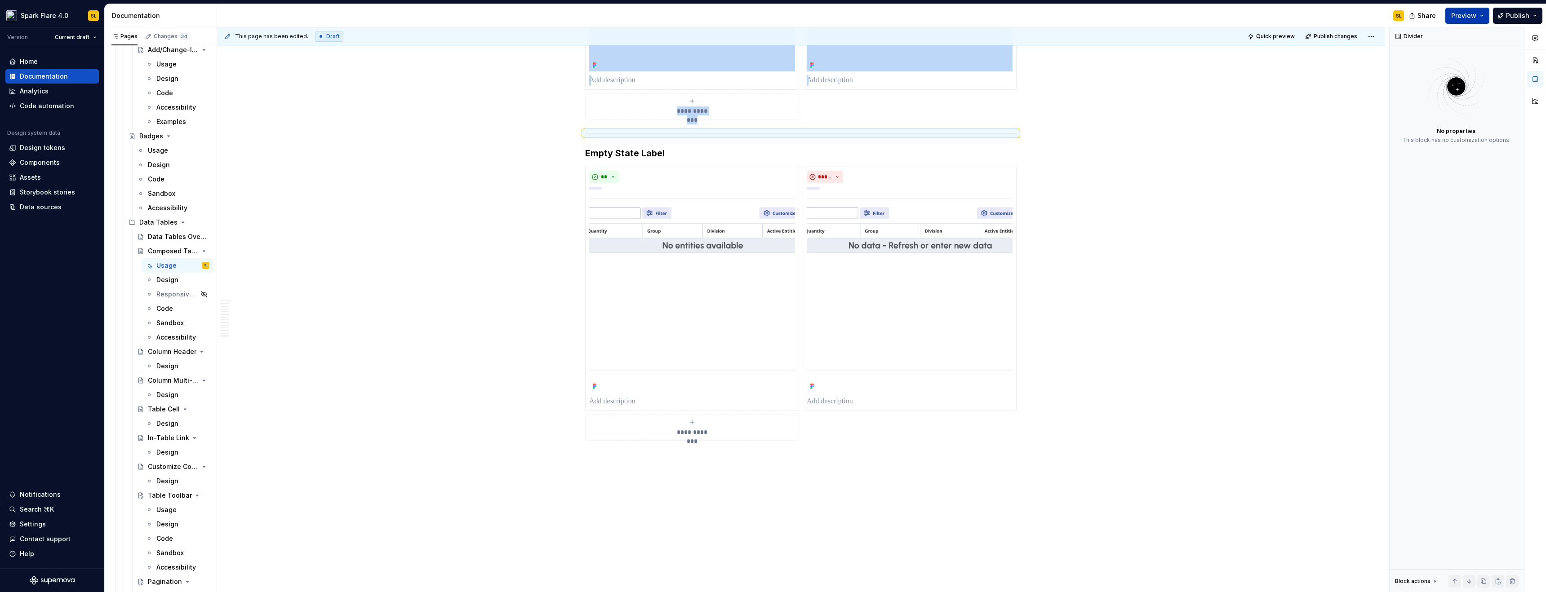
click at [1455, 15] on span "Preview" at bounding box center [1463, 15] width 25 height 9
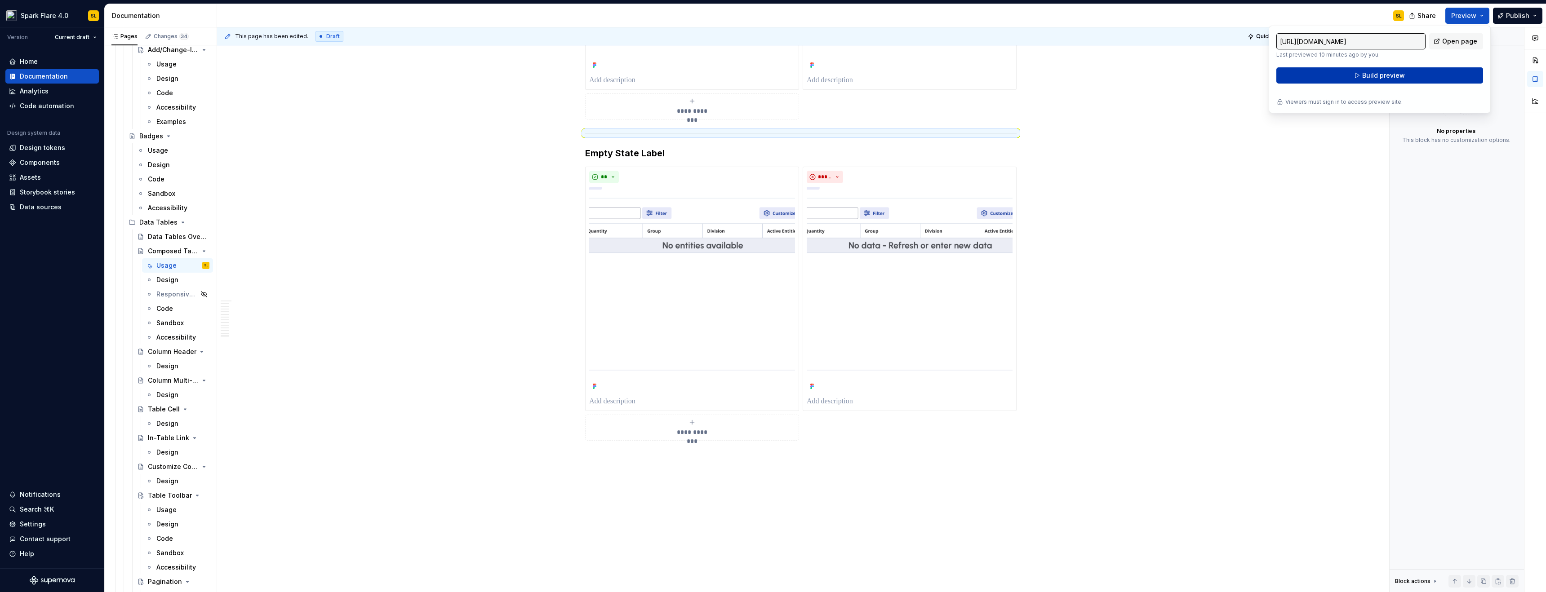
click at [1372, 77] on span "Build preview" at bounding box center [1383, 75] width 43 height 9
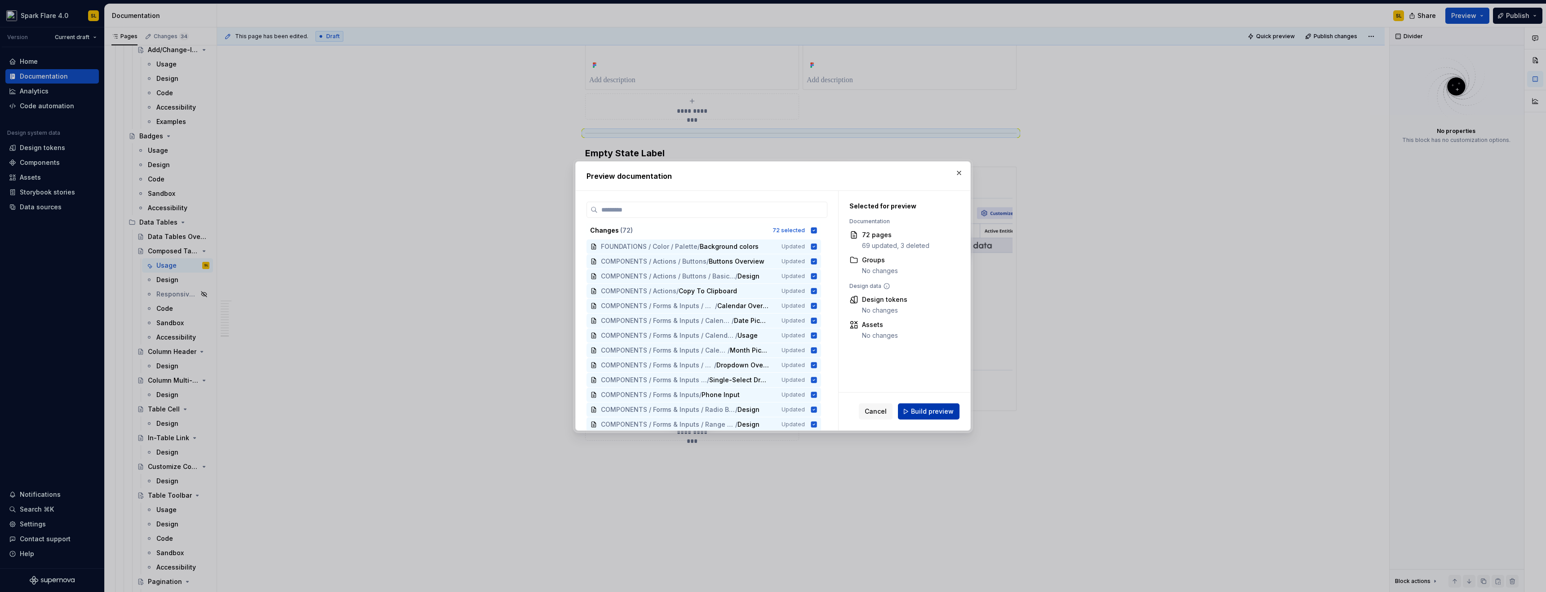
click at [956, 408] on button "Build preview" at bounding box center [929, 412] width 62 height 16
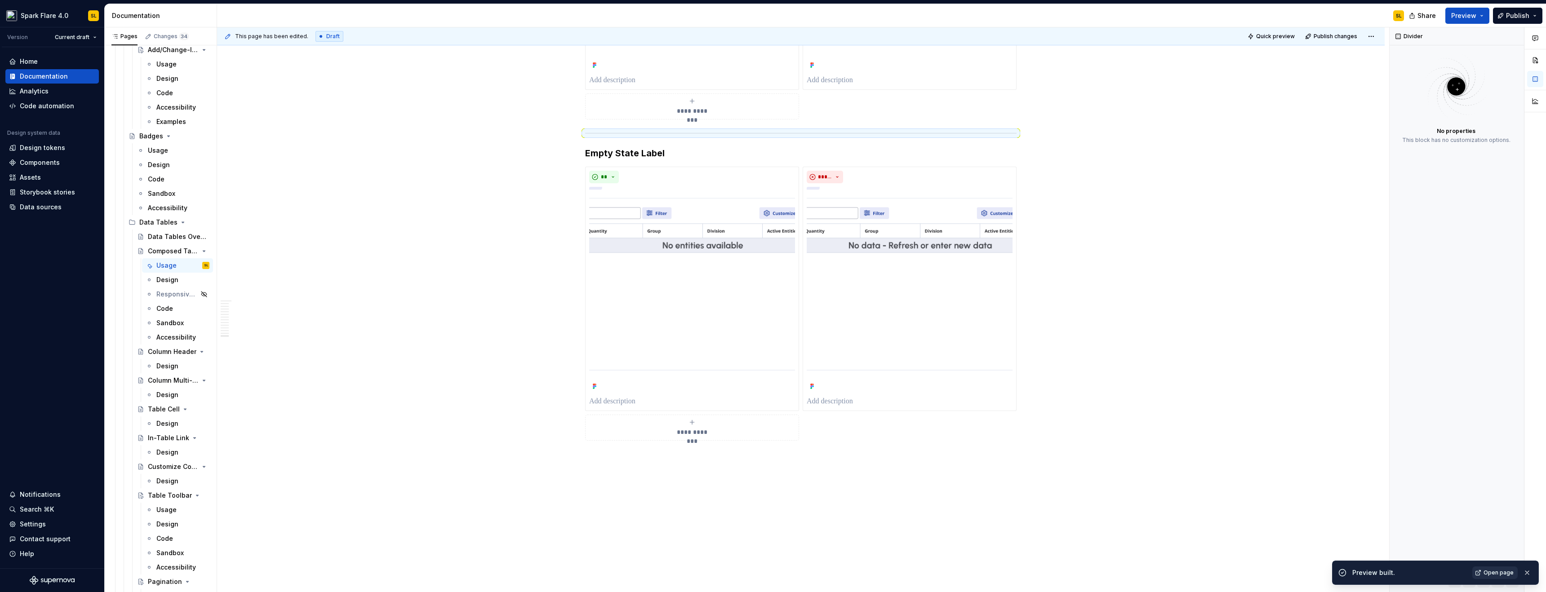
click at [1503, 569] on span "Open page" at bounding box center [1498, 572] width 30 height 7
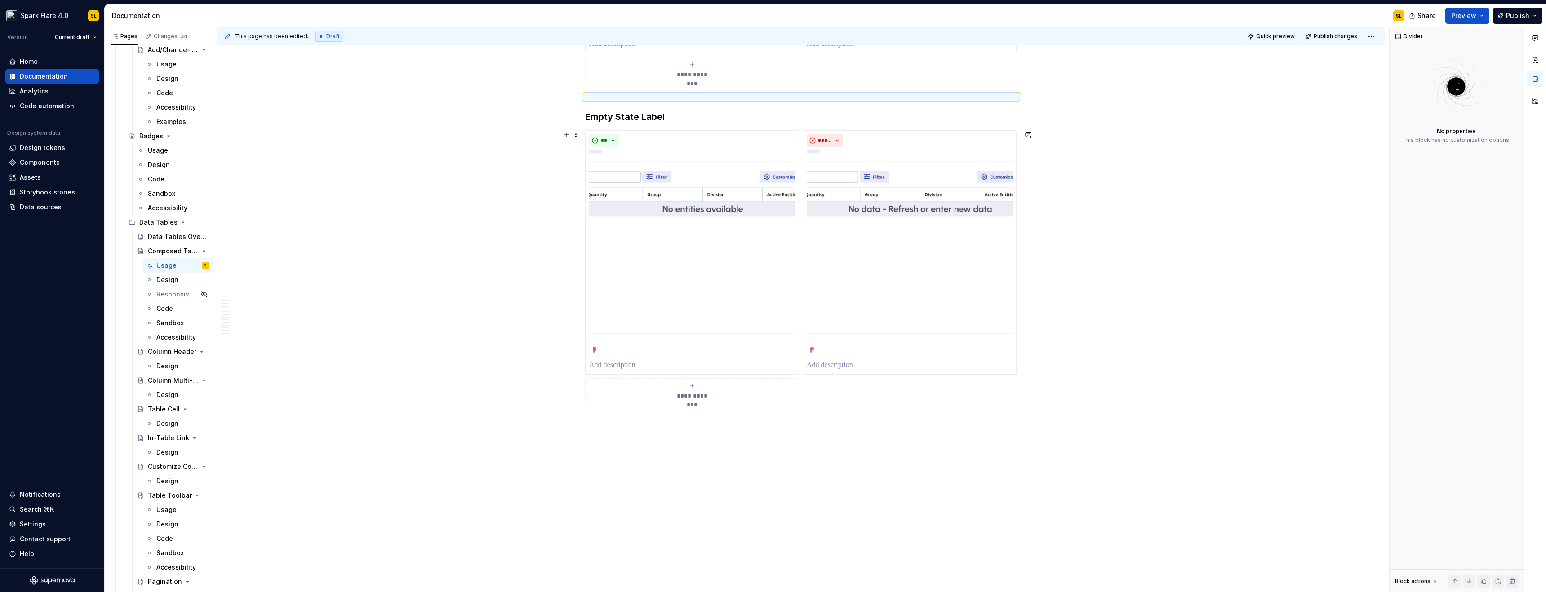
scroll to position [4417, 0]
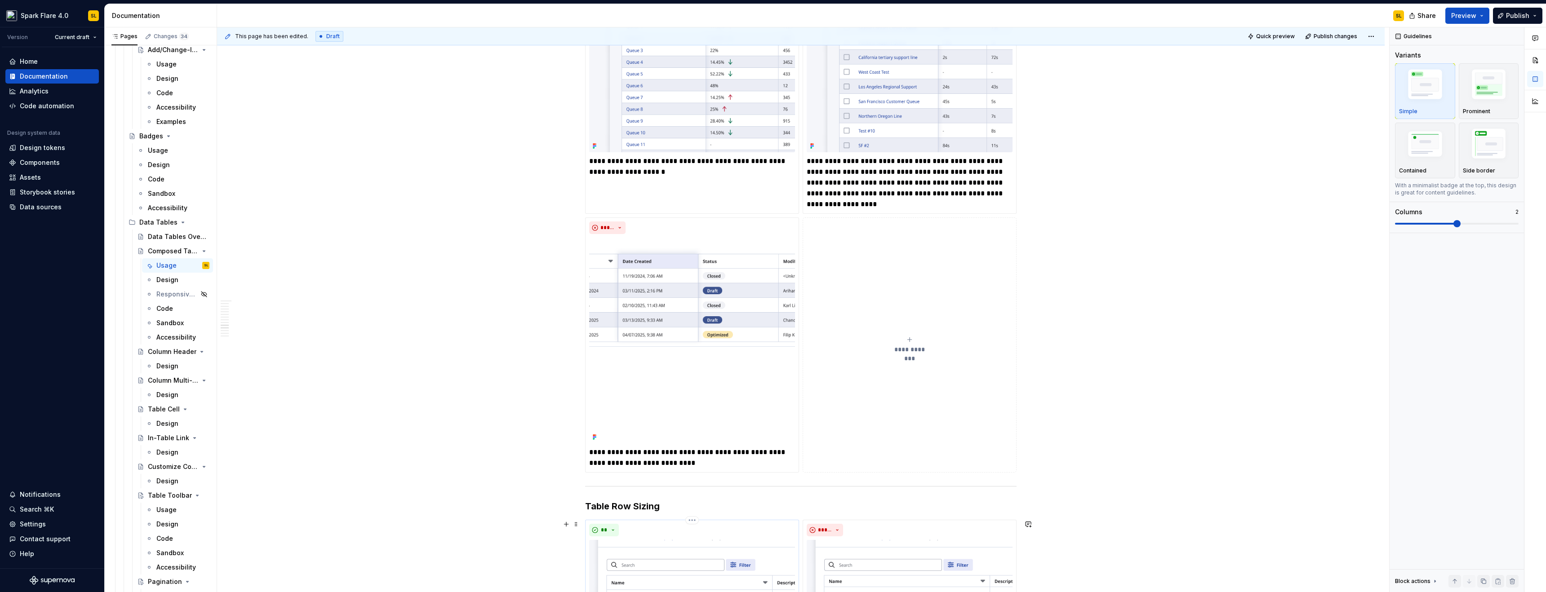
scroll to position [3156, 0]
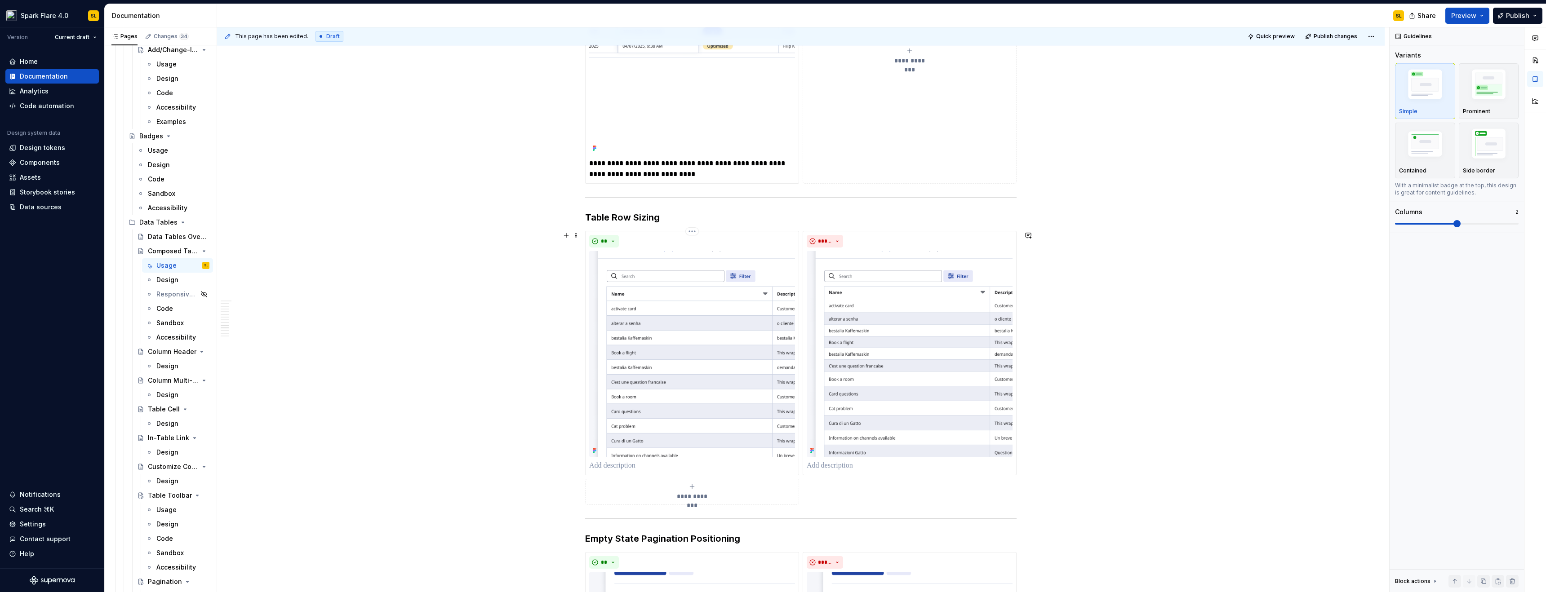
drag, startPoint x: 654, startPoint y: 464, endPoint x: 489, endPoint y: 434, distance: 167.1
click at [653, 464] on p at bounding box center [692, 466] width 206 height 11
type textarea "*"
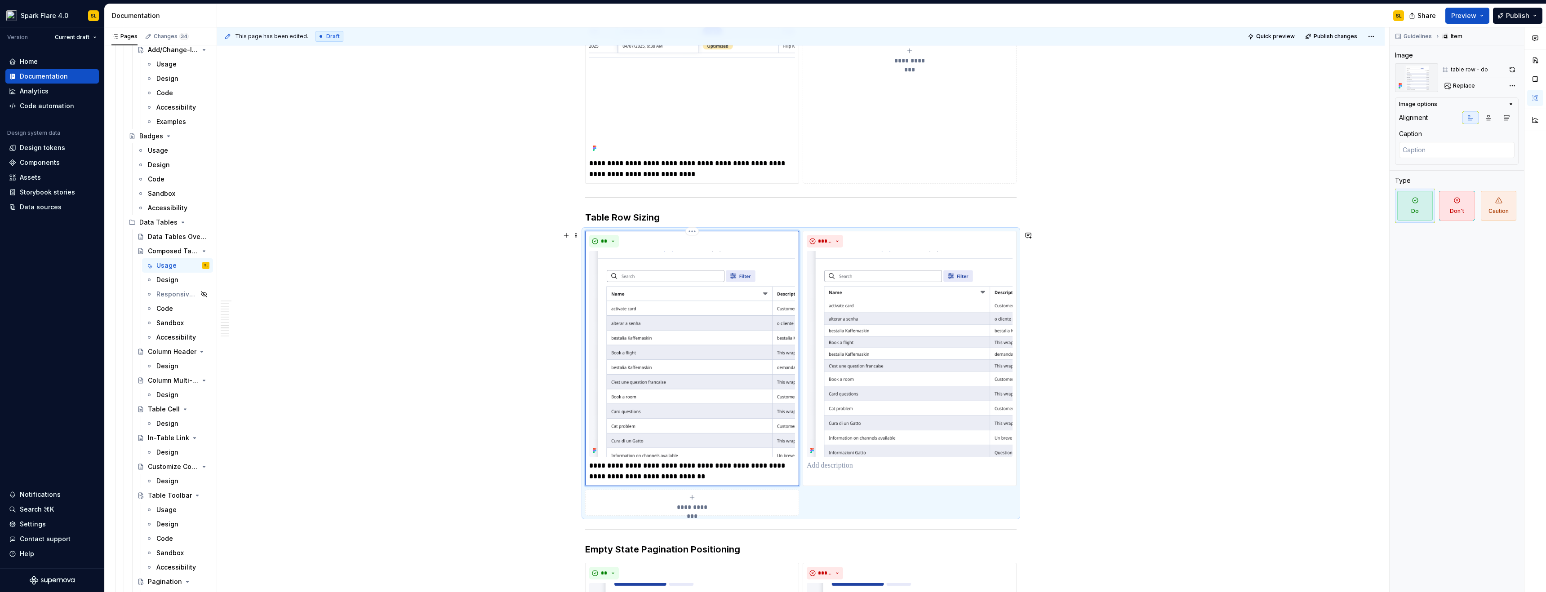
click at [658, 475] on p "**********" at bounding box center [692, 472] width 206 height 22
click at [736, 476] on p "**********" at bounding box center [692, 472] width 206 height 22
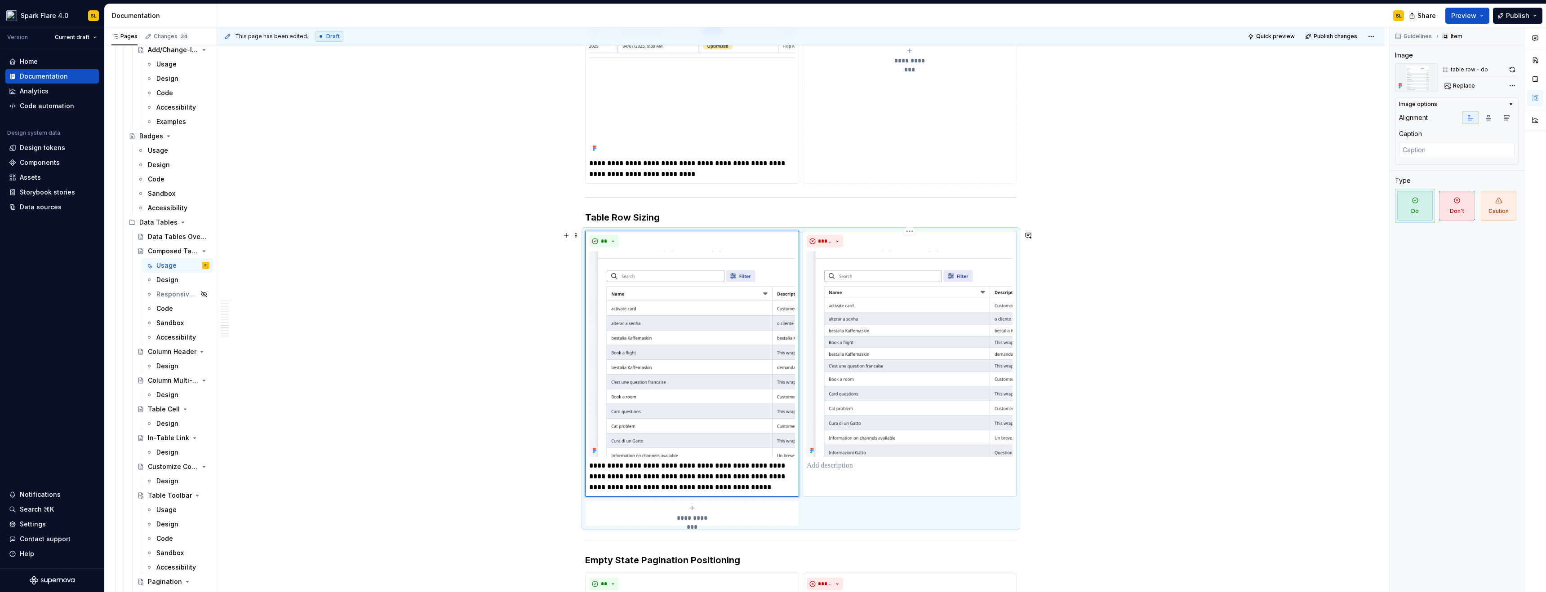
click at [887, 468] on p at bounding box center [910, 466] width 206 height 11
type textarea "*"
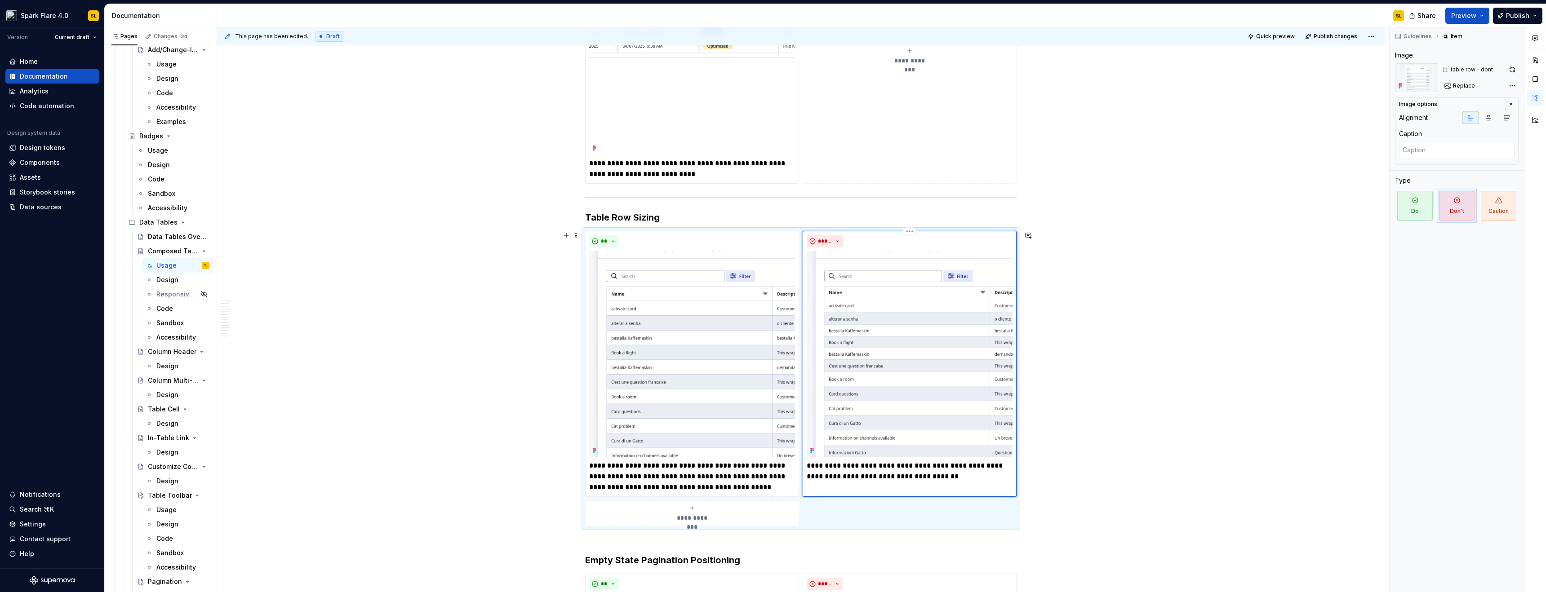
click at [943, 478] on p "**********" at bounding box center [910, 472] width 206 height 22
click at [997, 475] on p "**********" at bounding box center [910, 472] width 206 height 22
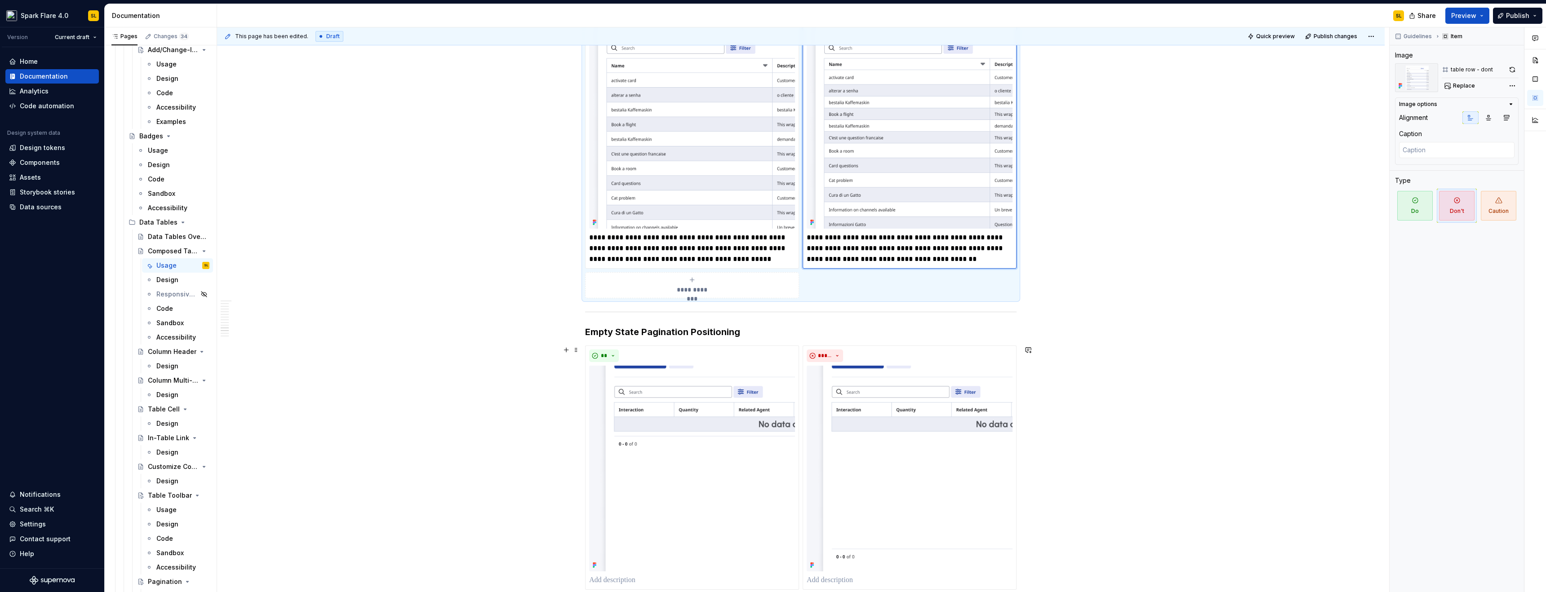
scroll to position [3547, 0]
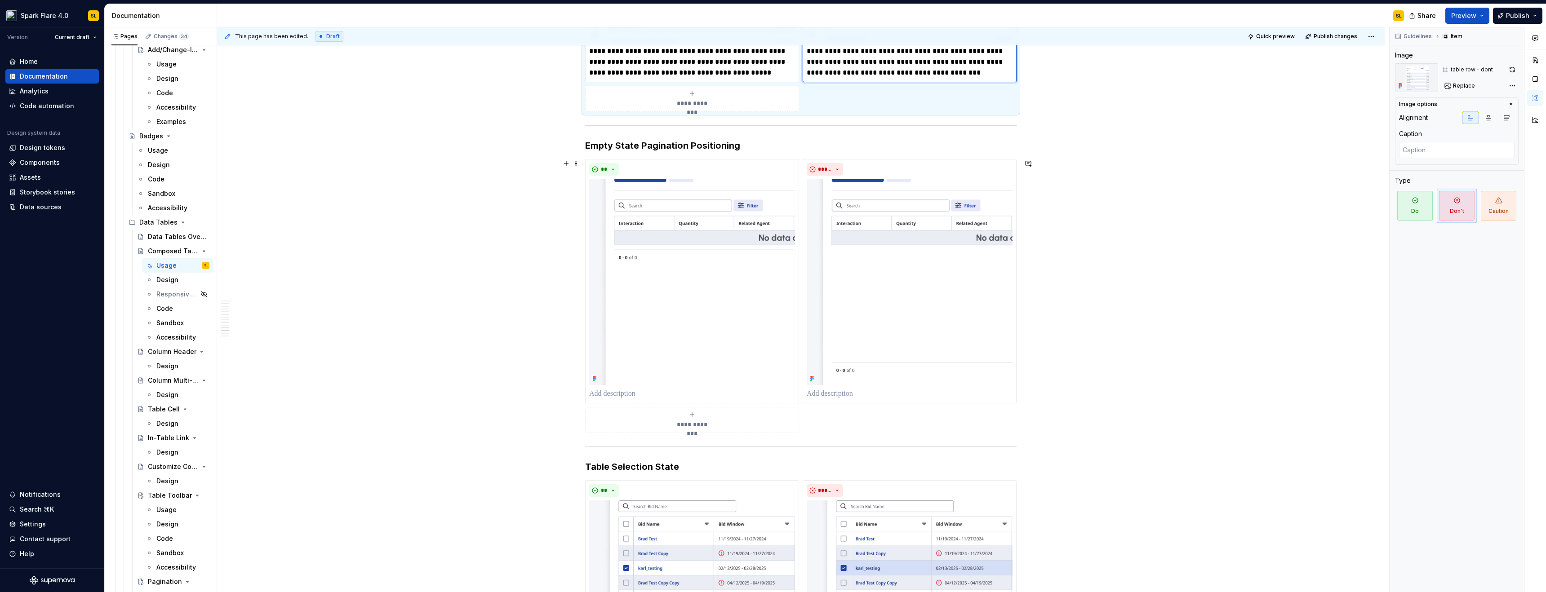
scroll to position [3582, 0]
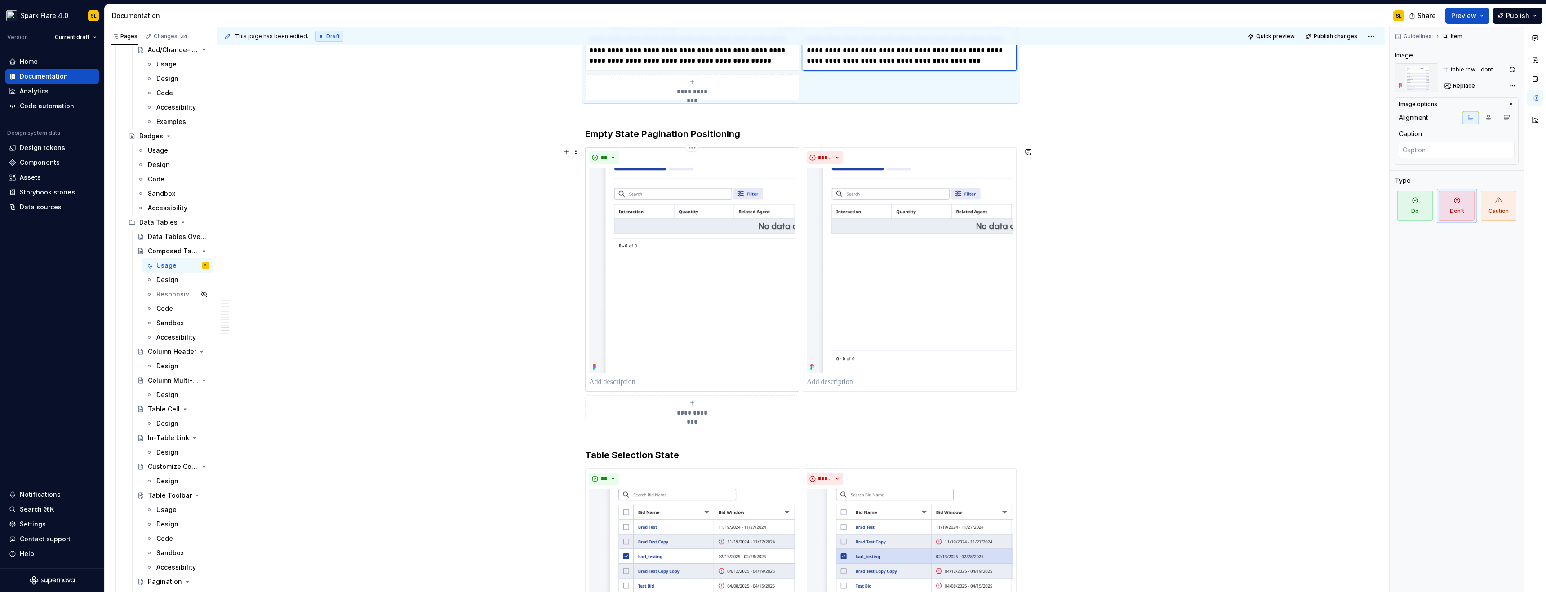
click at [631, 385] on p at bounding box center [692, 382] width 206 height 11
type textarea "*"
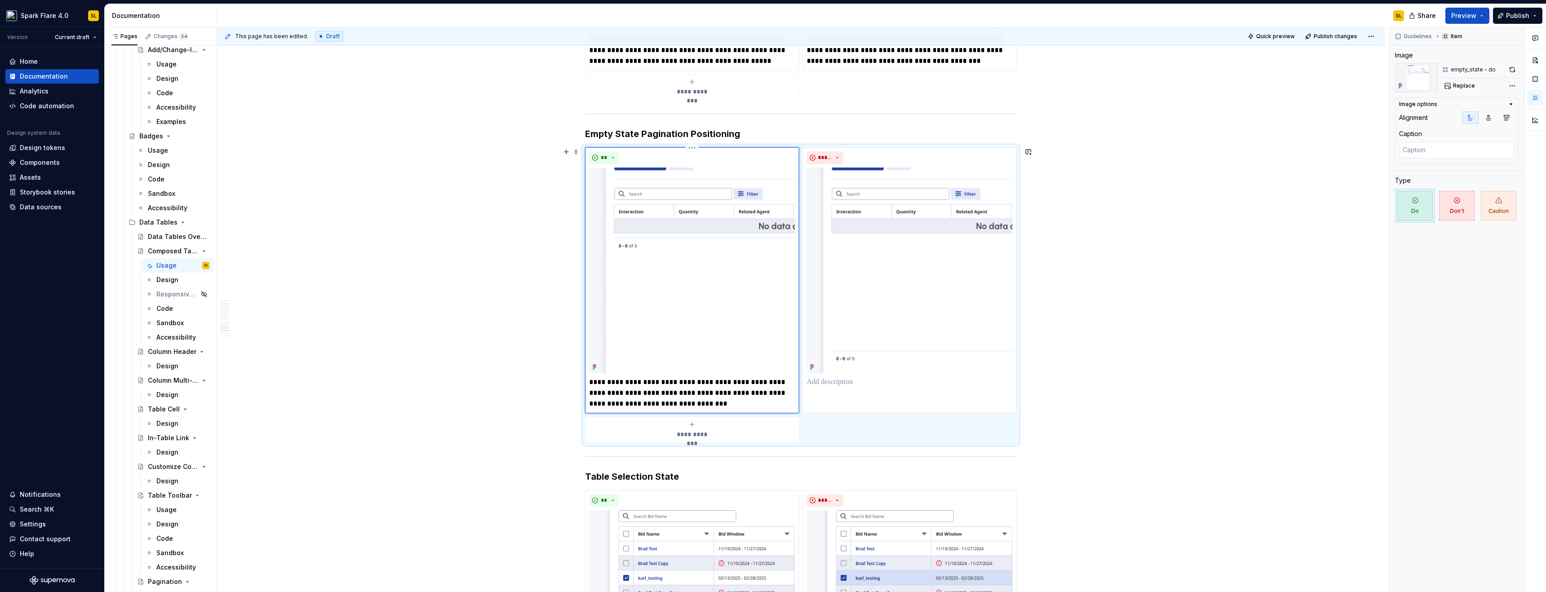
click at [731, 395] on p "**********" at bounding box center [692, 393] width 206 height 32
click at [836, 390] on div "*****" at bounding box center [910, 280] width 214 height 266
type textarea "*"
click at [838, 386] on p at bounding box center [910, 382] width 206 height 11
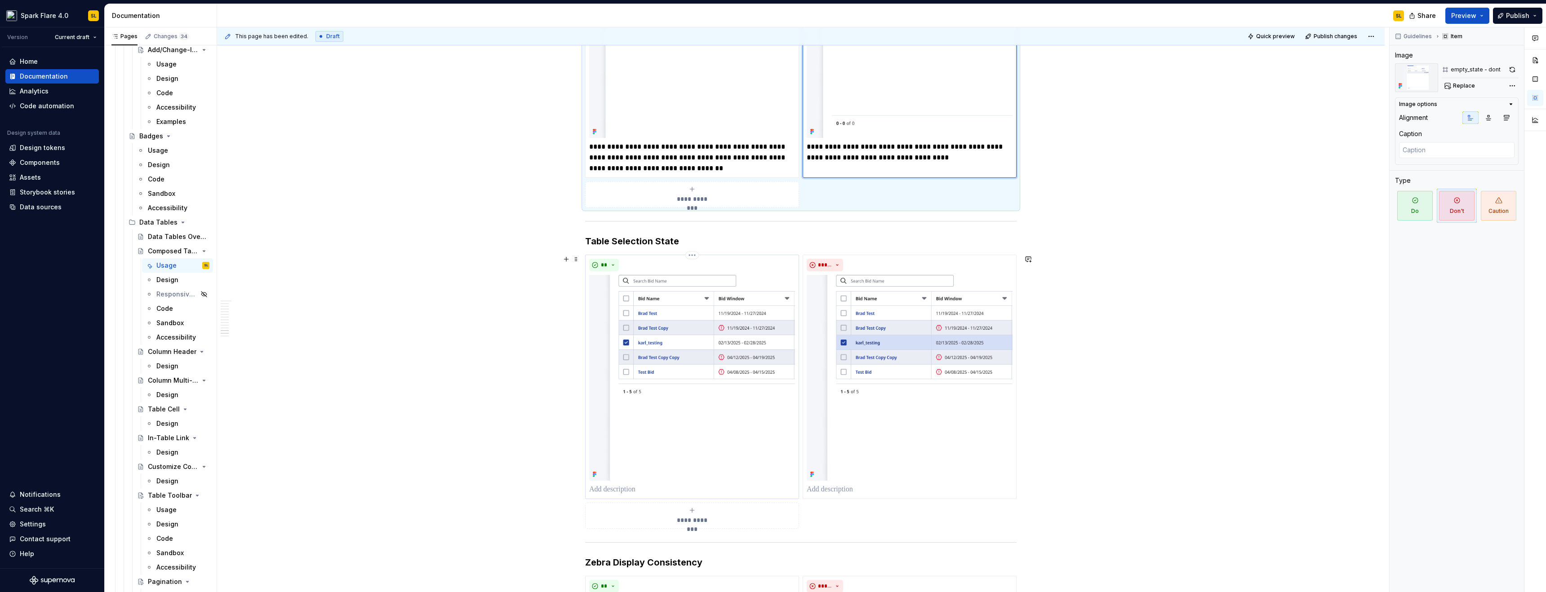
click at [636, 490] on p at bounding box center [692, 489] width 206 height 11
type textarea "*"
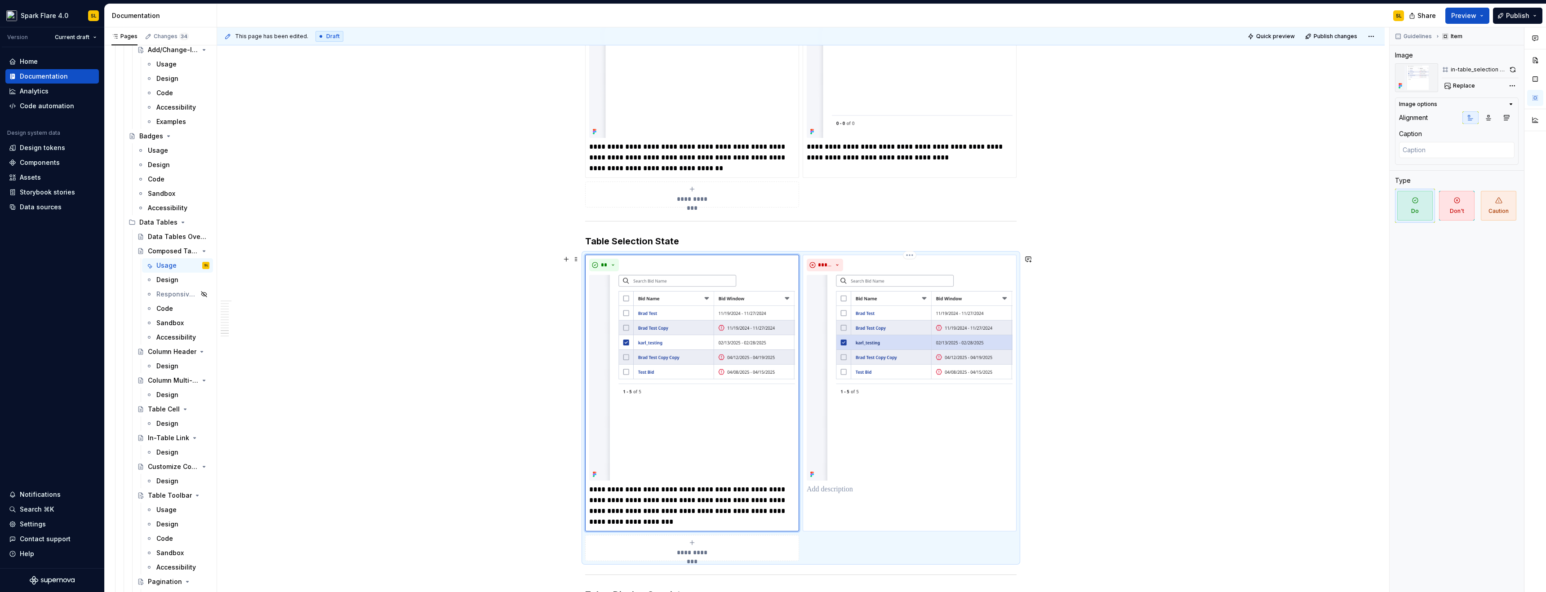
click at [825, 491] on p at bounding box center [910, 489] width 206 height 11
type textarea "*"
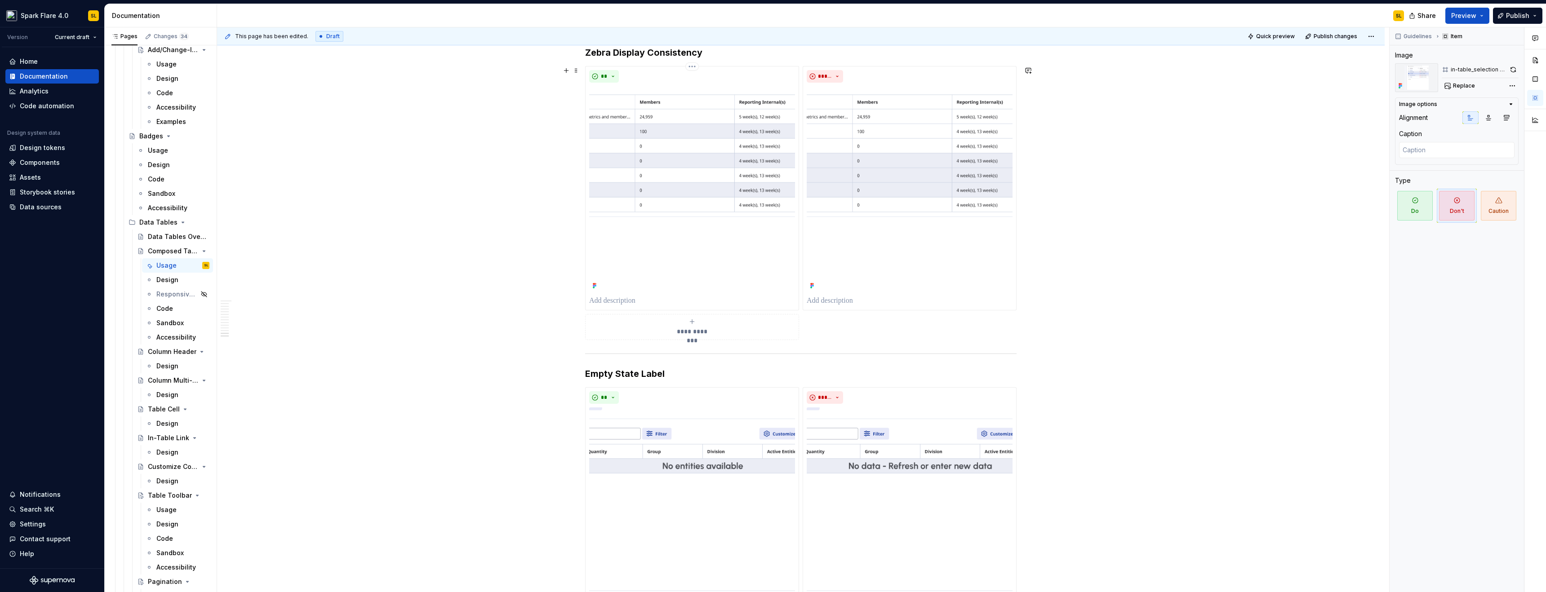
scroll to position [4348, 0]
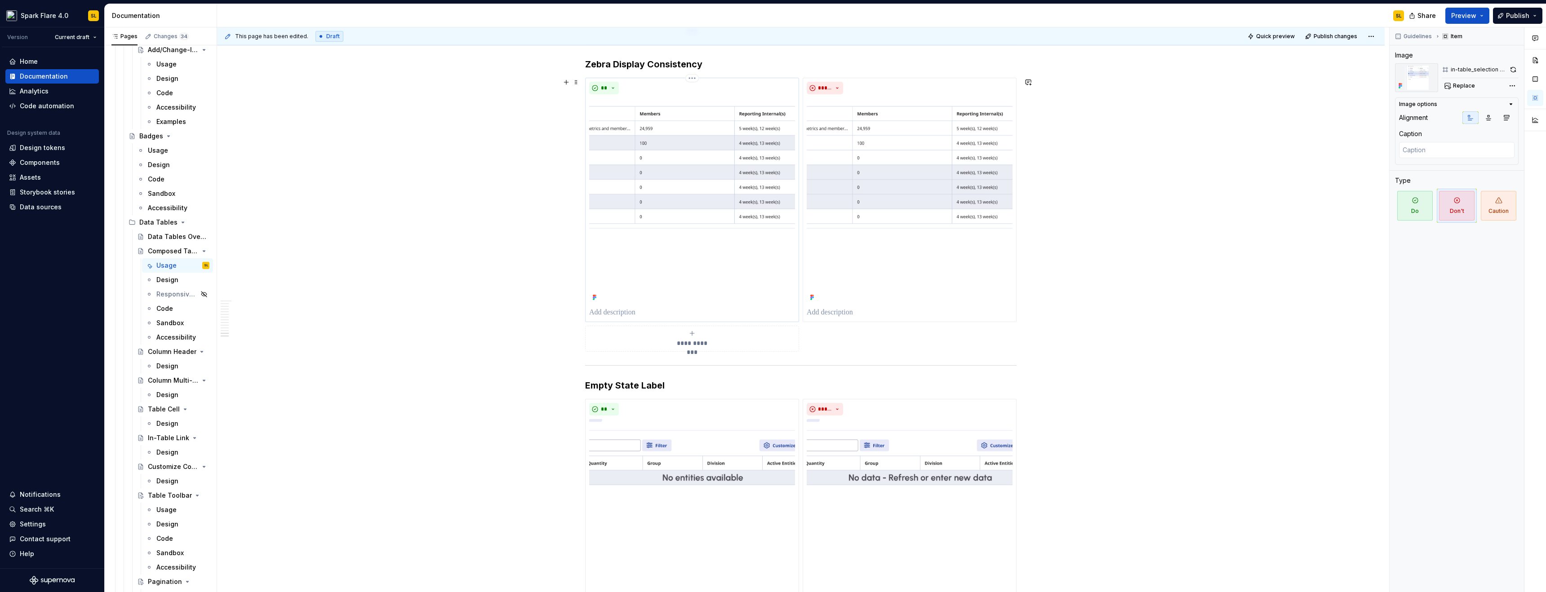
click at [606, 310] on p at bounding box center [692, 312] width 206 height 11
type textarea "*"
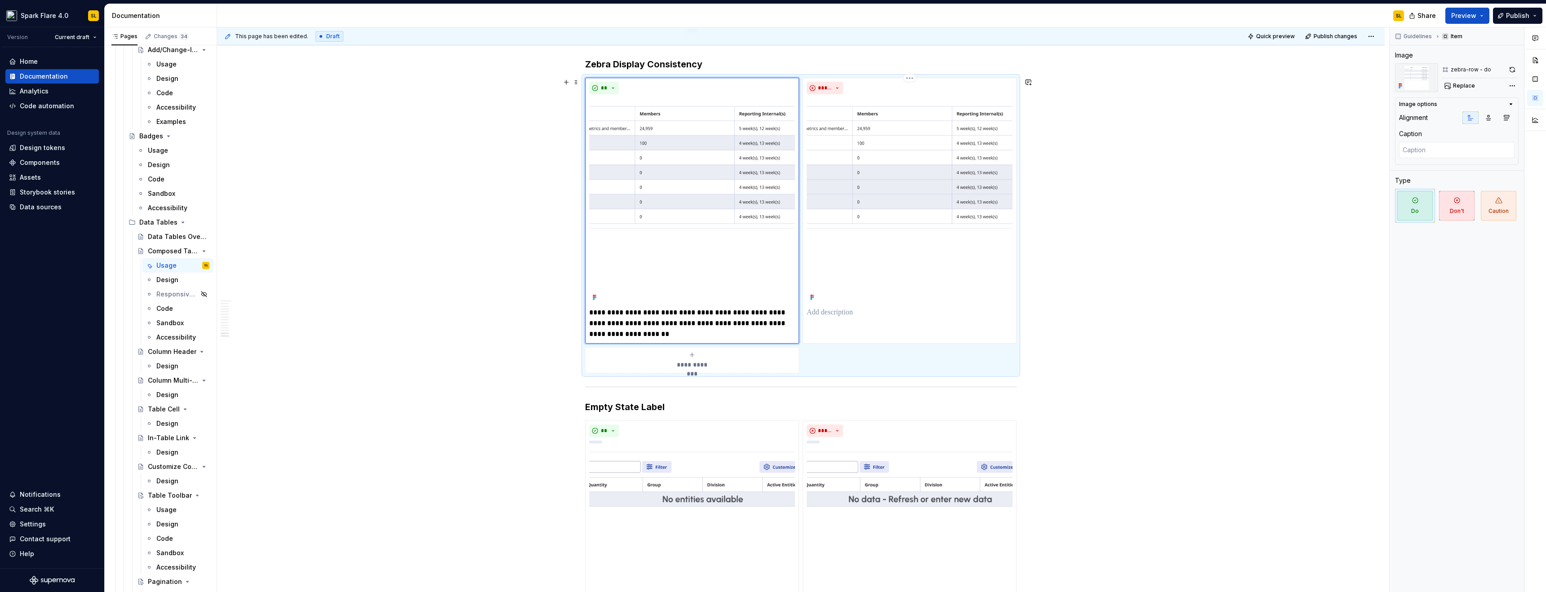
click at [857, 325] on div "*****" at bounding box center [910, 211] width 214 height 266
type textarea "*"
click at [912, 314] on p at bounding box center [910, 312] width 206 height 11
click at [950, 323] on p "**********" at bounding box center [910, 323] width 206 height 32
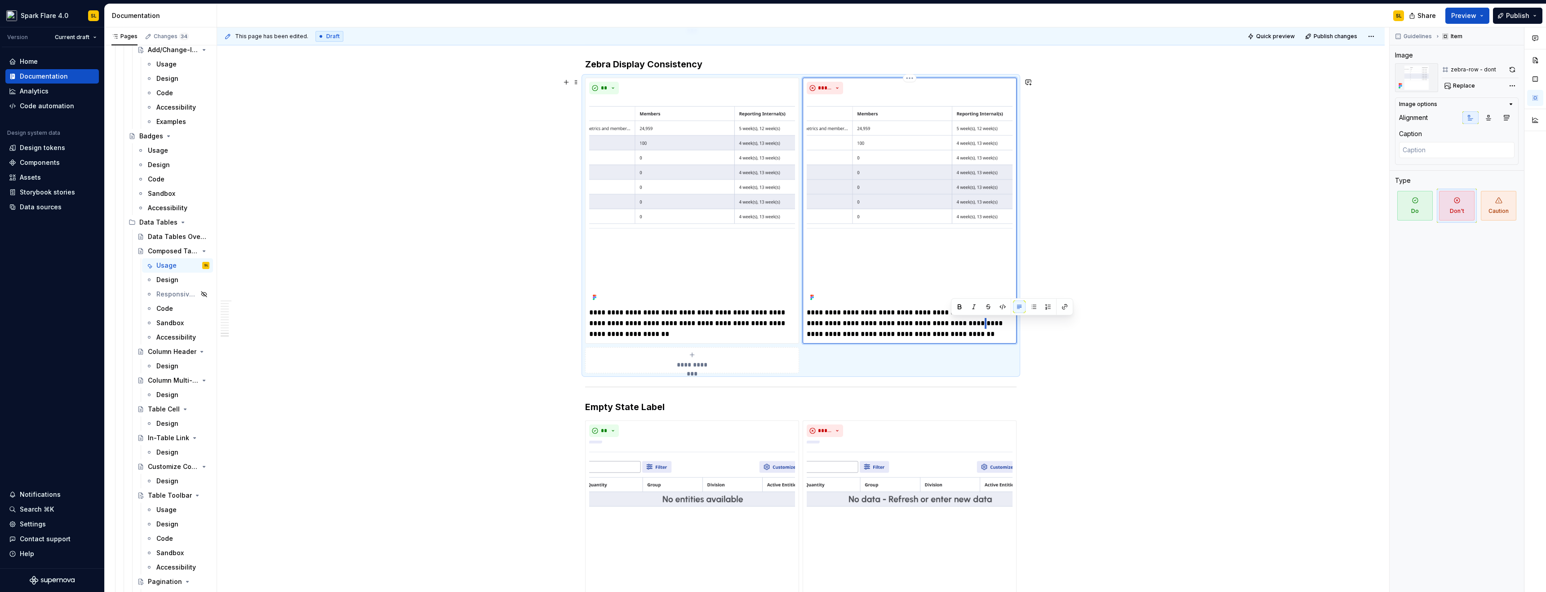
click at [949, 324] on p "**********" at bounding box center [910, 323] width 206 height 32
click at [653, 324] on p "**********" at bounding box center [692, 323] width 206 height 32
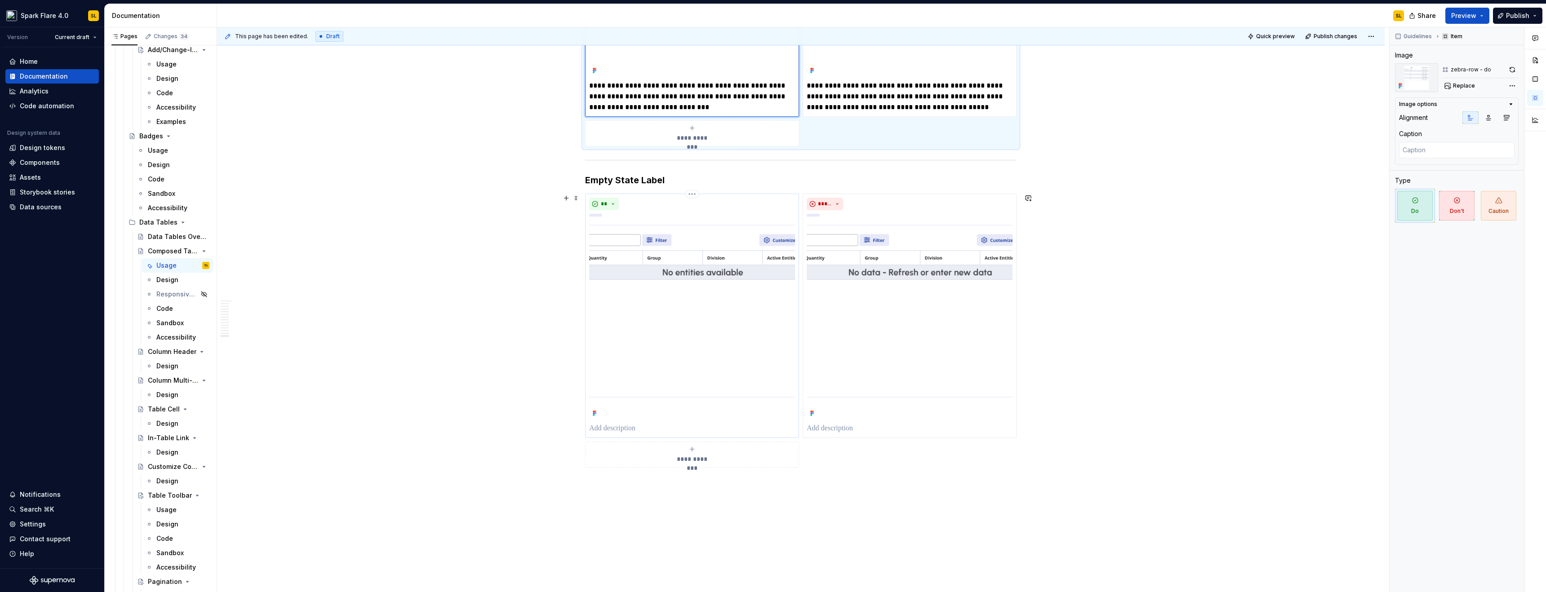
click at [626, 428] on p at bounding box center [692, 428] width 206 height 11
type textarea "*"
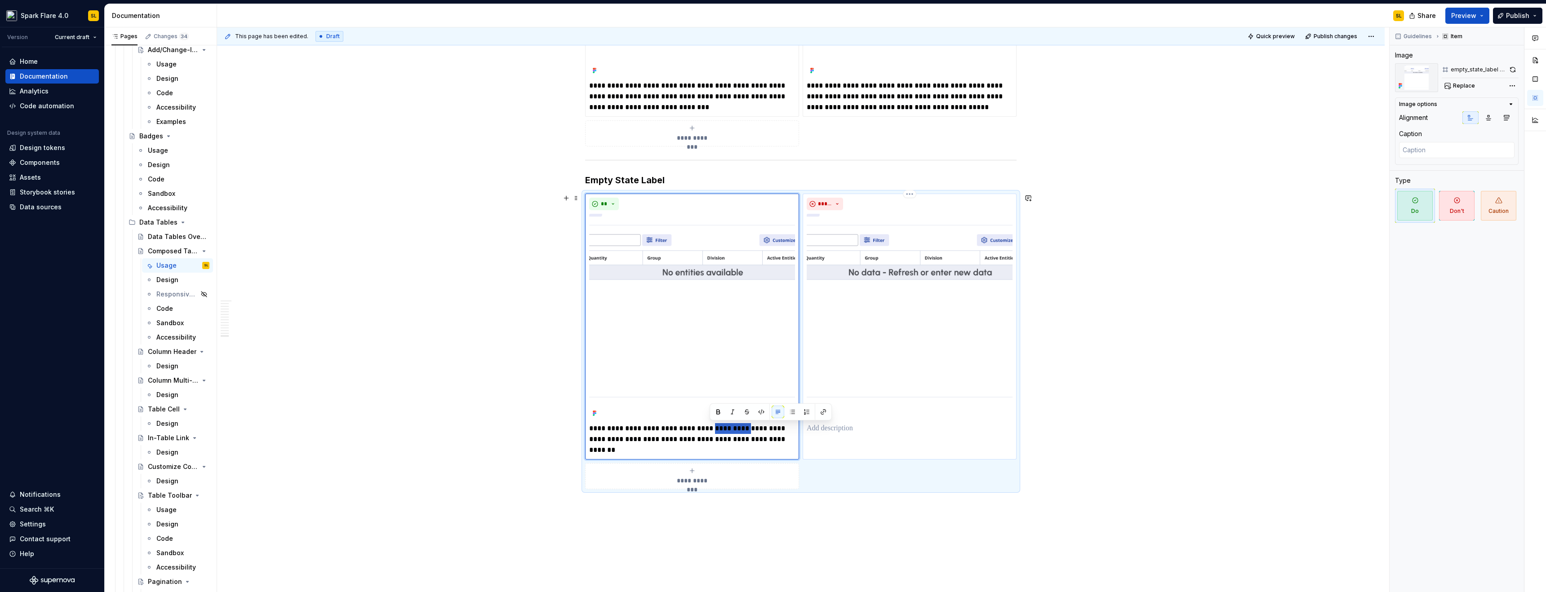
click at [833, 431] on p at bounding box center [910, 428] width 206 height 11
type textarea "*"
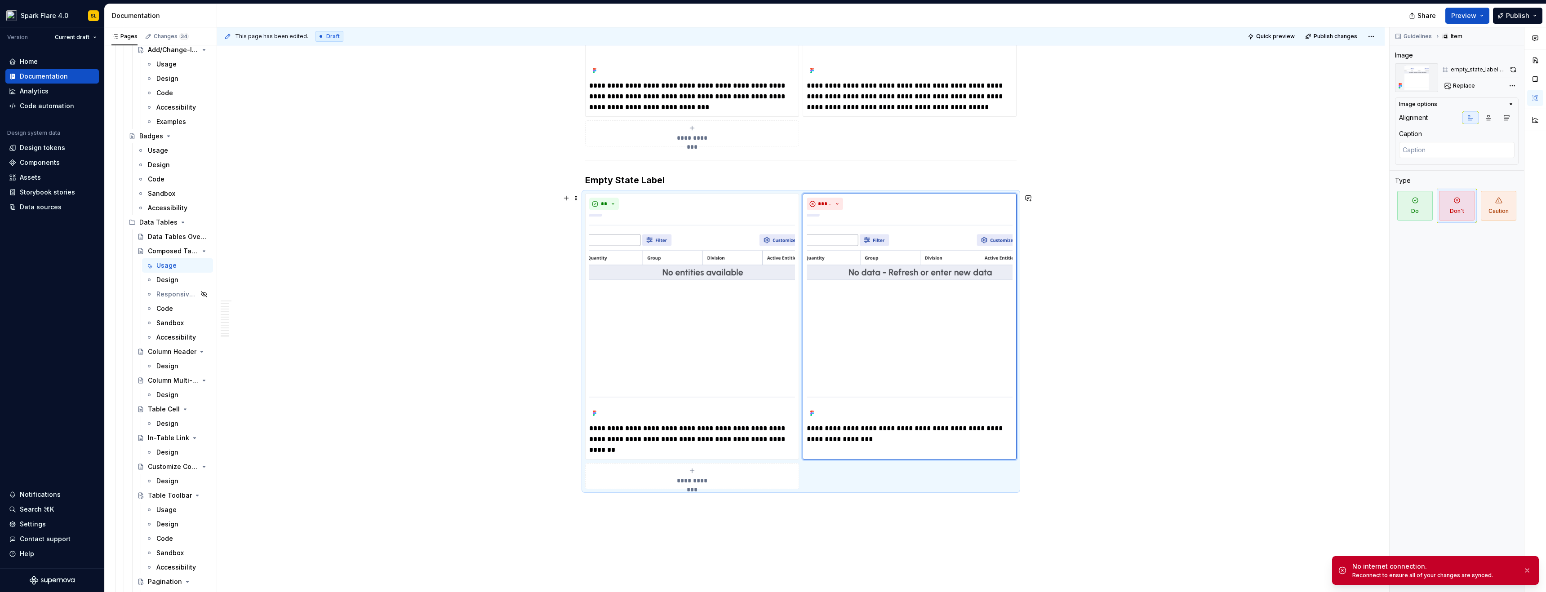
click at [875, 440] on p "**********" at bounding box center [910, 434] width 206 height 22
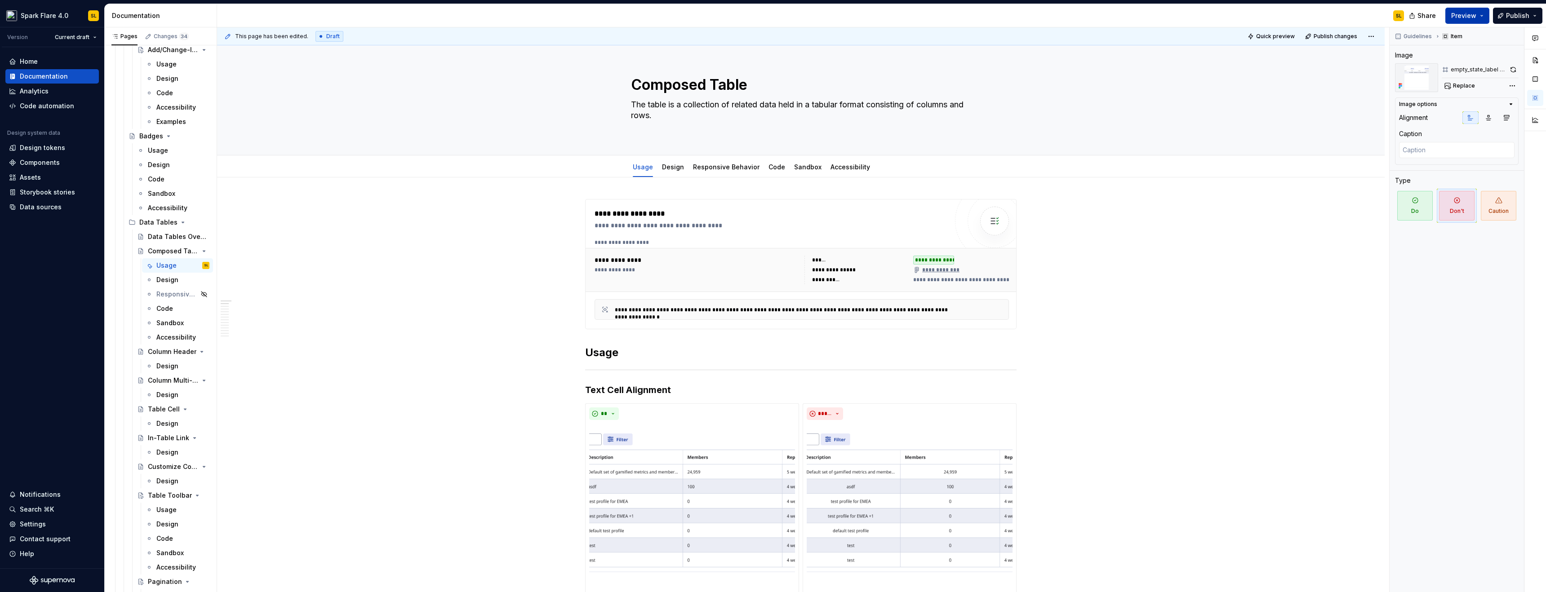
click at [1467, 10] on button "Preview" at bounding box center [1467, 16] width 44 height 16
click at [1392, 75] on span "Build preview" at bounding box center [1383, 75] width 43 height 9
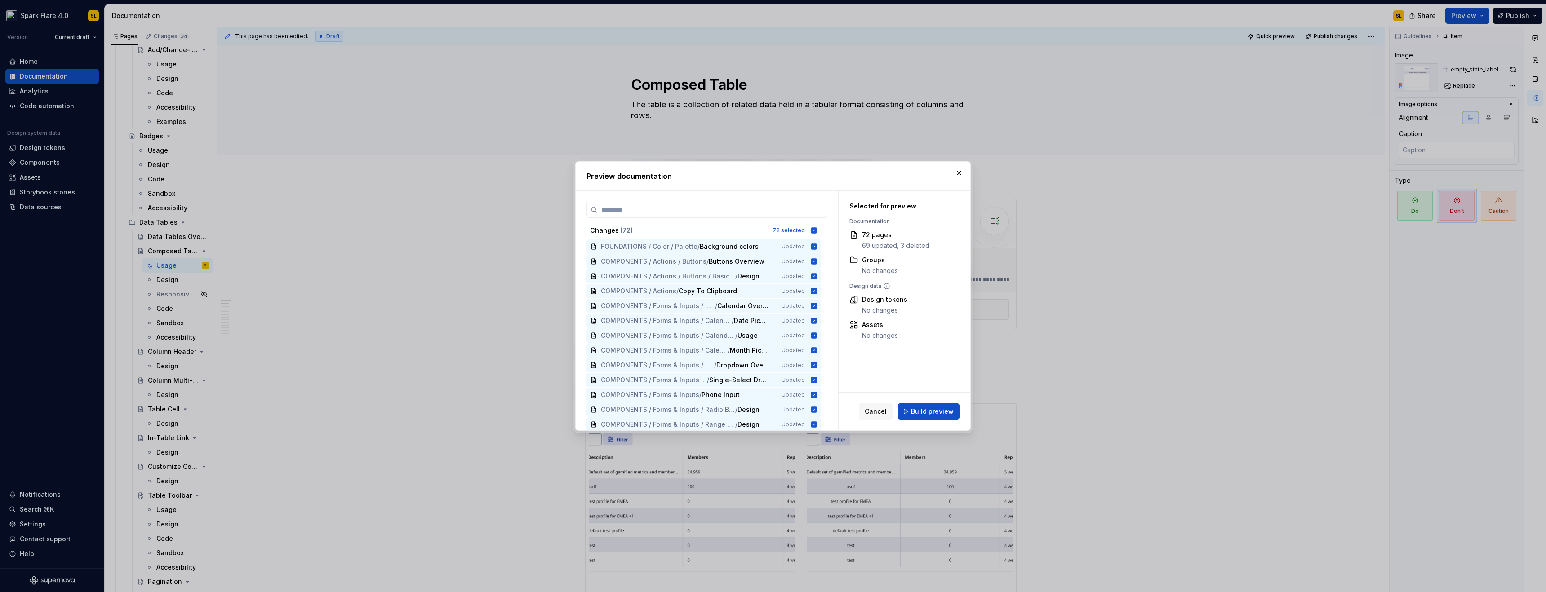
click at [916, 410] on span "Build preview" at bounding box center [932, 411] width 43 height 9
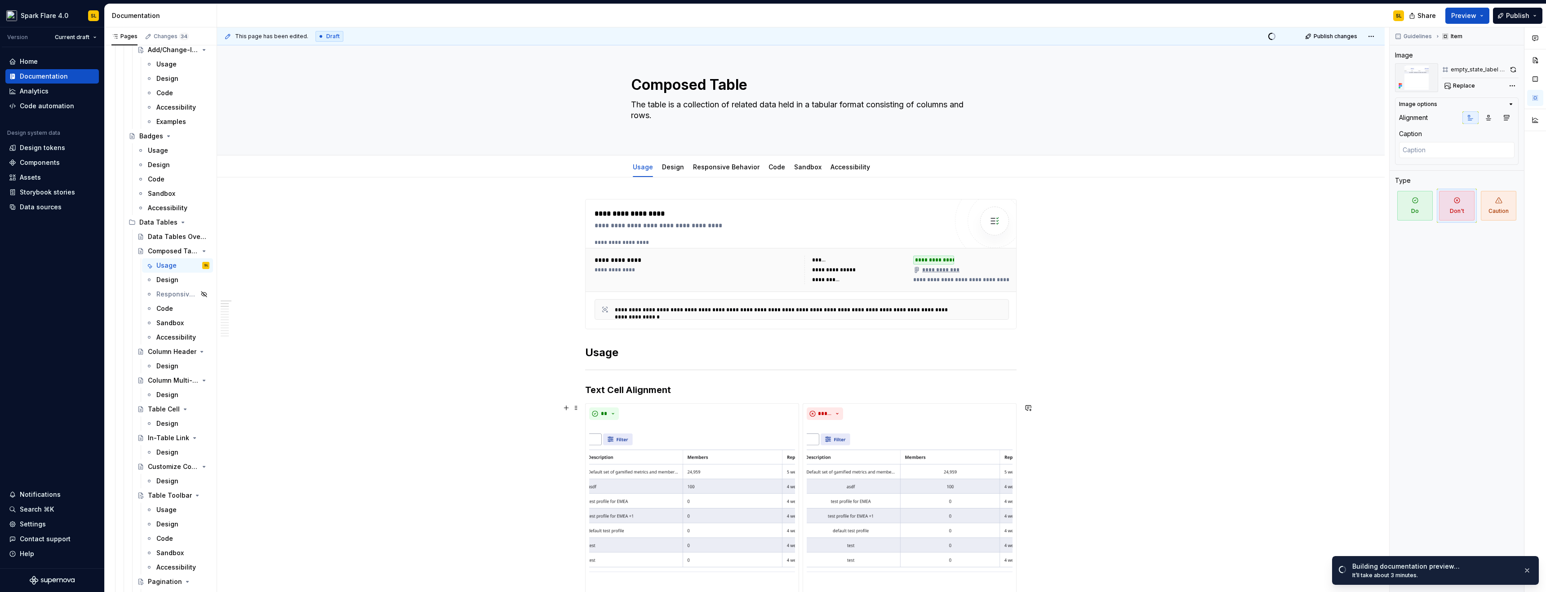
scroll to position [271, 0]
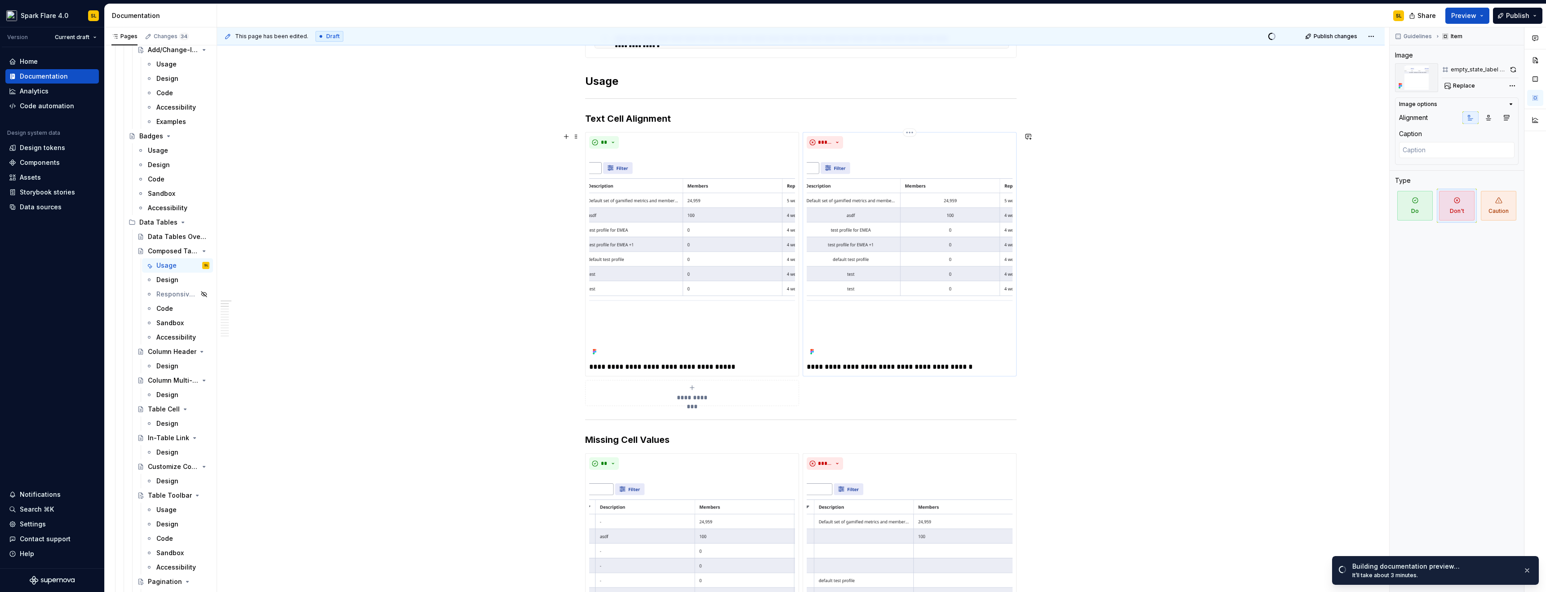
click at [915, 142] on div "*****" at bounding box center [910, 142] width 206 height 13
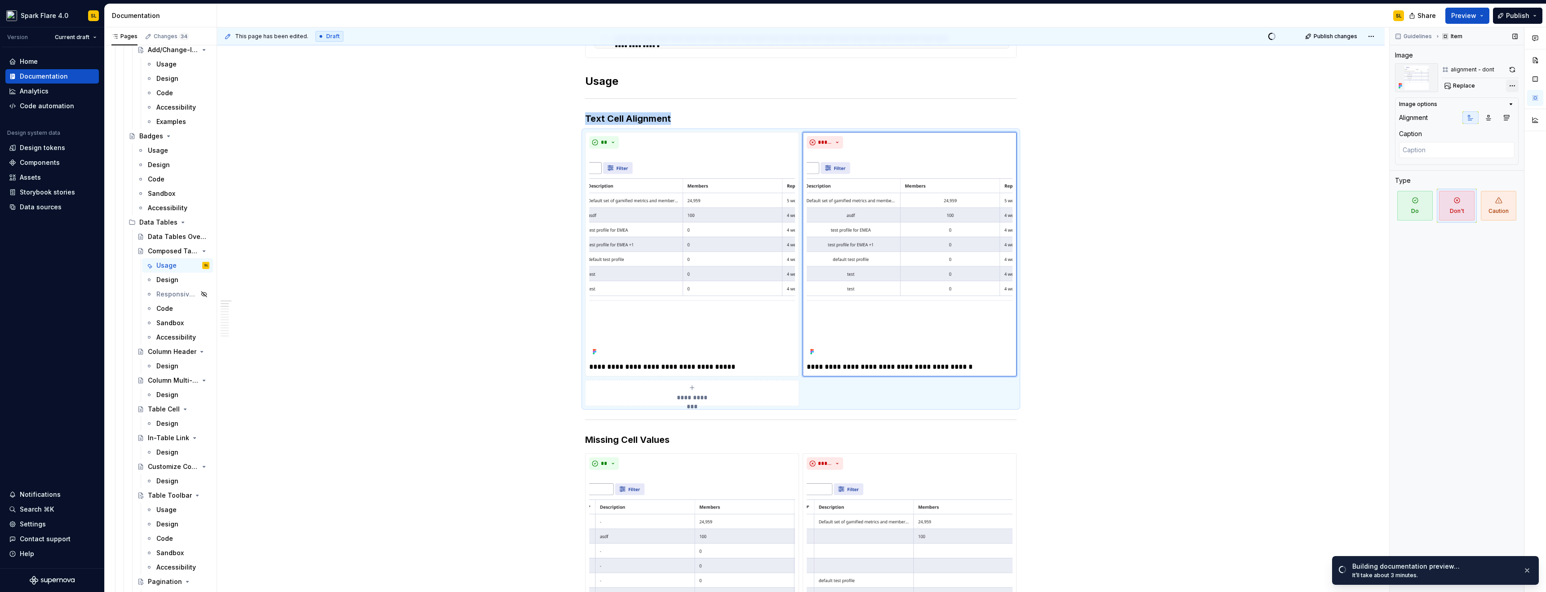
click at [1511, 86] on div "Comments Open comments No comments yet Select ‘Comment’ from the block context …" at bounding box center [1468, 309] width 156 height 565
click at [1508, 85] on div "Comments Open comments No comments yet Select ‘Comment’ from the block context …" at bounding box center [1468, 309] width 156 height 565
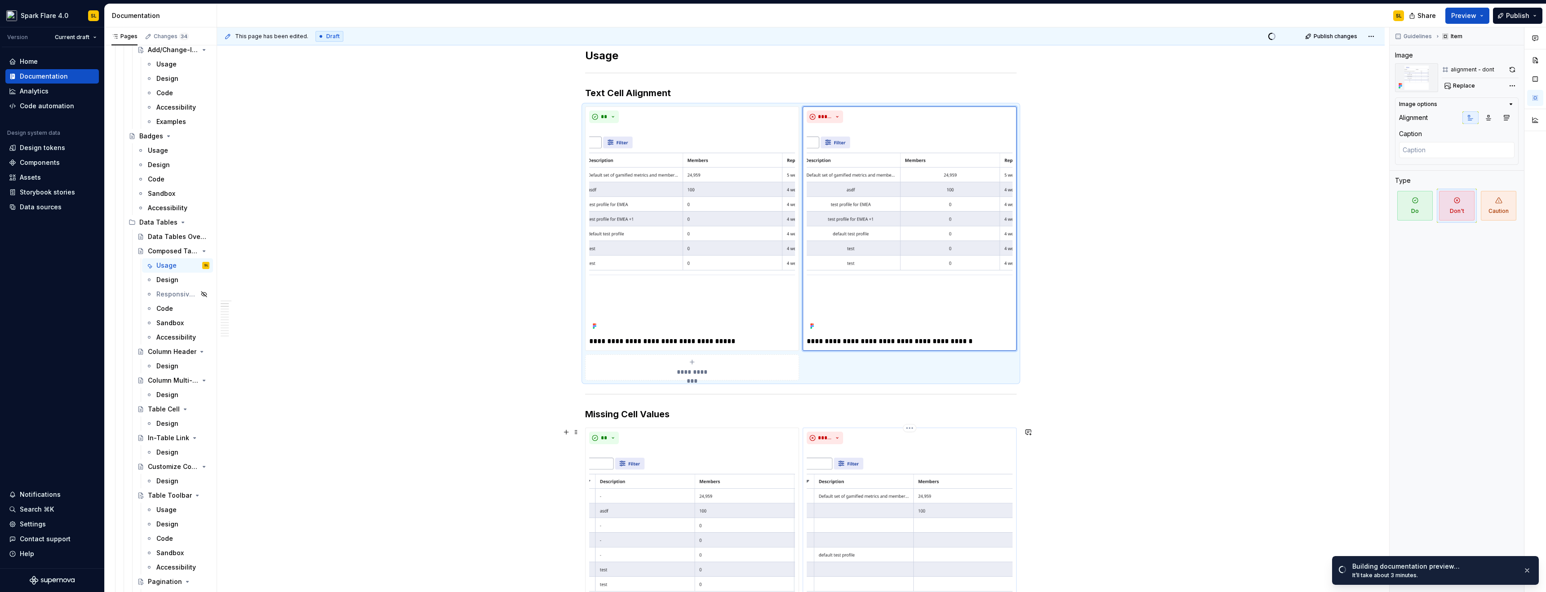
scroll to position [397, 0]
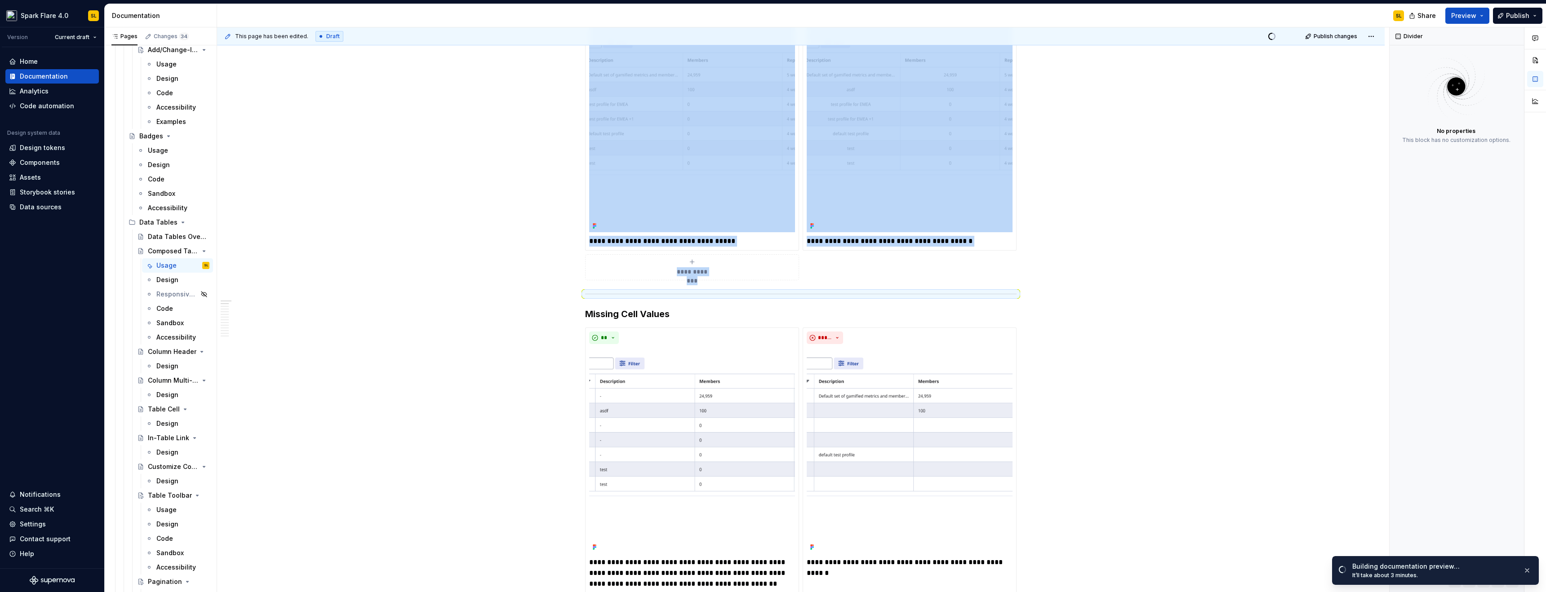
scroll to position [102, 0]
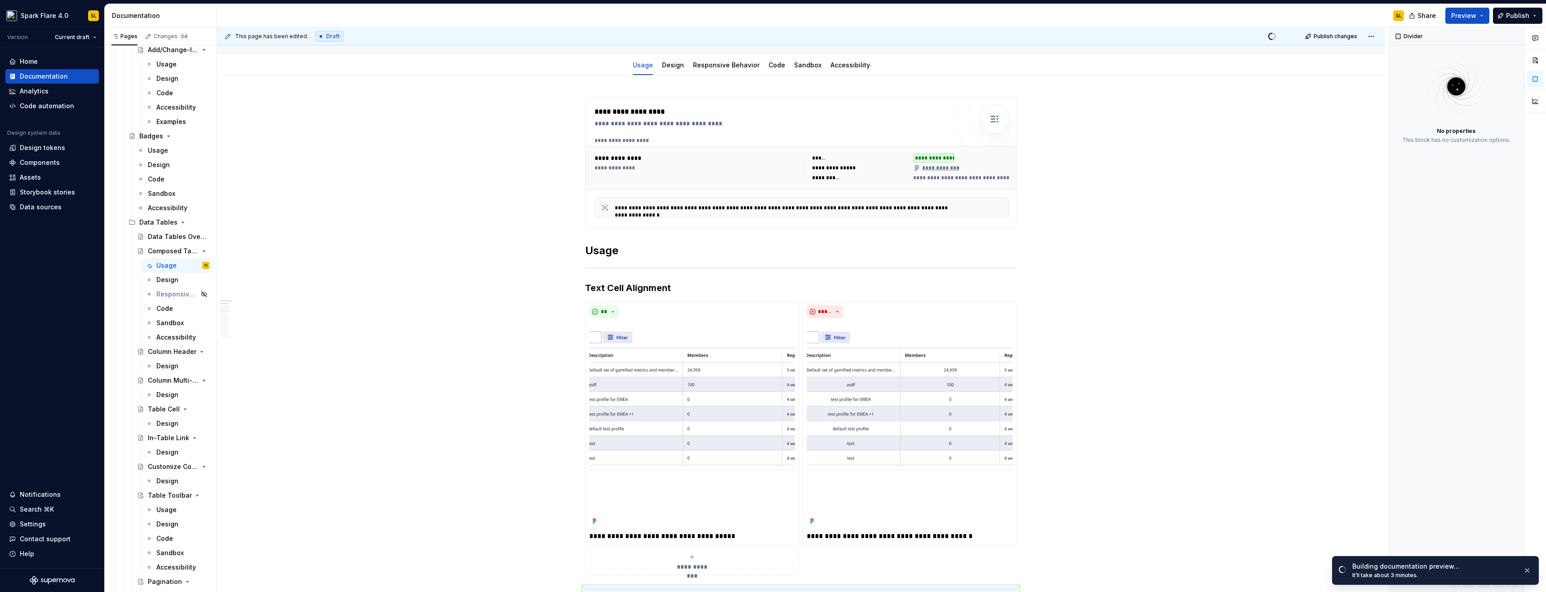
type textarea "*"
